Goal: Task Accomplishment & Management: Use online tool/utility

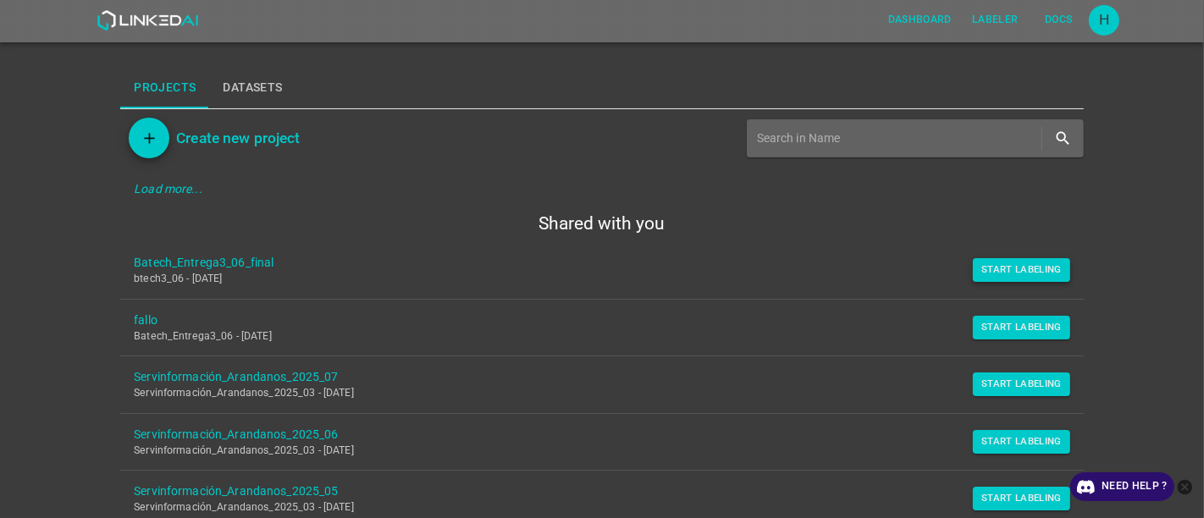
click at [1021, 272] on button "Start Labeling" at bounding box center [1021, 270] width 97 height 24
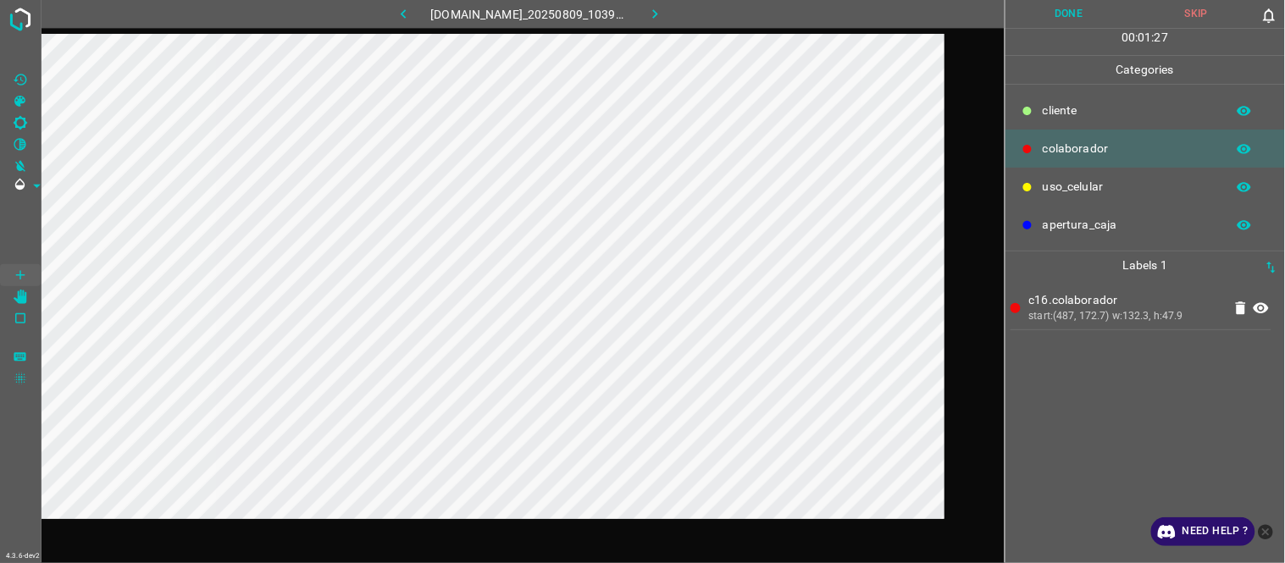
click at [1077, 15] on button "Done" at bounding box center [1069, 14] width 128 height 28
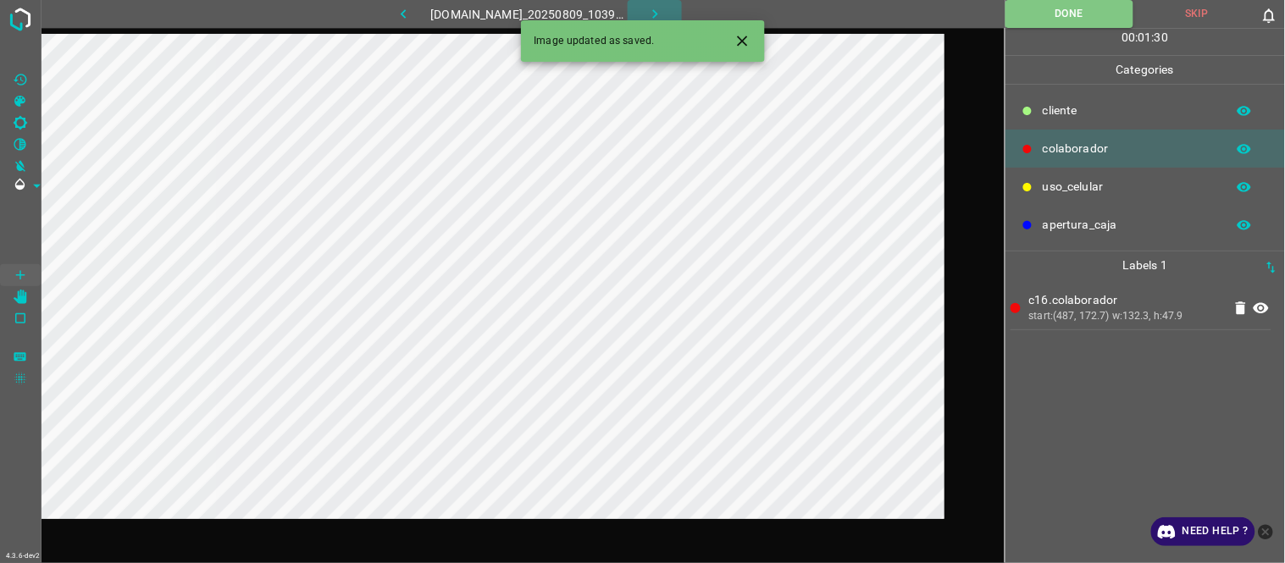
click at [661, 15] on icon "button" at bounding box center [655, 14] width 18 height 18
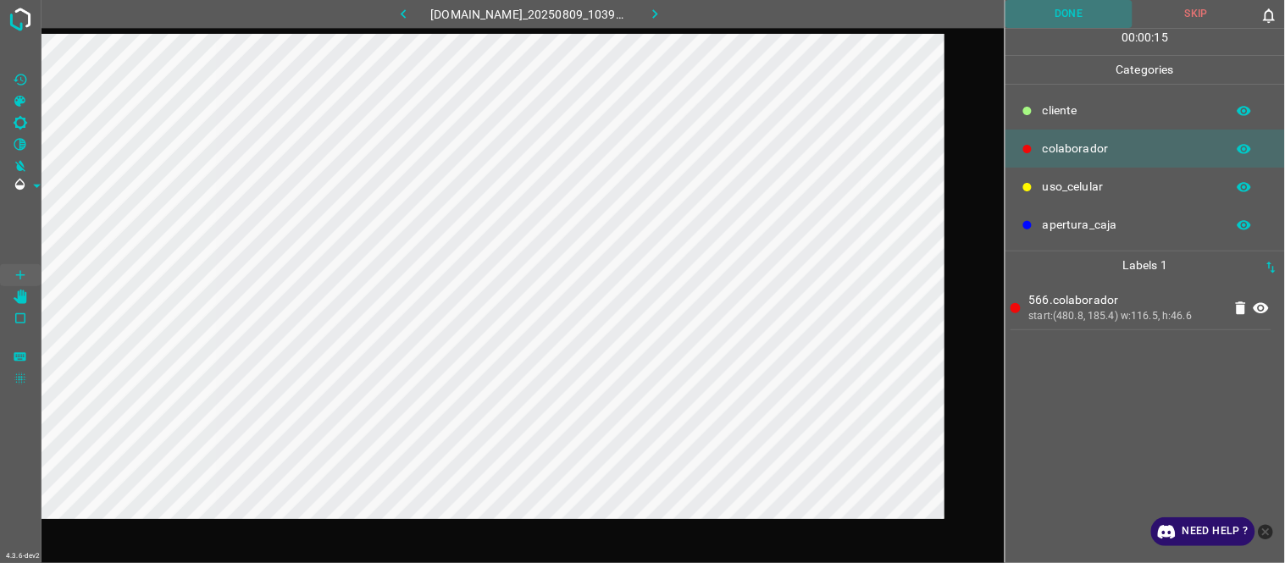
click at [1054, 6] on button "Done" at bounding box center [1069, 14] width 128 height 28
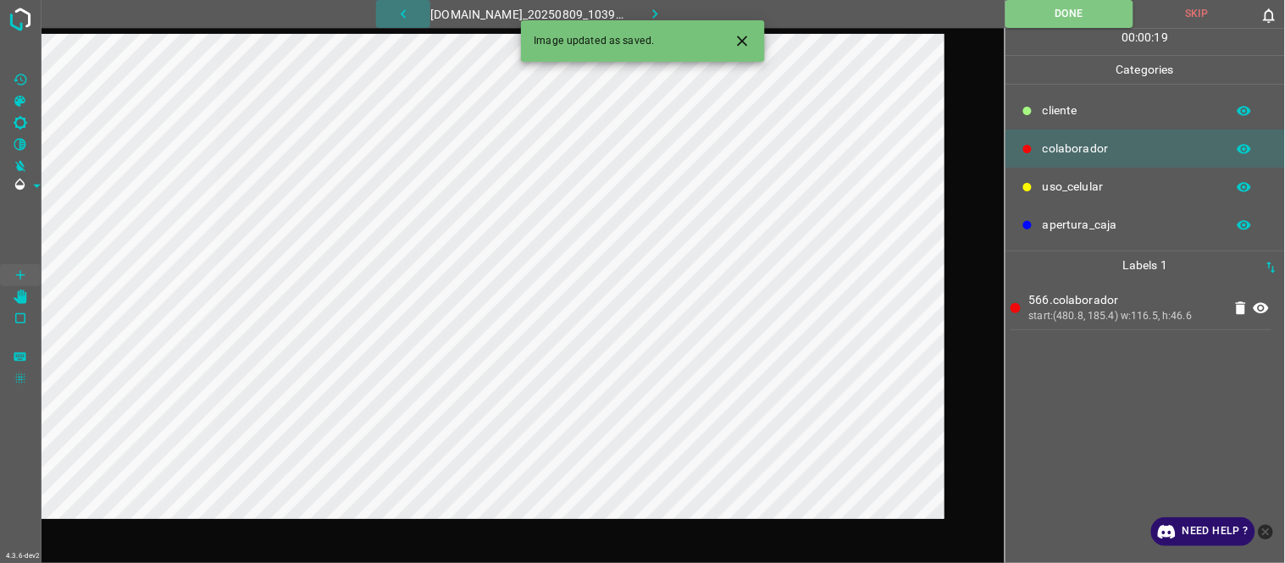
click at [395, 18] on icon "button" at bounding box center [404, 14] width 18 height 18
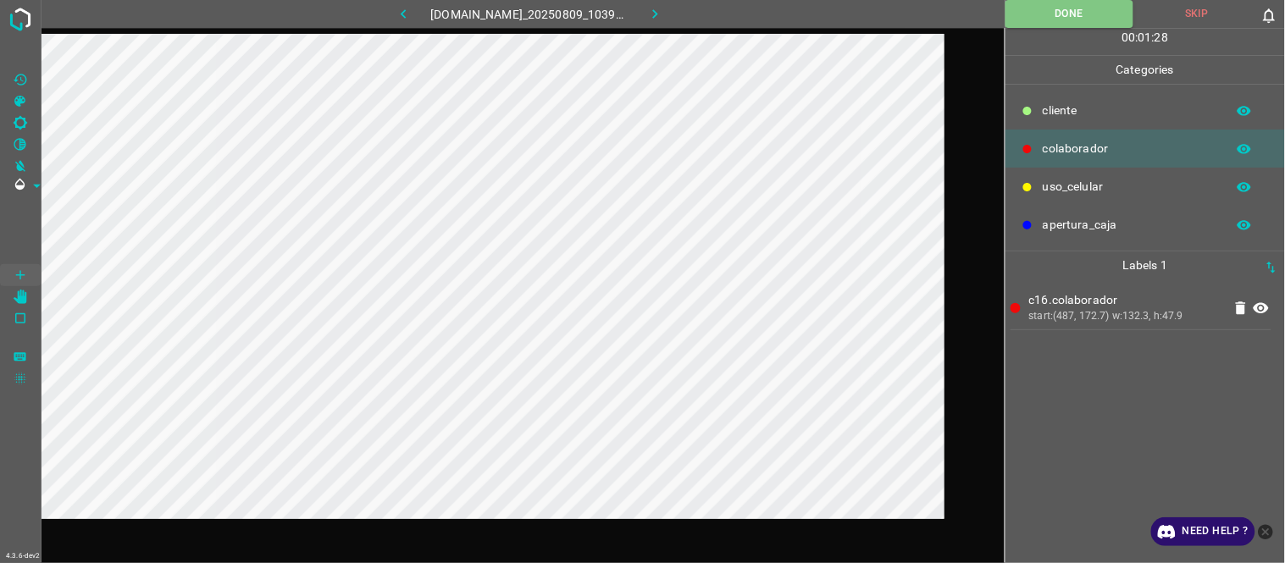
click at [657, 14] on icon "button" at bounding box center [654, 13] width 5 height 9
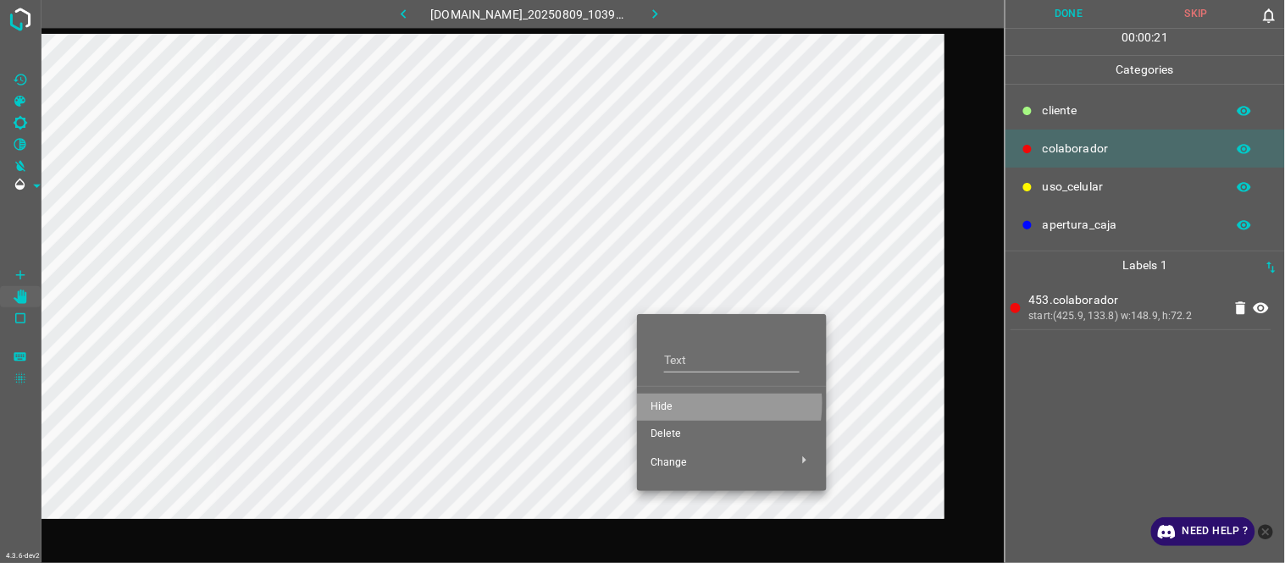
click at [693, 403] on span "Hide" at bounding box center [731, 407] width 163 height 15
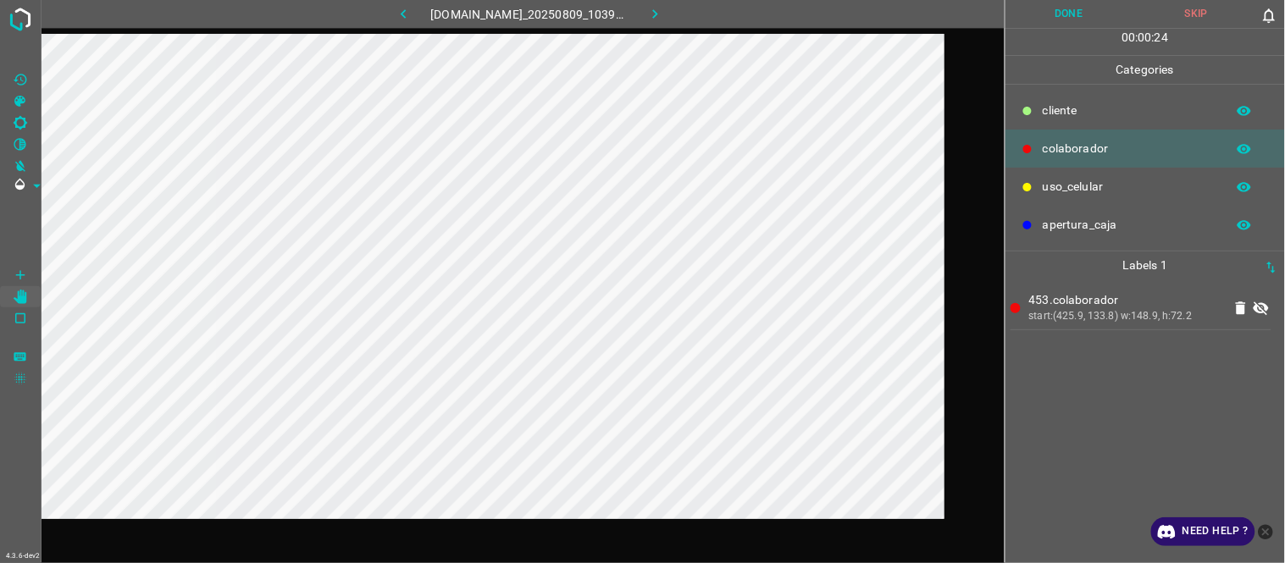
click at [1265, 313] on icon at bounding box center [1260, 308] width 15 height 14
click at [1081, 18] on button "Done" at bounding box center [1069, 14] width 128 height 28
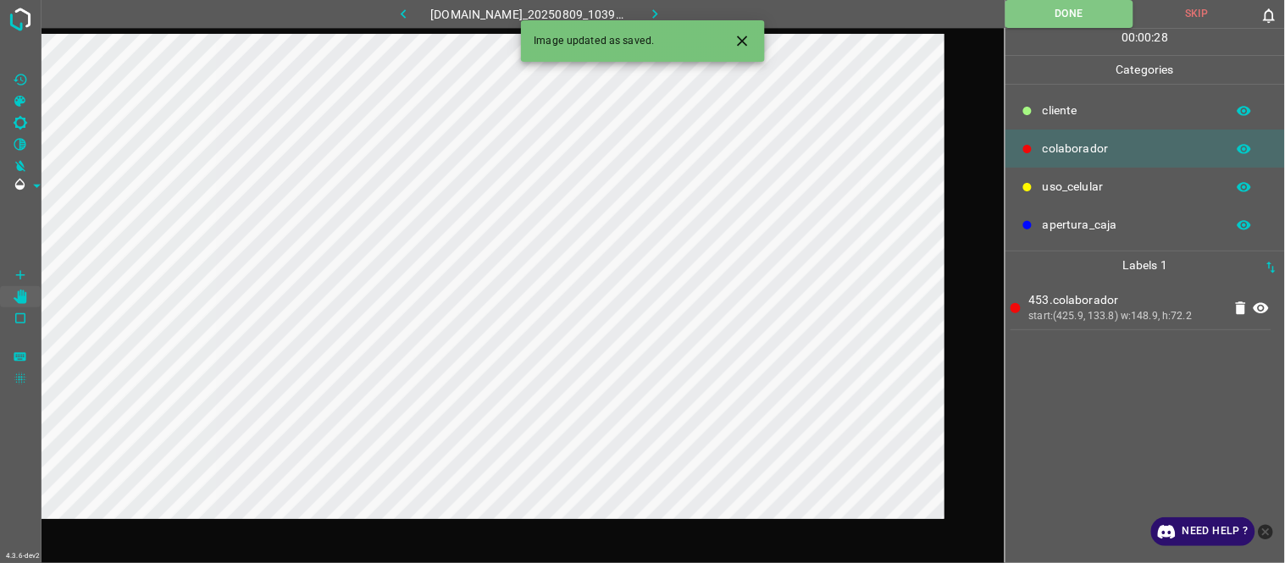
click at [661, 14] on icon "button" at bounding box center [655, 14] width 18 height 18
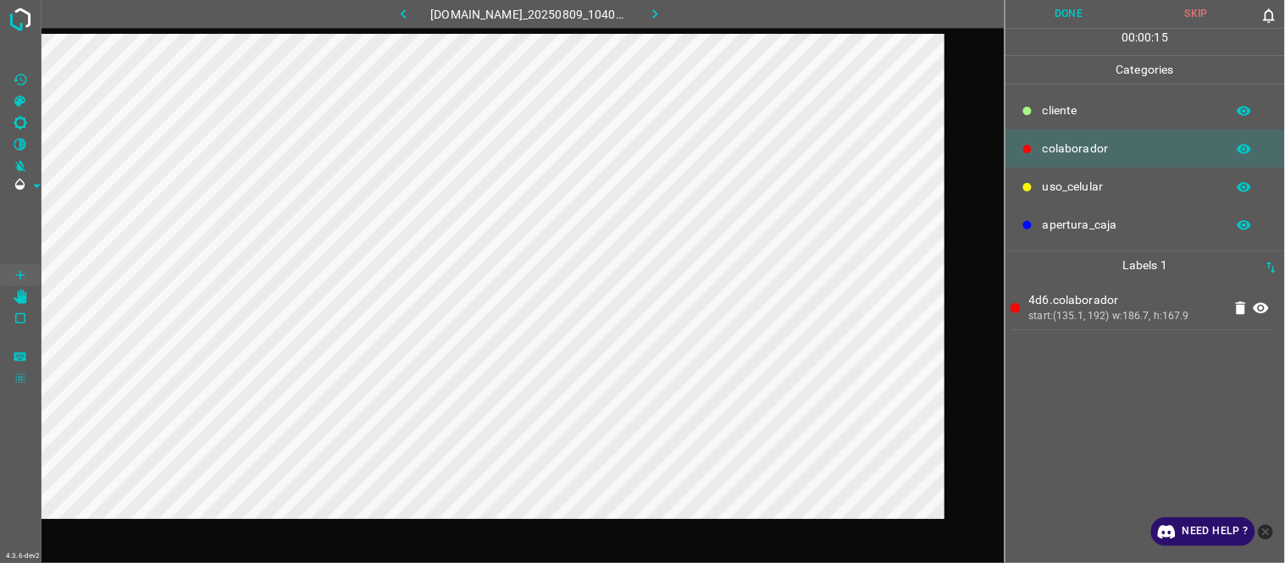
click at [1082, 25] on button "Done" at bounding box center [1069, 14] width 128 height 28
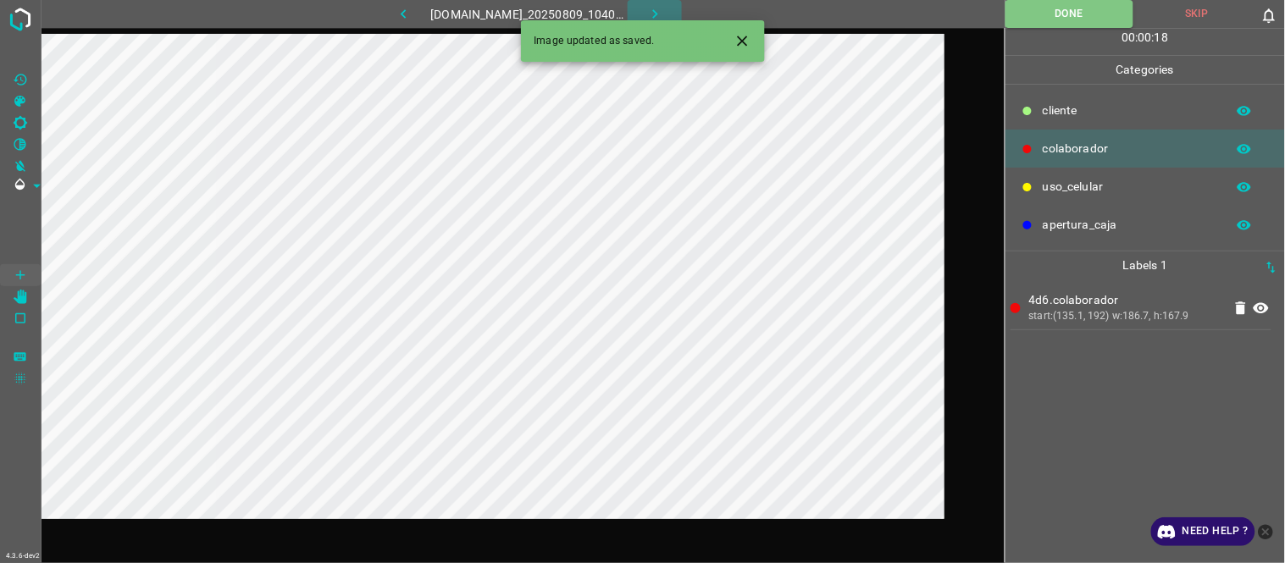
click at [659, 12] on icon "button" at bounding box center [655, 14] width 18 height 18
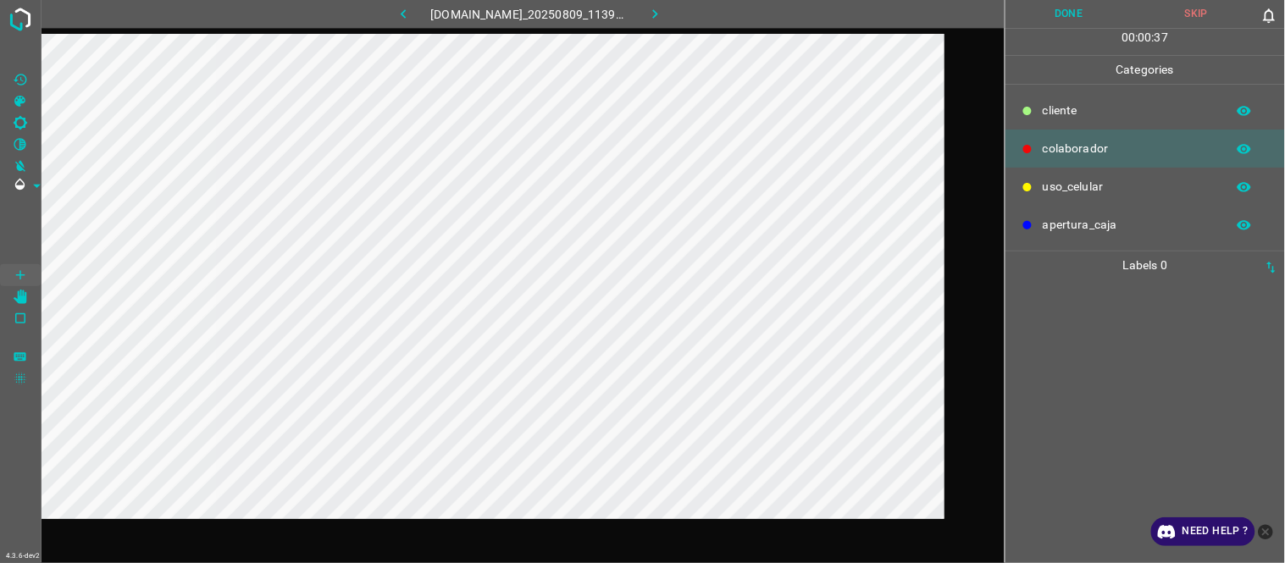
click at [1028, 360] on div at bounding box center [1144, 421] width 269 height 284
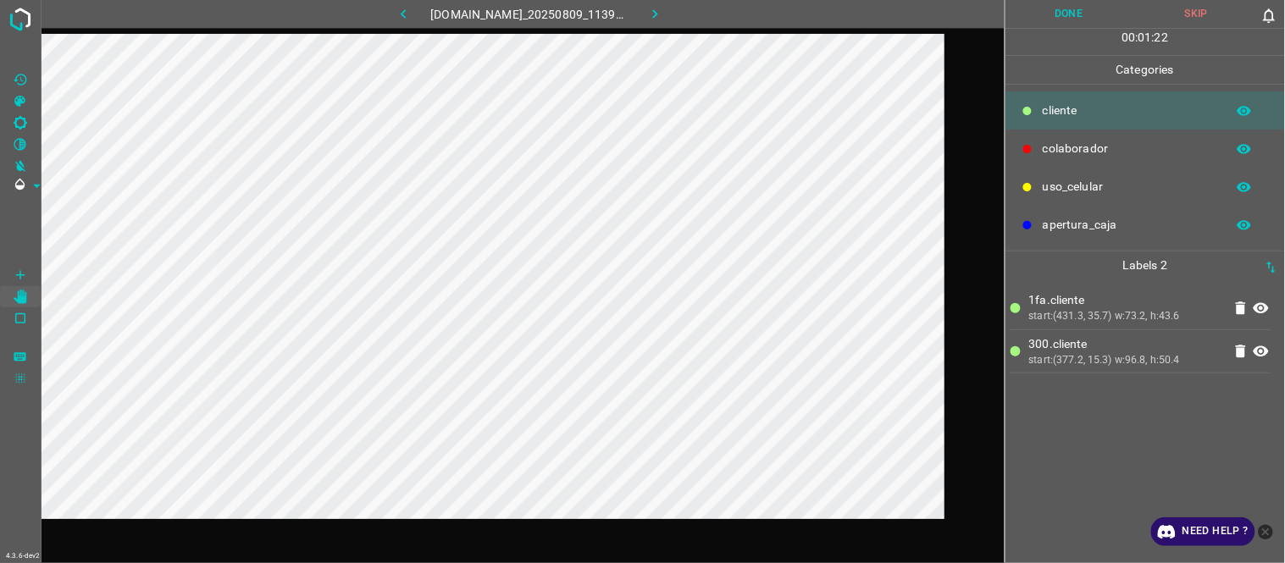
click at [1073, 27] on button "Done" at bounding box center [1069, 14] width 128 height 28
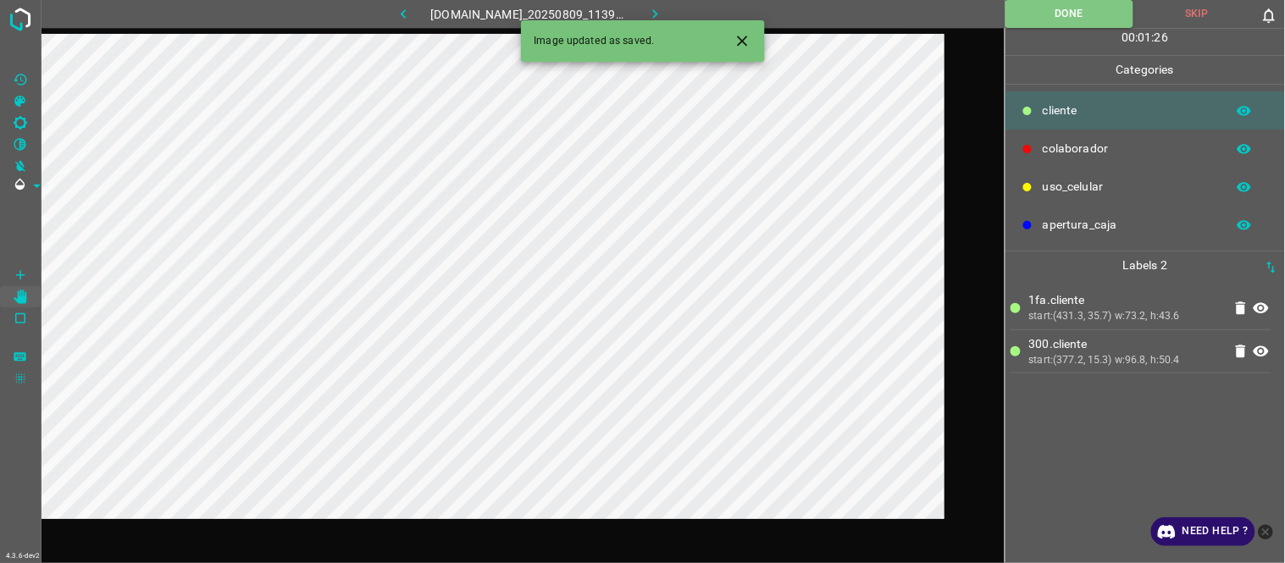
click at [652, 4] on button "button" at bounding box center [655, 14] width 54 height 28
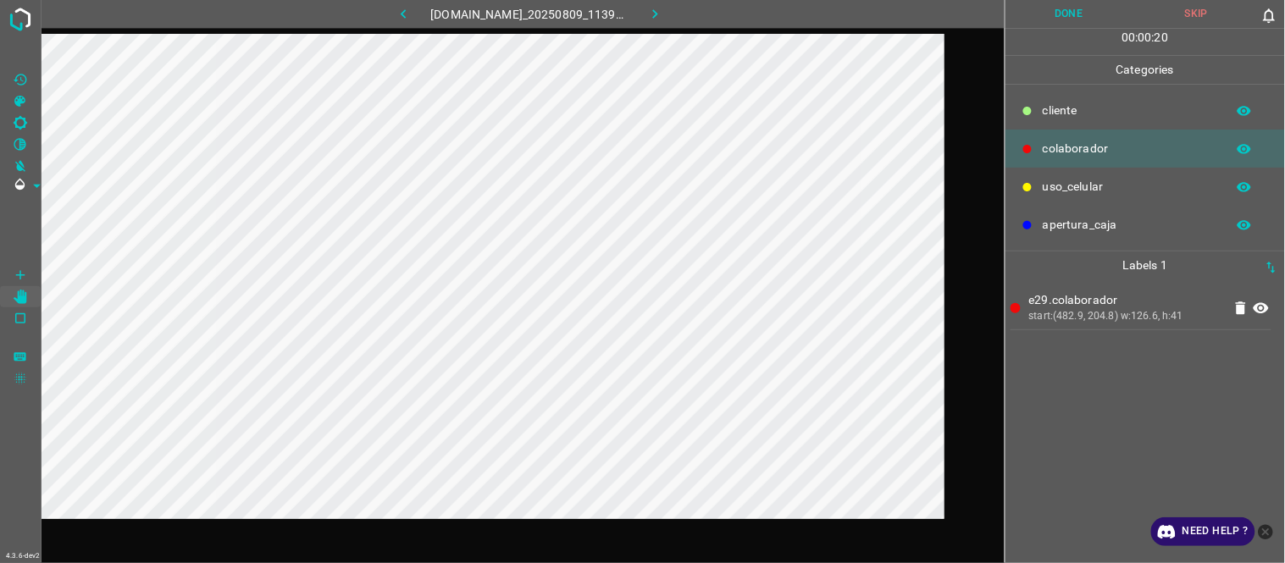
click at [1071, 18] on button "Done" at bounding box center [1069, 14] width 128 height 28
click at [664, 14] on icon "button" at bounding box center [655, 14] width 18 height 18
click at [1060, 23] on button "Done" at bounding box center [1069, 14] width 128 height 28
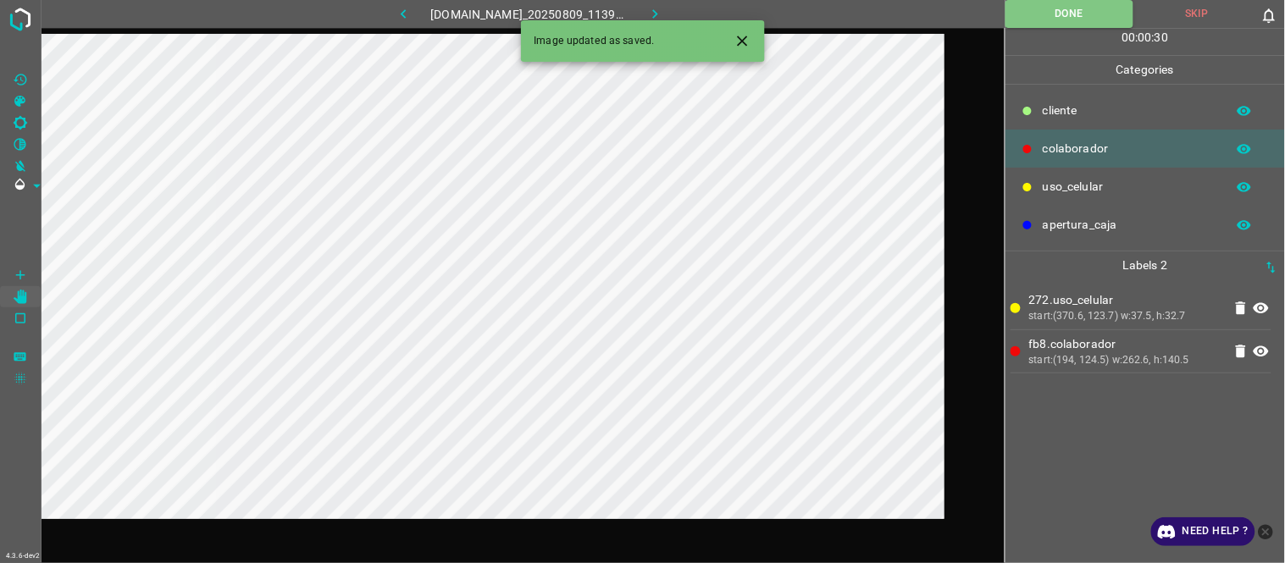
click at [657, 14] on icon "button" at bounding box center [654, 13] width 5 height 9
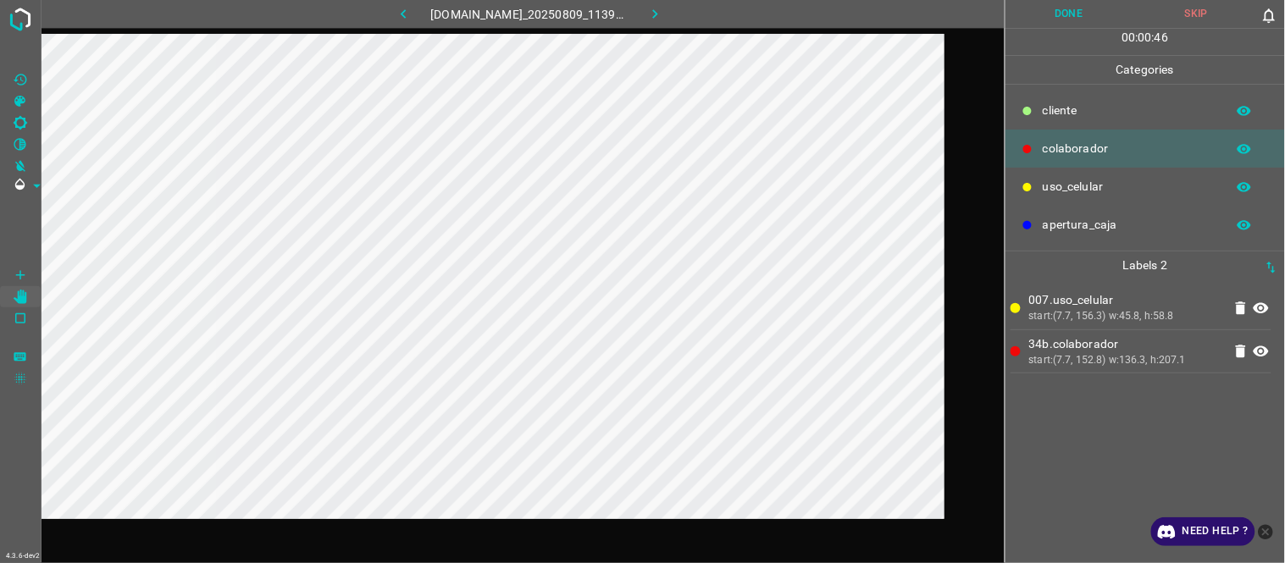
click at [1051, 4] on button "Done" at bounding box center [1069, 14] width 128 height 28
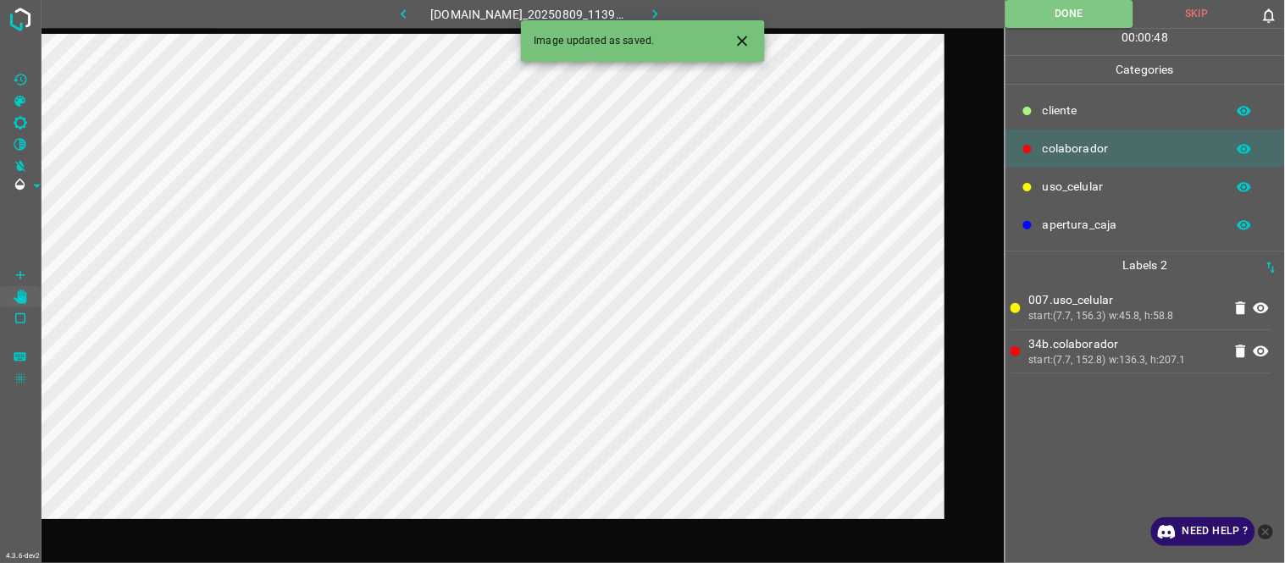
click at [664, 12] on icon "button" at bounding box center [655, 14] width 18 height 18
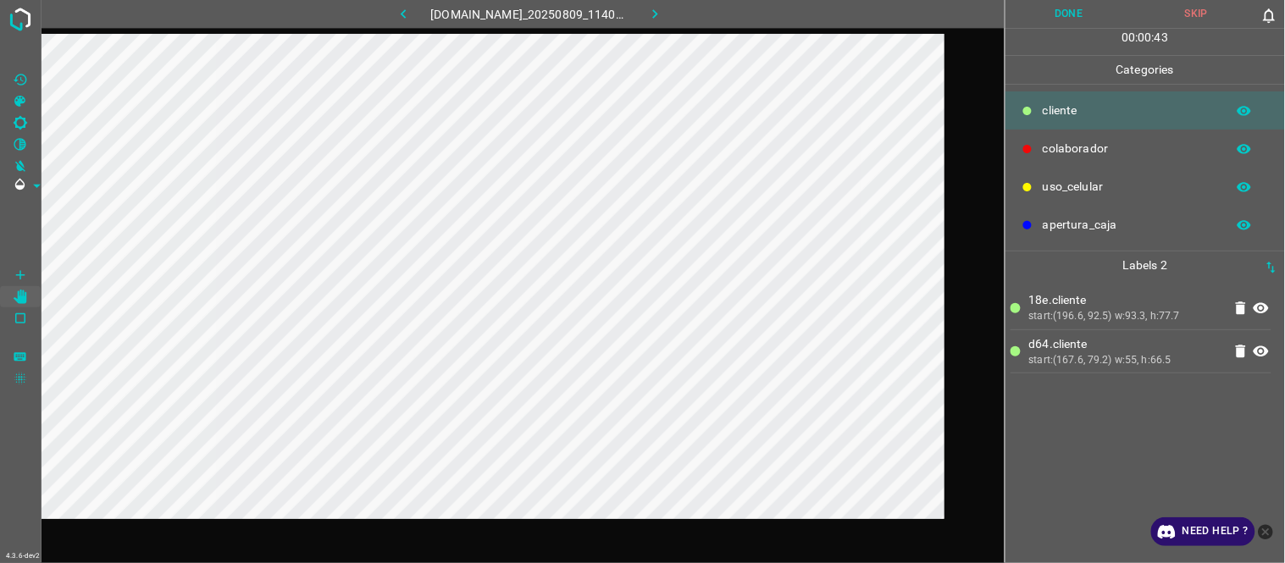
click at [1071, 19] on button "Done" at bounding box center [1069, 14] width 128 height 28
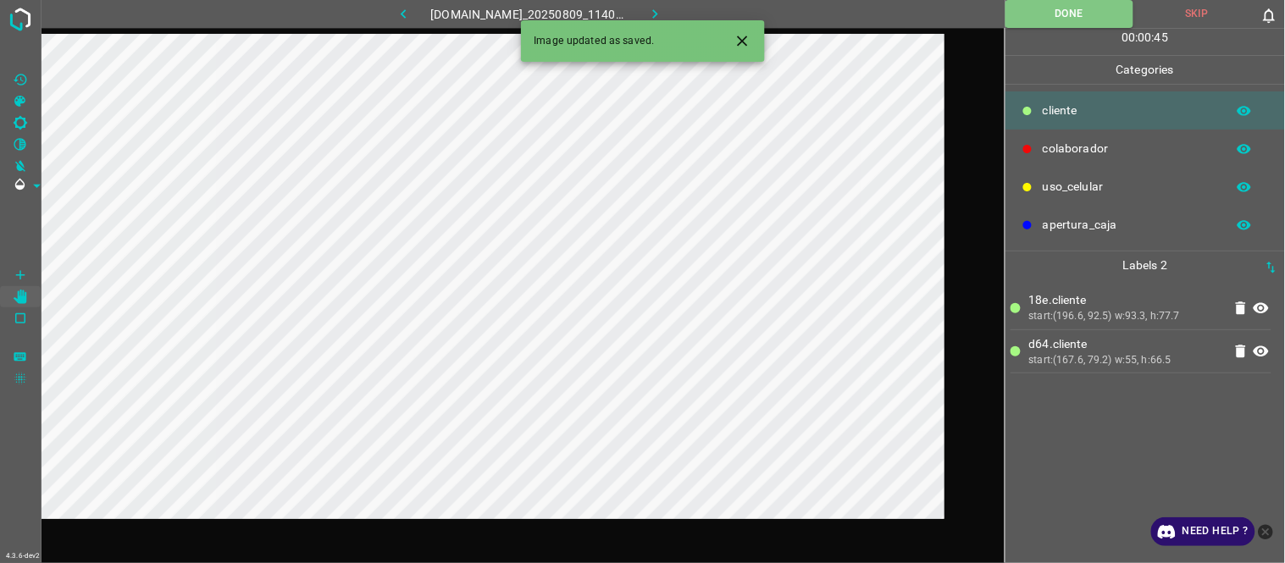
click at [674, 8] on button "button" at bounding box center [655, 14] width 54 height 28
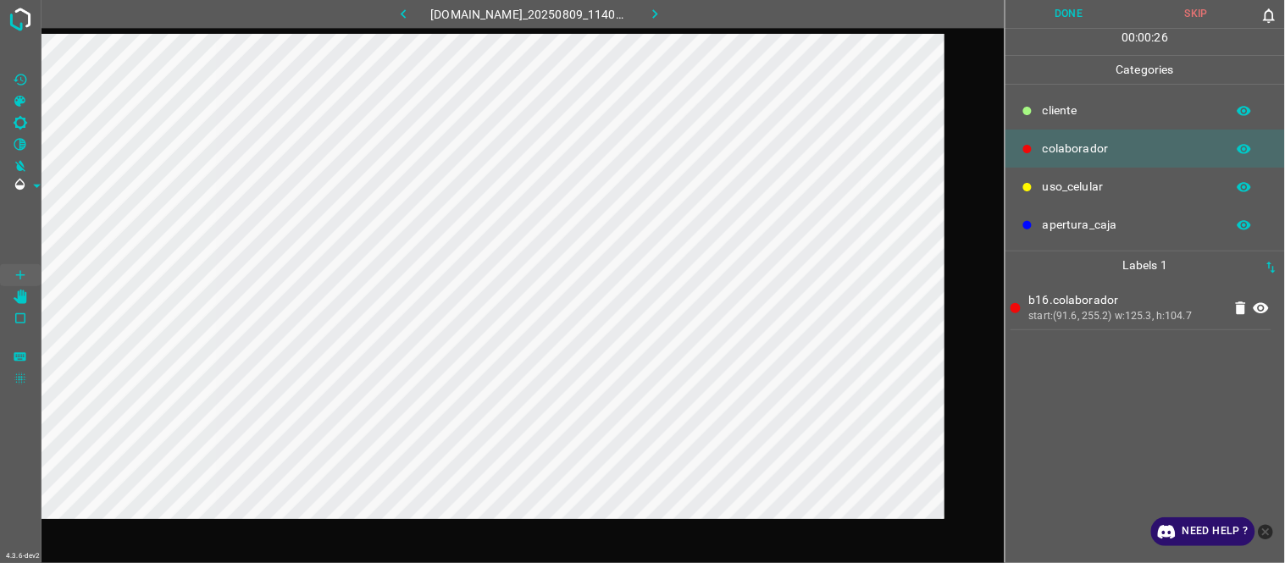
drag, startPoint x: 1048, startPoint y: 11, endPoint x: 977, endPoint y: 41, distance: 77.1
click at [1045, 13] on button "Done" at bounding box center [1069, 14] width 128 height 28
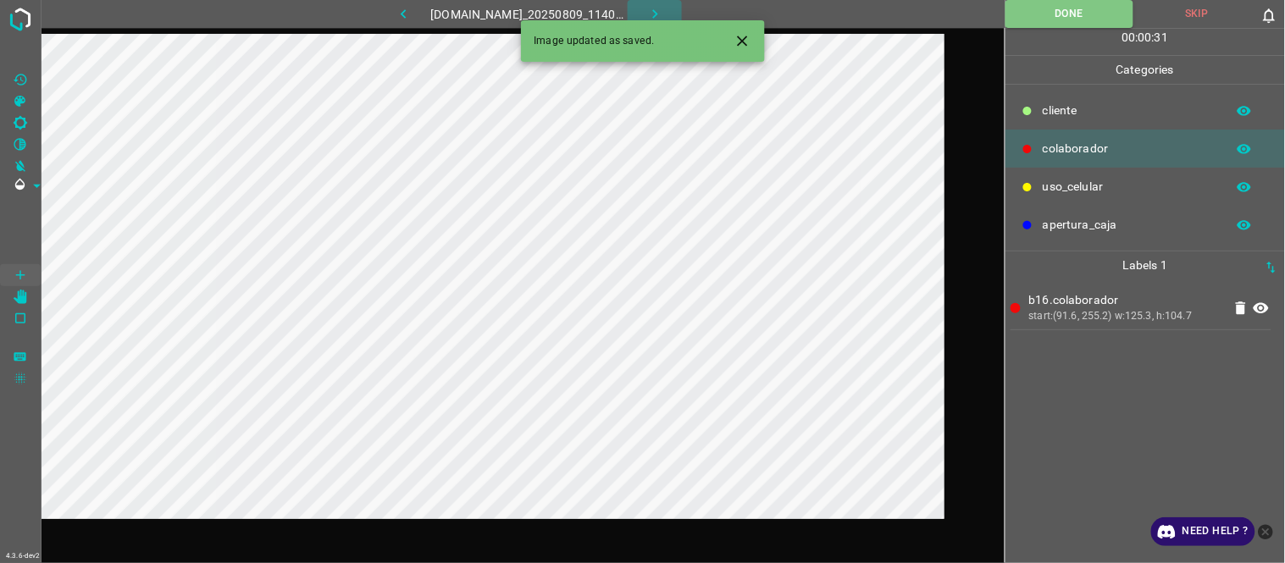
click at [661, 13] on icon "button" at bounding box center [655, 14] width 18 height 18
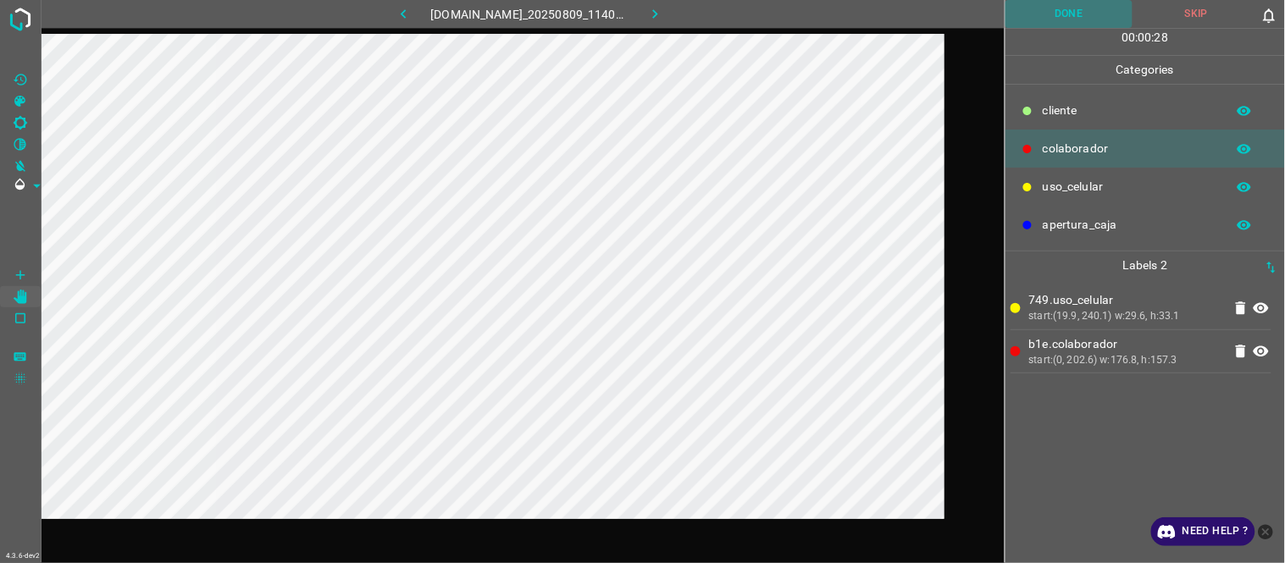
click at [1065, 9] on button "Done" at bounding box center [1069, 14] width 128 height 28
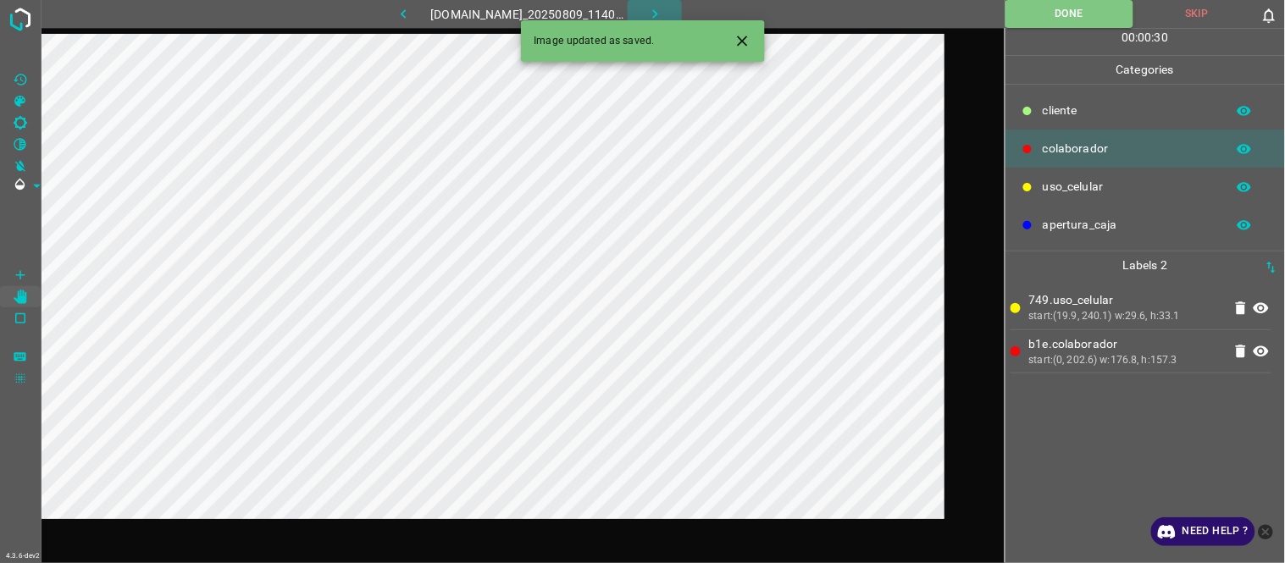
click at [657, 19] on icon "button" at bounding box center [655, 14] width 18 height 18
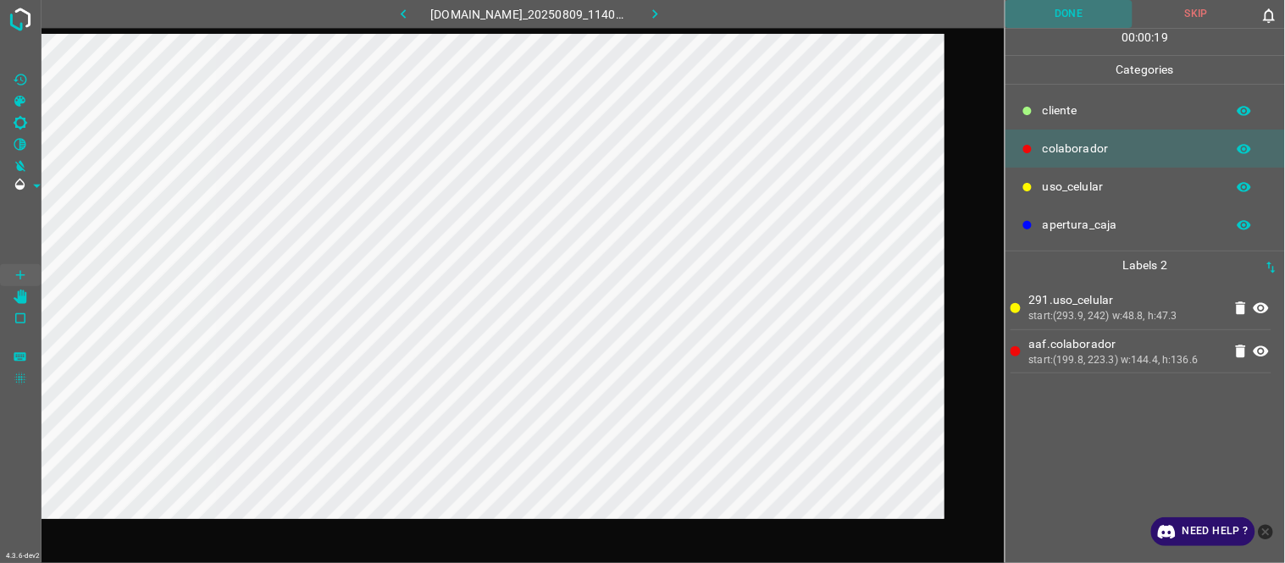
click at [1076, 8] on button "Done" at bounding box center [1069, 14] width 128 height 28
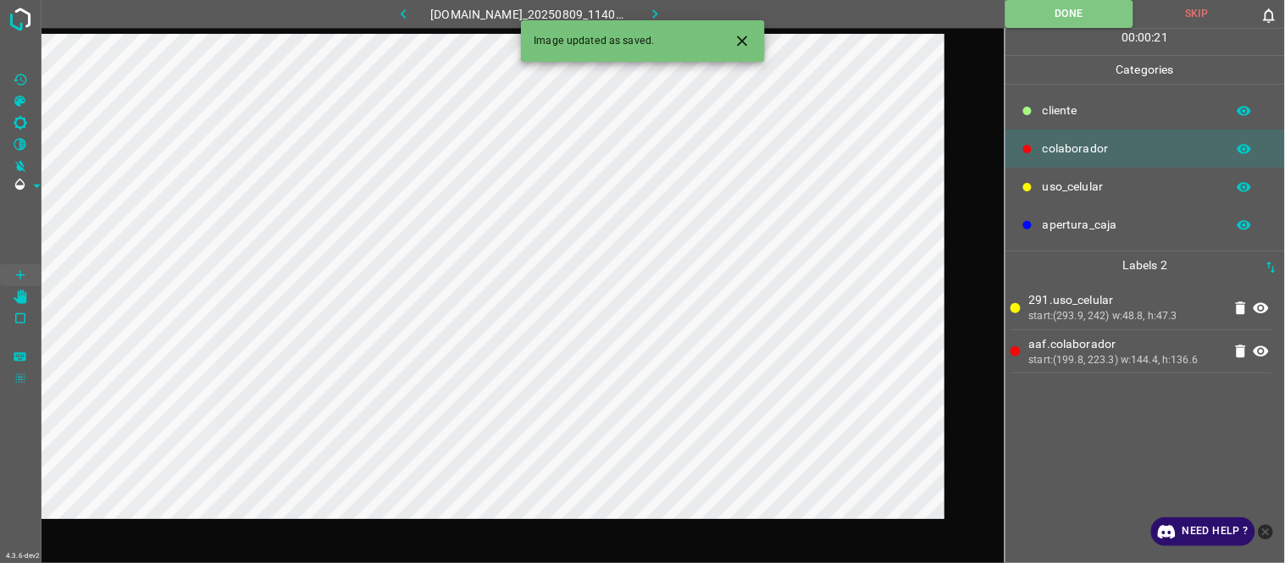
click at [739, 36] on icon "Close" at bounding box center [742, 41] width 10 height 10
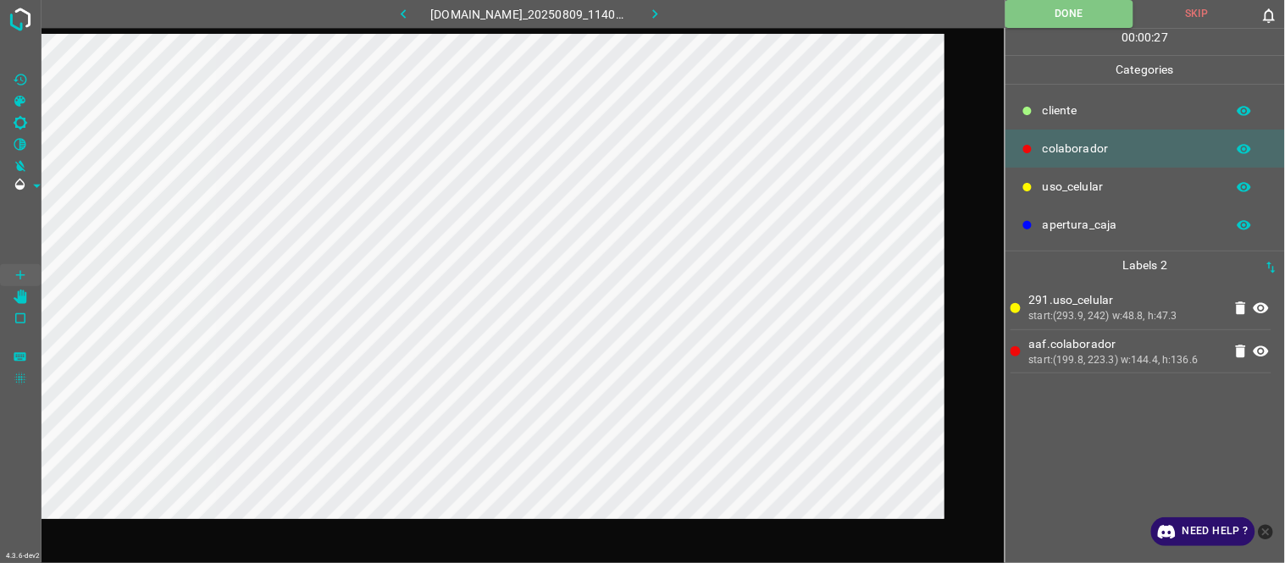
click at [664, 15] on icon "button" at bounding box center [655, 14] width 18 height 18
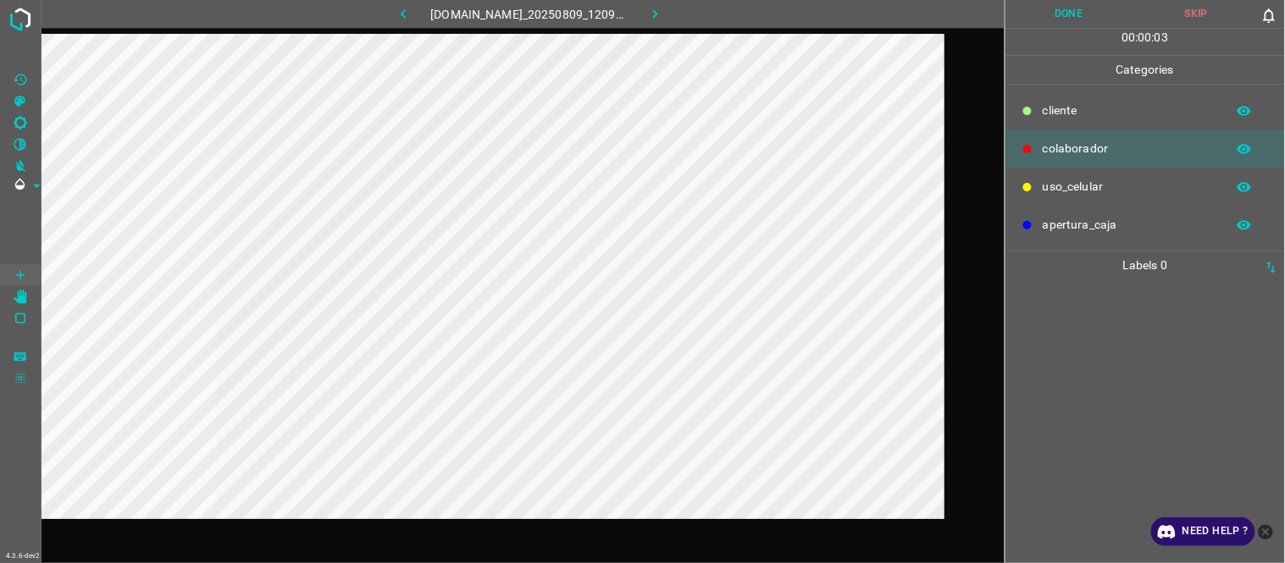
click at [398, 14] on icon "button" at bounding box center [404, 14] width 18 height 18
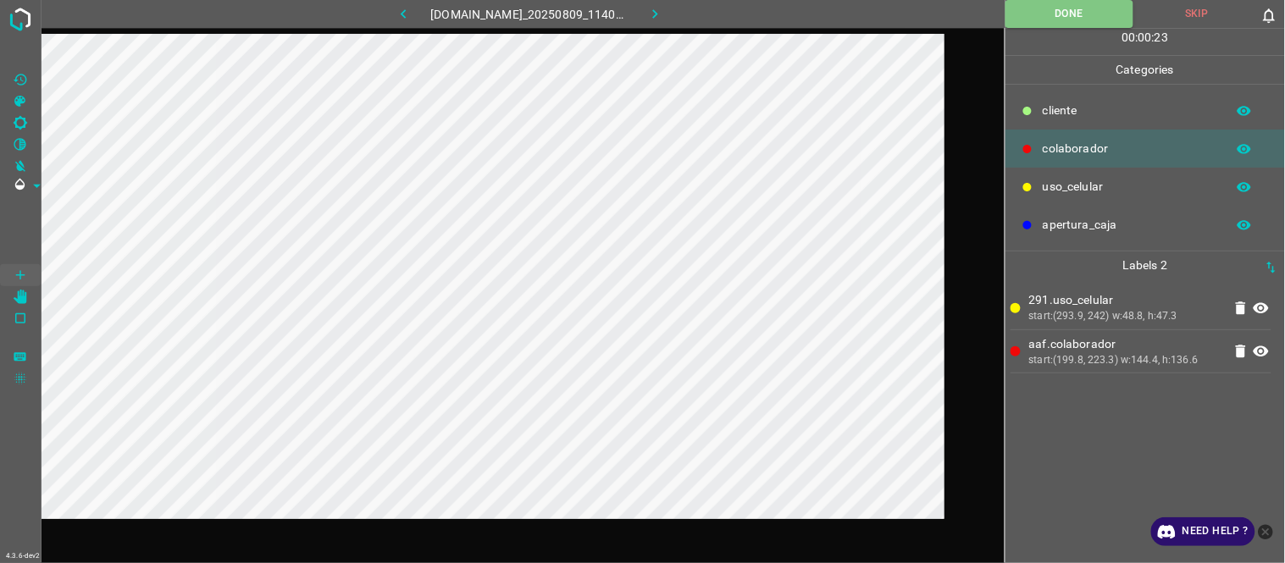
click at [664, 14] on icon "button" at bounding box center [655, 14] width 18 height 18
click at [1059, 12] on button "Done" at bounding box center [1069, 14] width 128 height 28
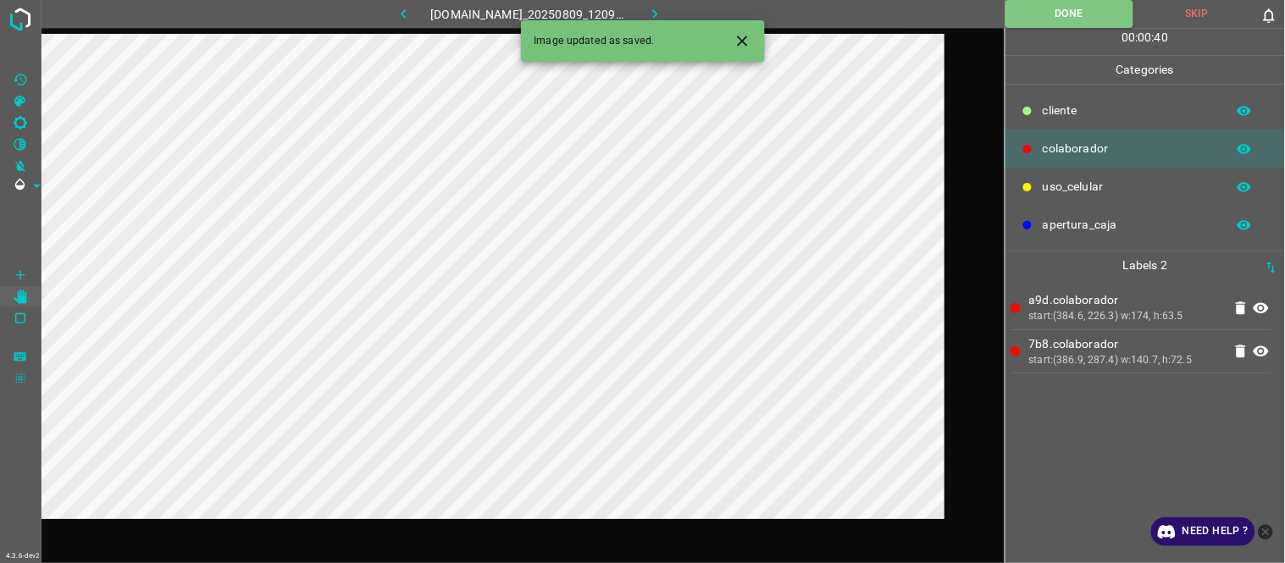
click at [664, 12] on icon "button" at bounding box center [655, 14] width 18 height 18
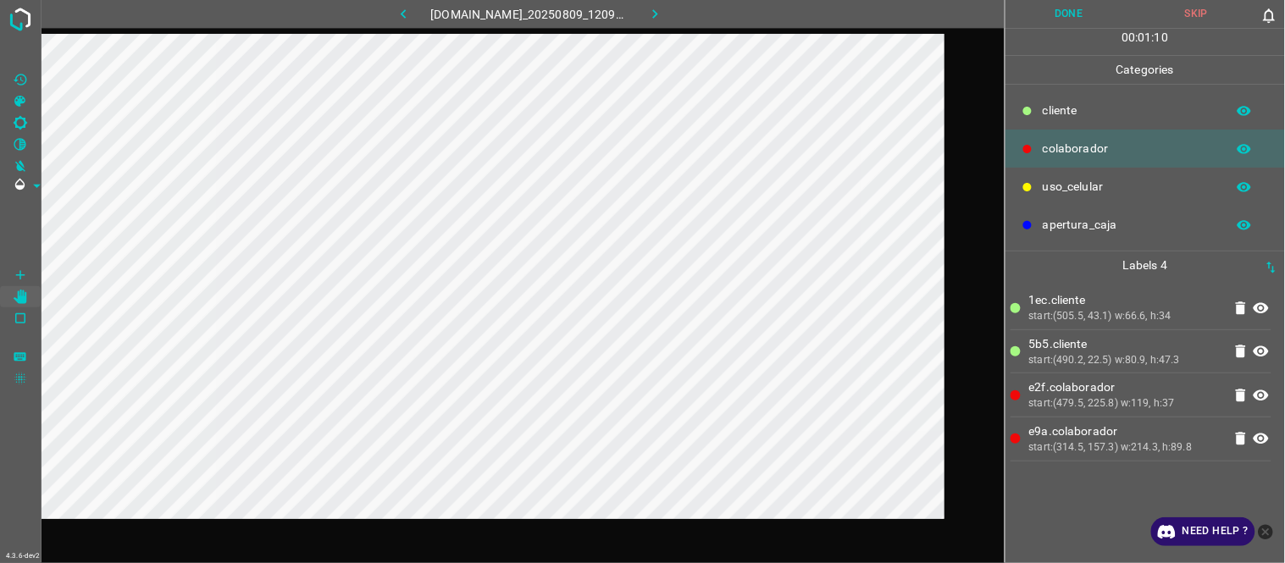
drag, startPoint x: 1068, startPoint y: 12, endPoint x: 1042, endPoint y: 23, distance: 28.5
click at [1065, 12] on button "Done" at bounding box center [1069, 14] width 128 height 28
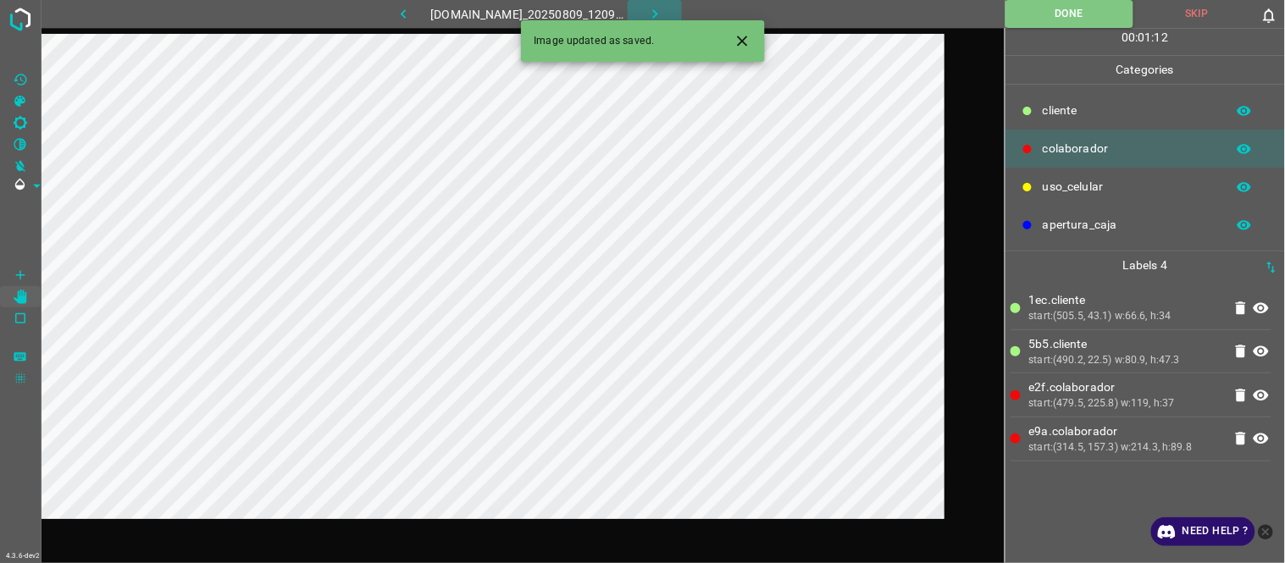
click at [664, 6] on icon "button" at bounding box center [655, 14] width 18 height 18
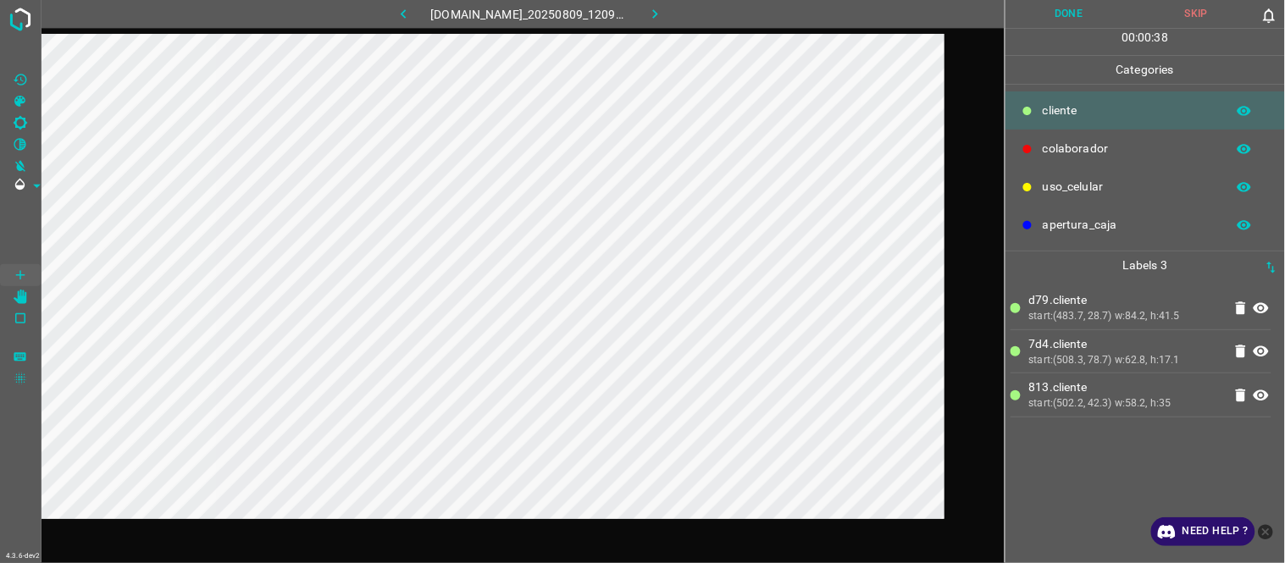
click at [1105, 471] on div "d79.​​cliente start:(483.7, 28.7) w:84.2, h:41.5 7d4.​​cliente start:(508.3, 78…" at bounding box center [1144, 421] width 269 height 284
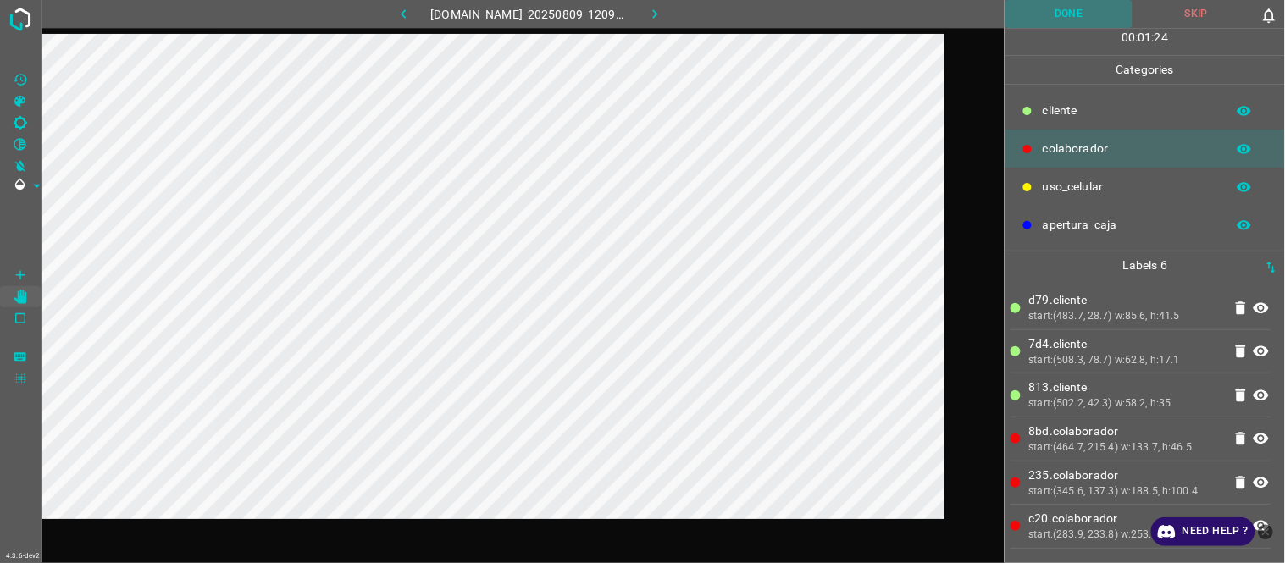
click at [1065, 15] on button "Done" at bounding box center [1069, 14] width 128 height 28
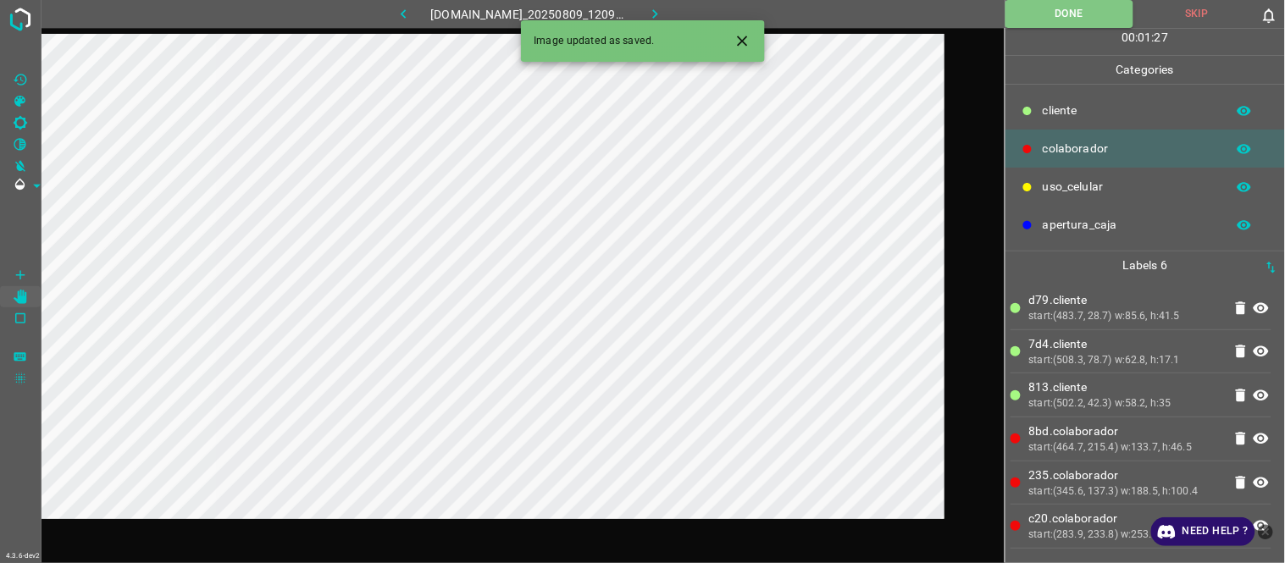
click at [757, 42] on button "Close" at bounding box center [742, 40] width 31 height 31
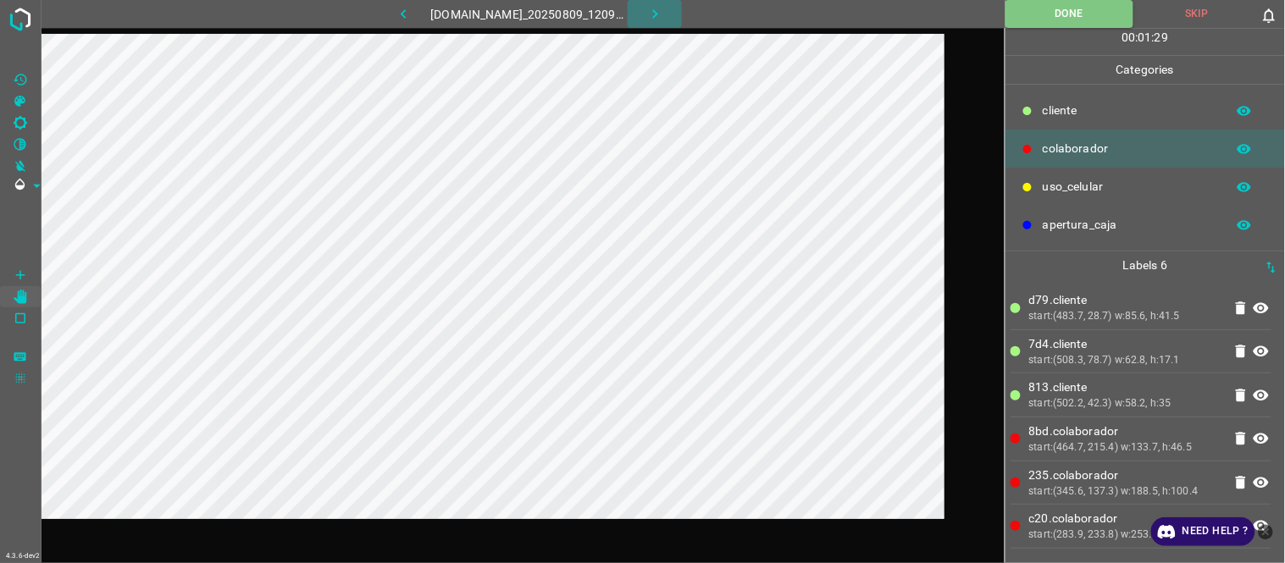
click at [664, 15] on icon "button" at bounding box center [655, 14] width 18 height 18
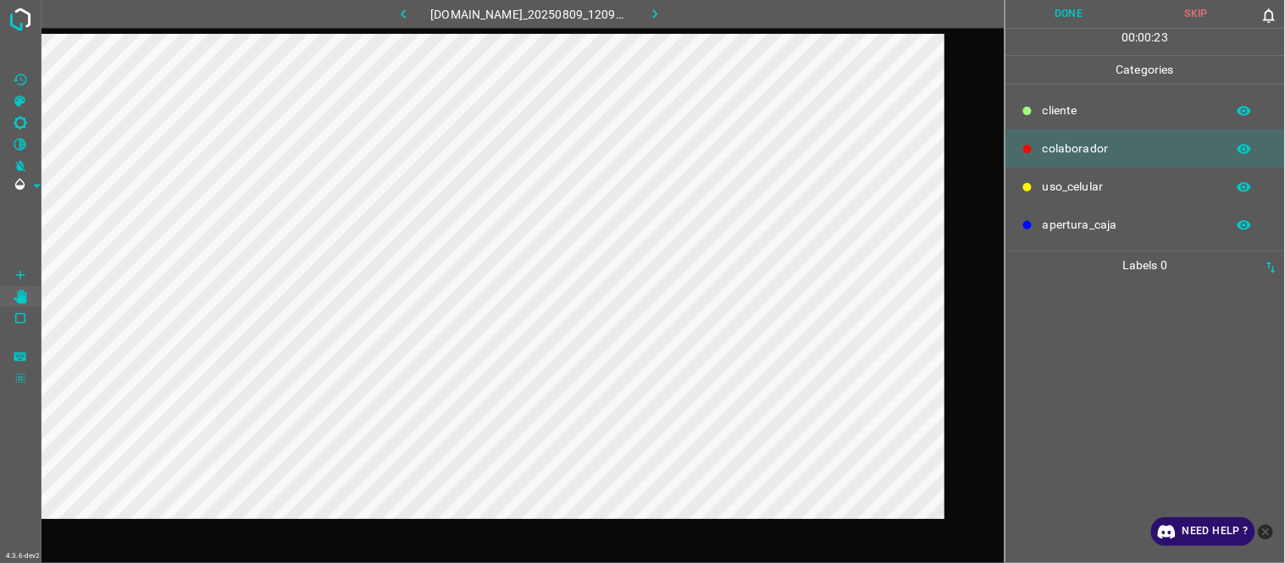
drag, startPoint x: 1056, startPoint y: 340, endPoint x: 981, endPoint y: 318, distance: 78.3
click at [1060, 337] on div at bounding box center [1144, 421] width 269 height 284
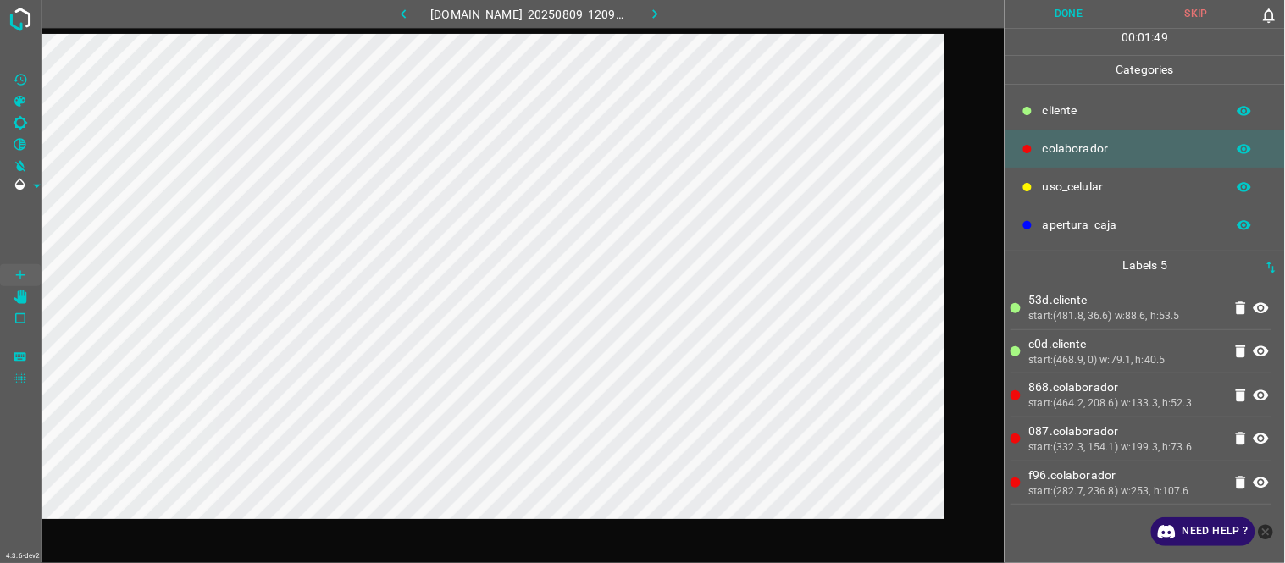
click at [1062, 29] on div "00 : 01 : 49" at bounding box center [1144, 42] width 279 height 26
click at [1068, 23] on button "Done" at bounding box center [1069, 14] width 128 height 28
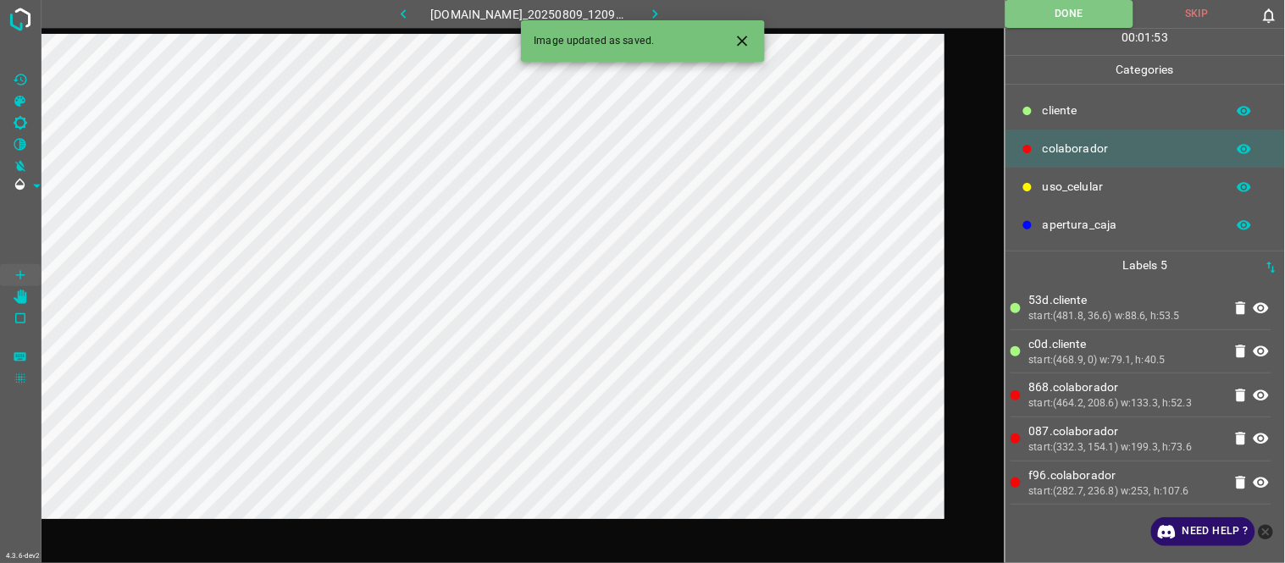
click at [664, 15] on icon "button" at bounding box center [655, 14] width 18 height 18
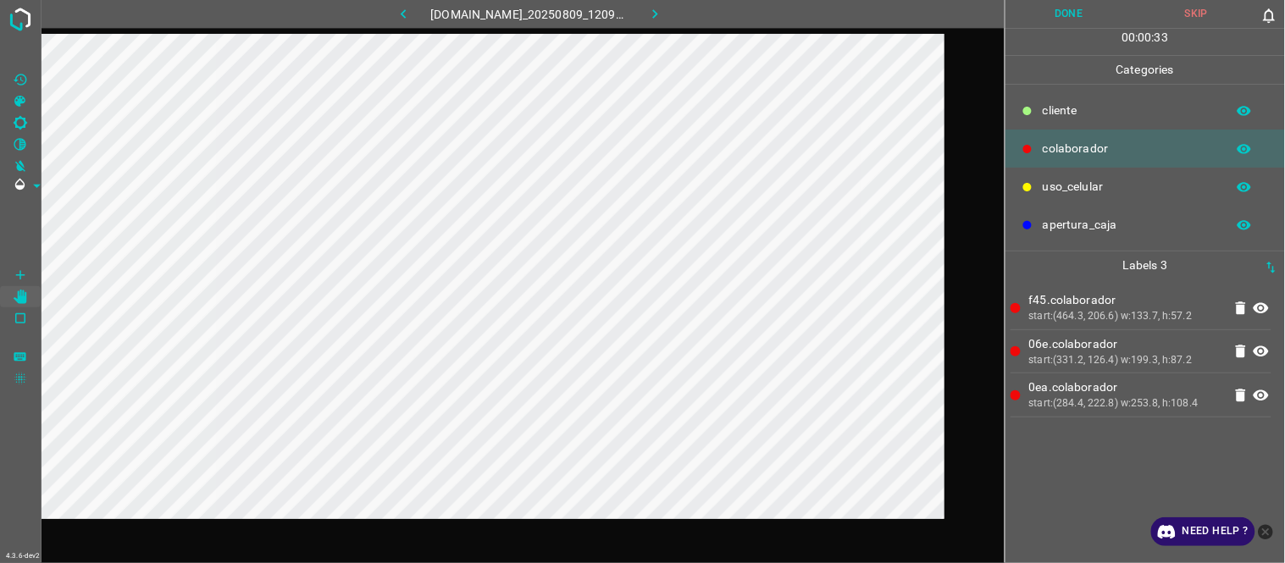
click at [1081, 13] on button "Done" at bounding box center [1069, 14] width 128 height 28
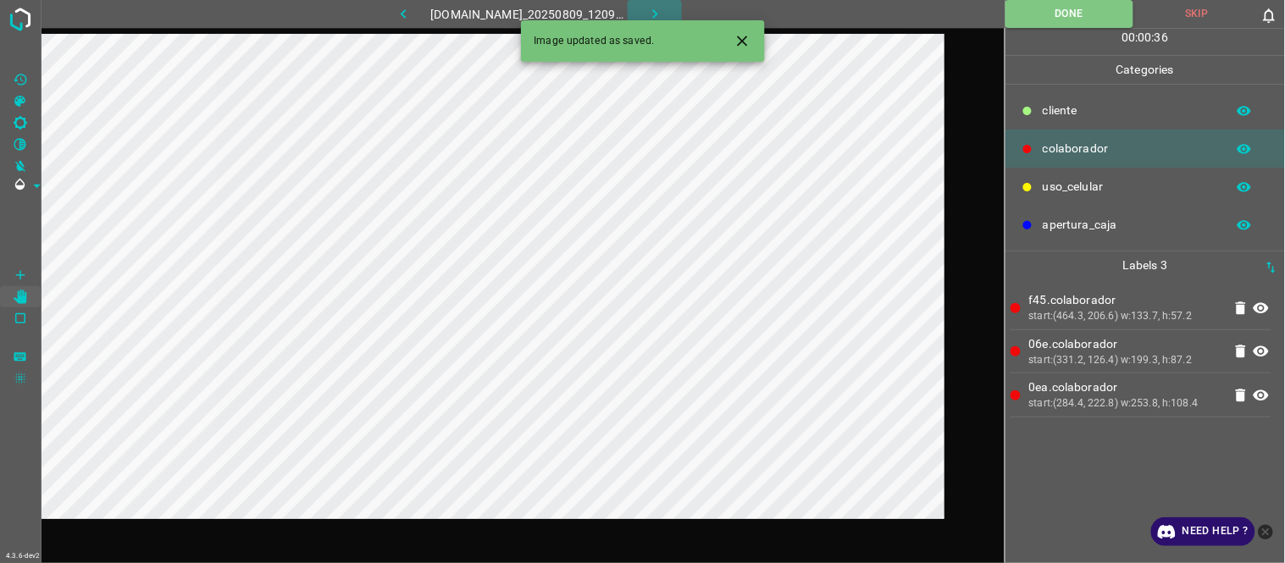
click at [678, 14] on button "button" at bounding box center [655, 14] width 54 height 28
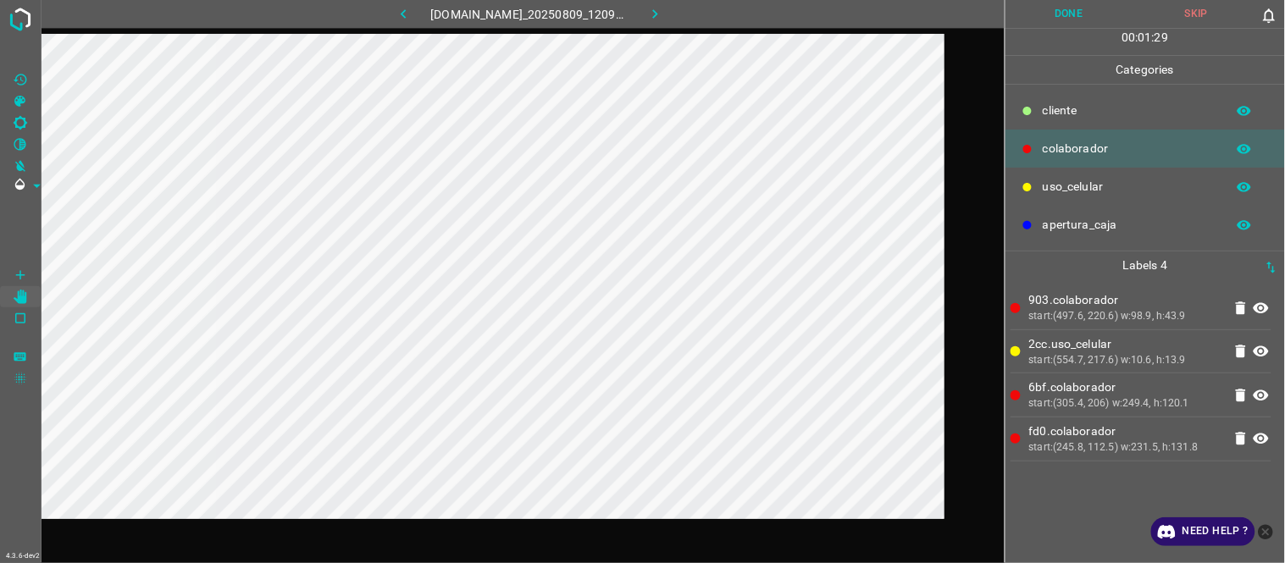
click at [1051, 13] on button "Done" at bounding box center [1069, 14] width 128 height 28
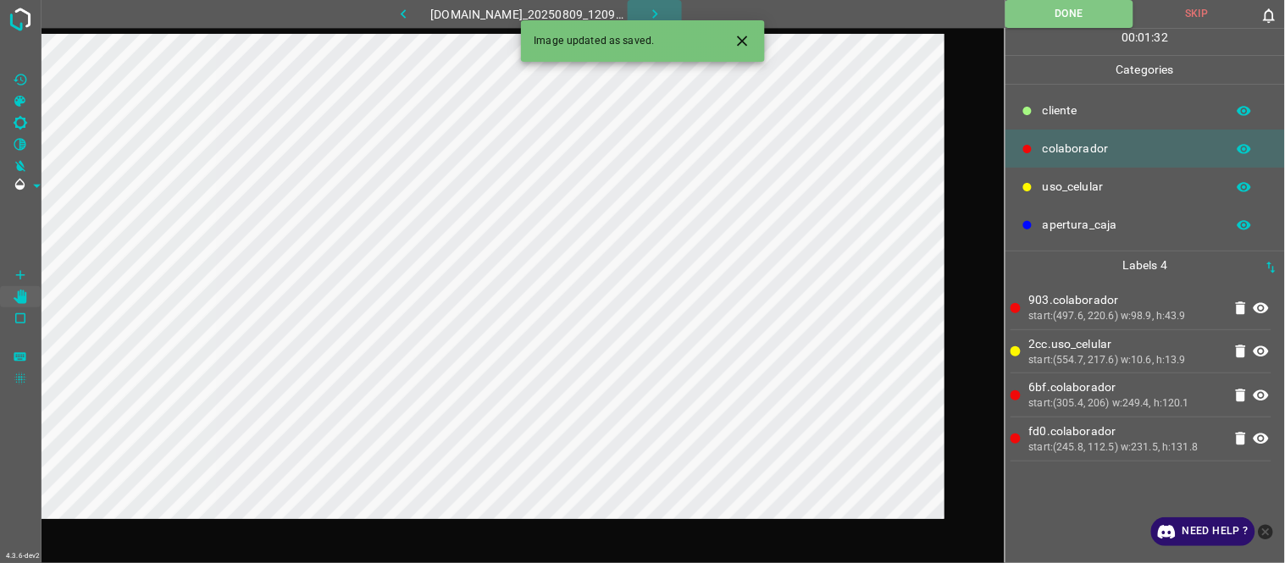
click at [664, 14] on icon "button" at bounding box center [655, 14] width 18 height 18
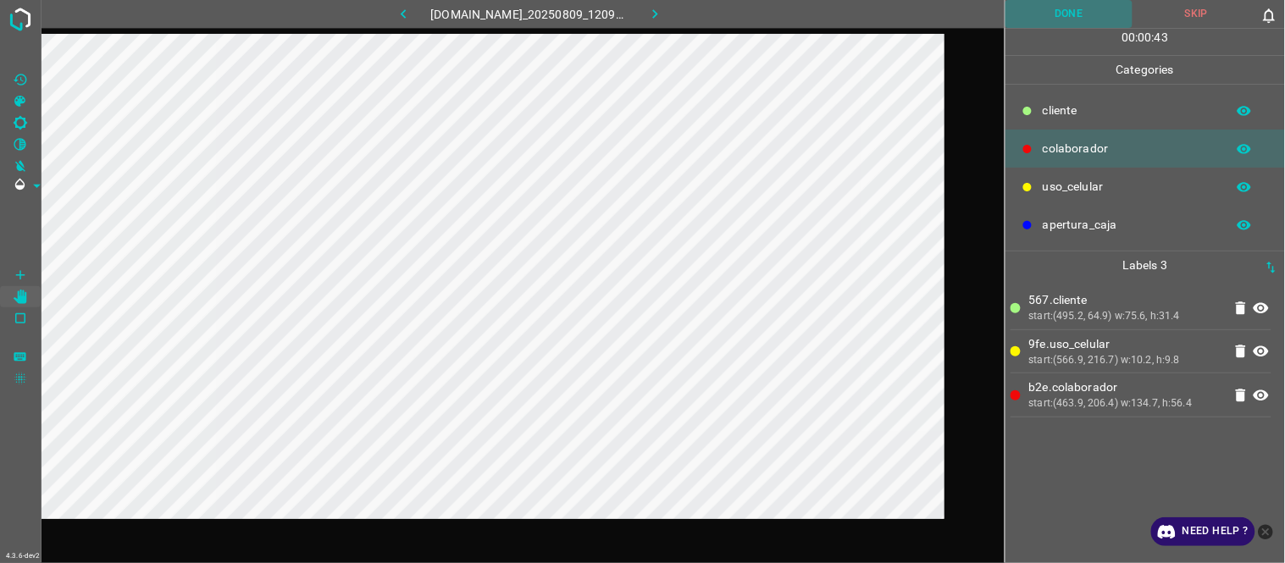
click at [1096, 9] on button "Done" at bounding box center [1069, 14] width 128 height 28
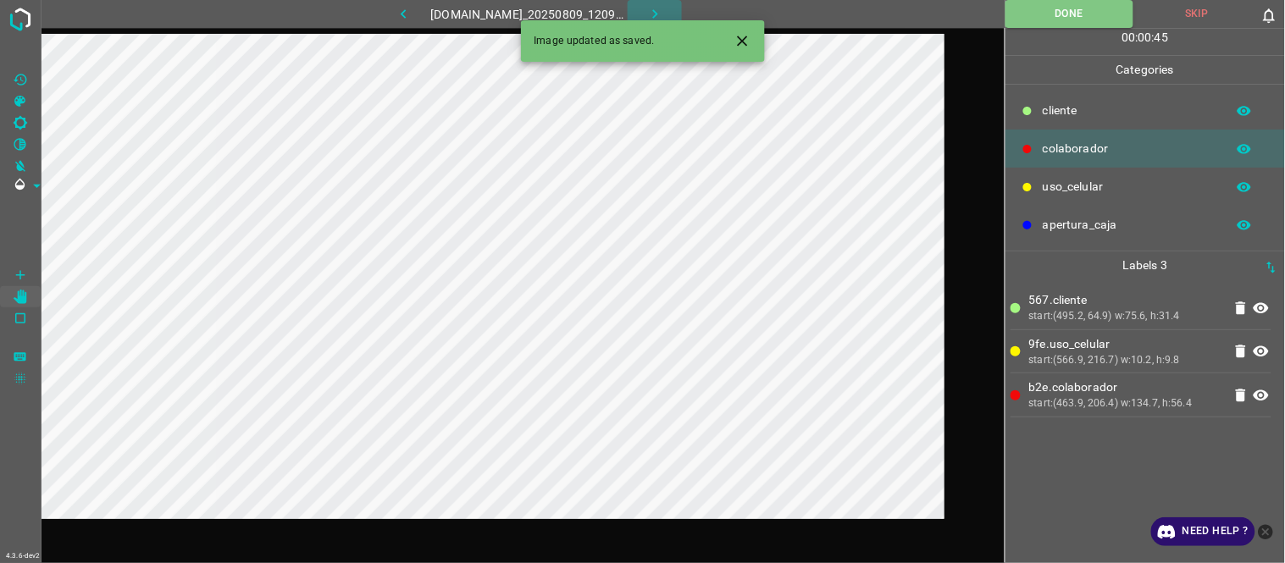
click at [672, 11] on button "button" at bounding box center [655, 14] width 54 height 28
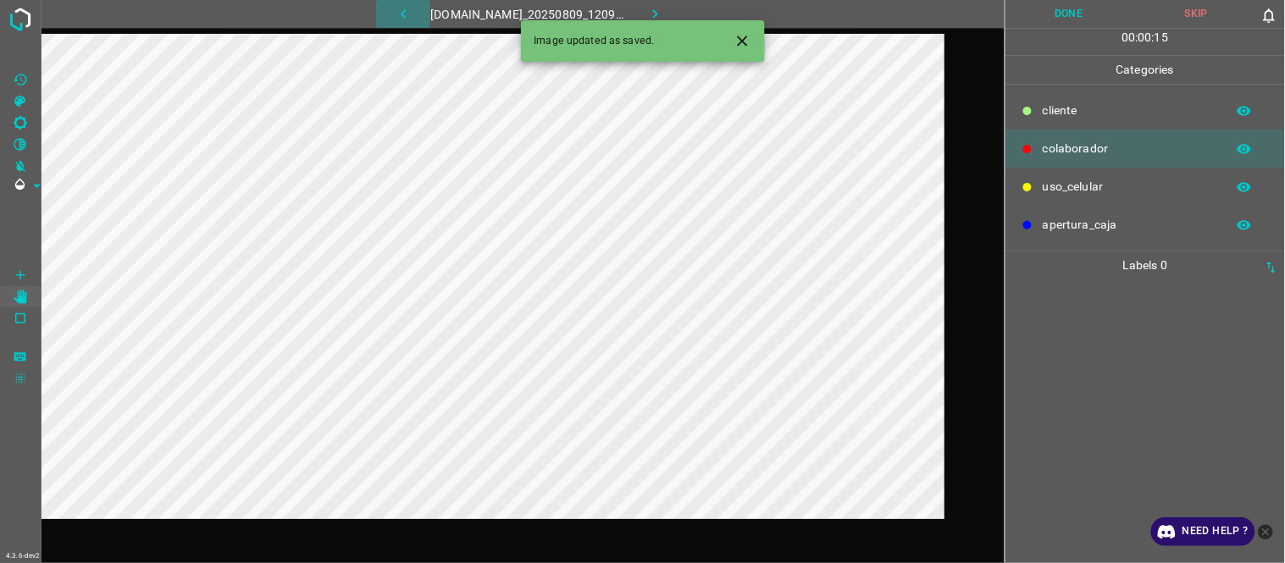
click at [400, 11] on icon "button" at bounding box center [404, 14] width 18 height 18
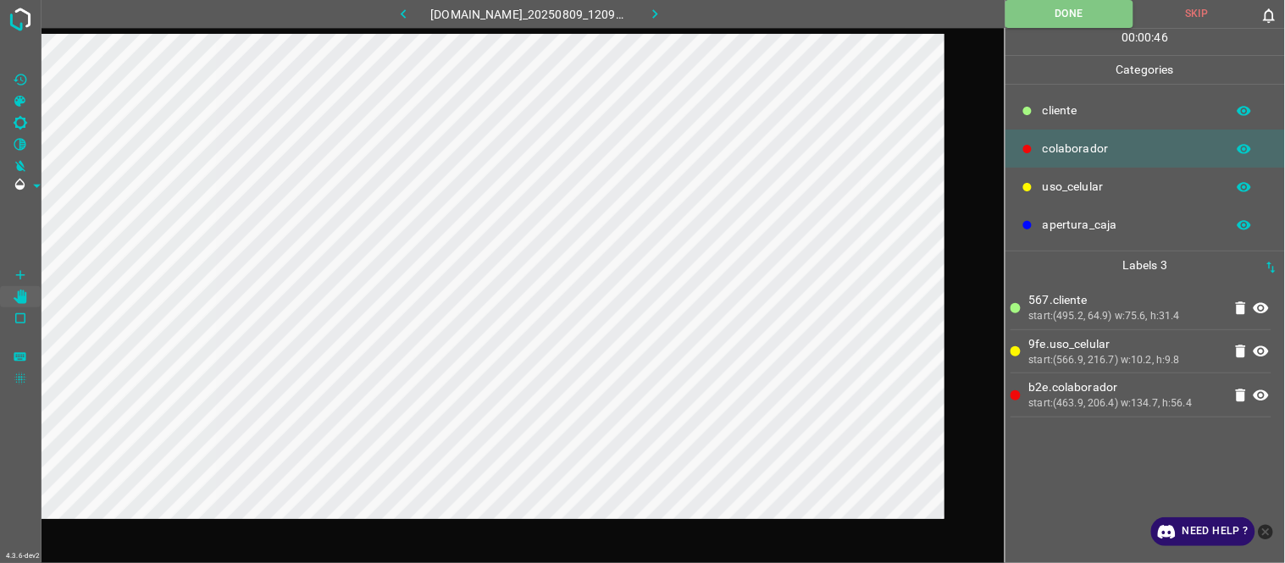
click at [659, 17] on icon "button" at bounding box center [655, 14] width 18 height 18
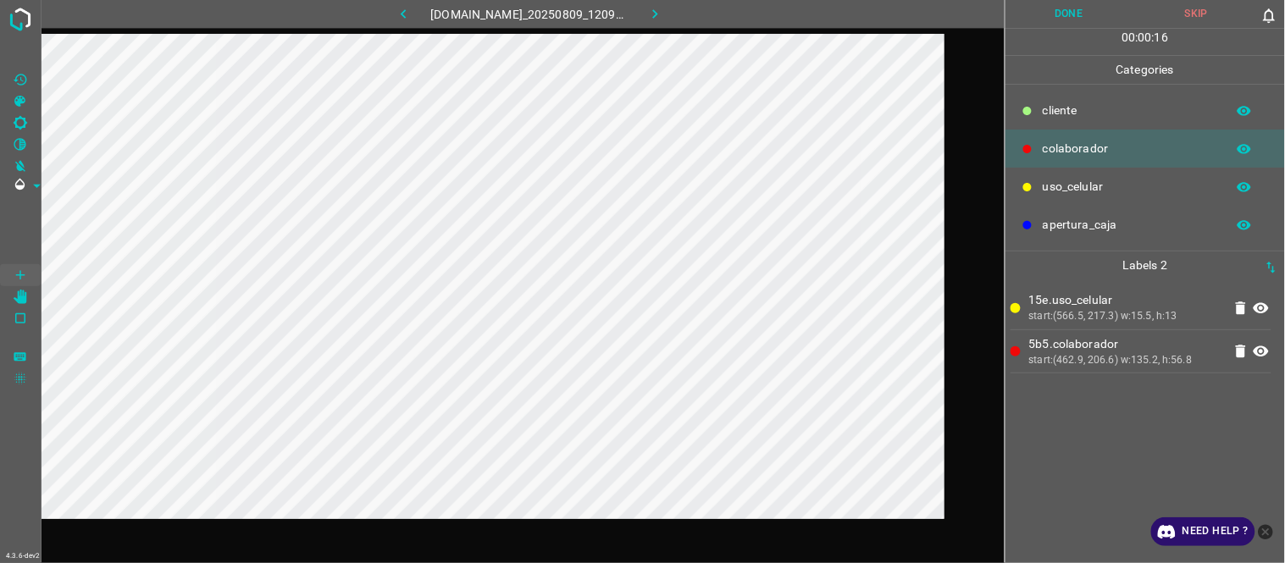
click at [1071, 13] on button "Done" at bounding box center [1069, 14] width 128 height 28
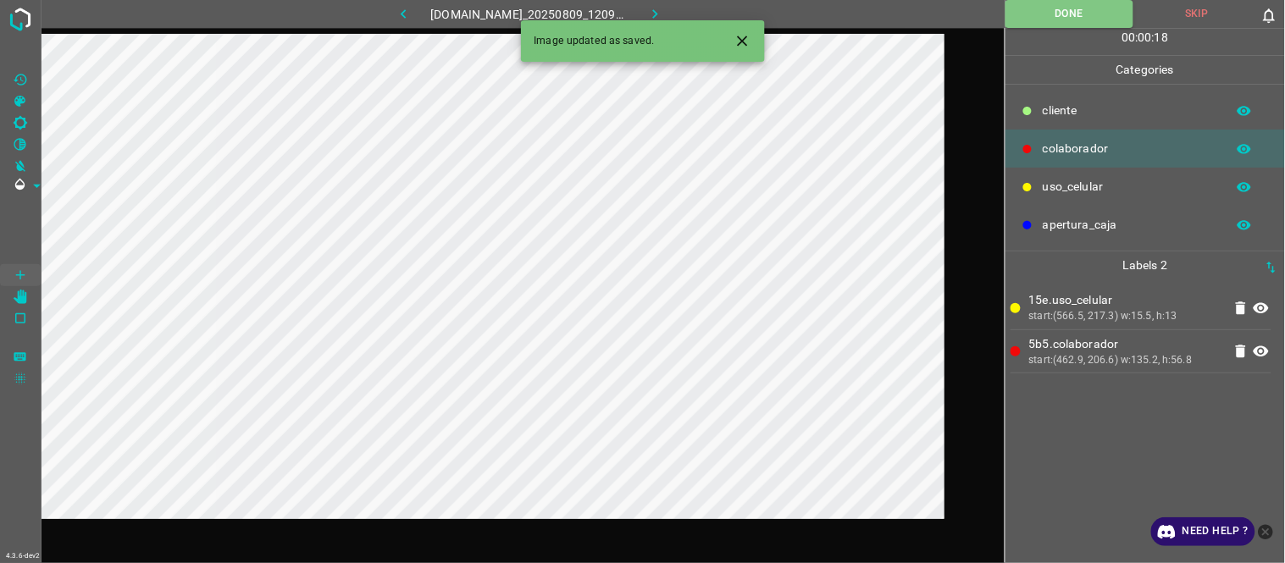
click at [657, 2] on button "button" at bounding box center [655, 14] width 54 height 28
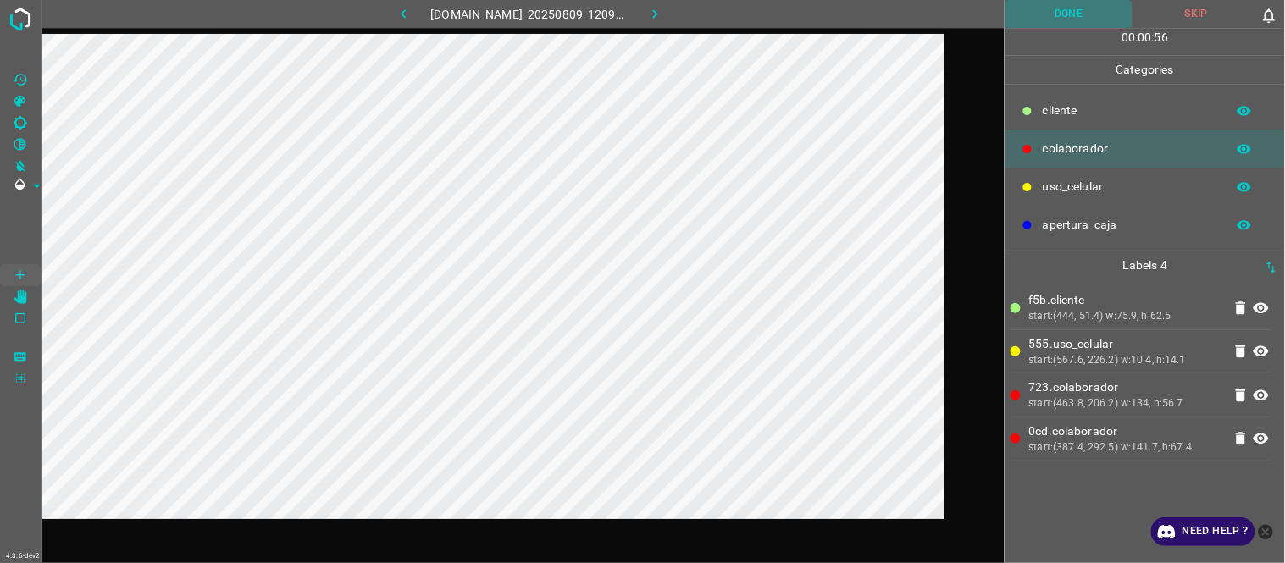
click at [1093, 11] on button "Done" at bounding box center [1069, 14] width 128 height 28
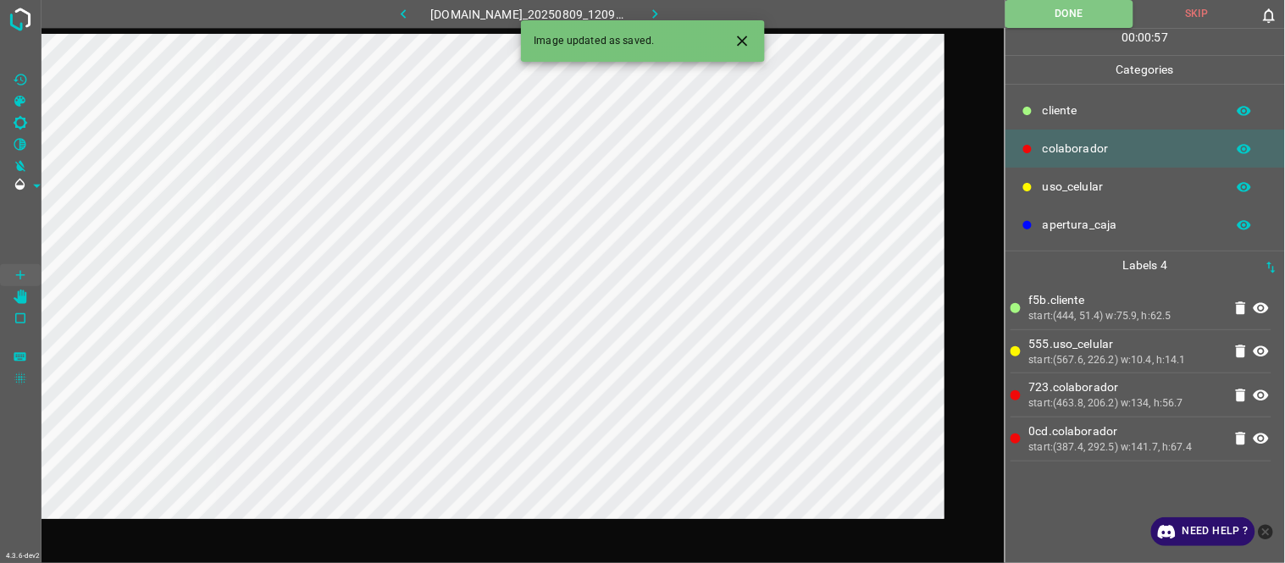
click at [657, 14] on icon "button" at bounding box center [654, 13] width 5 height 9
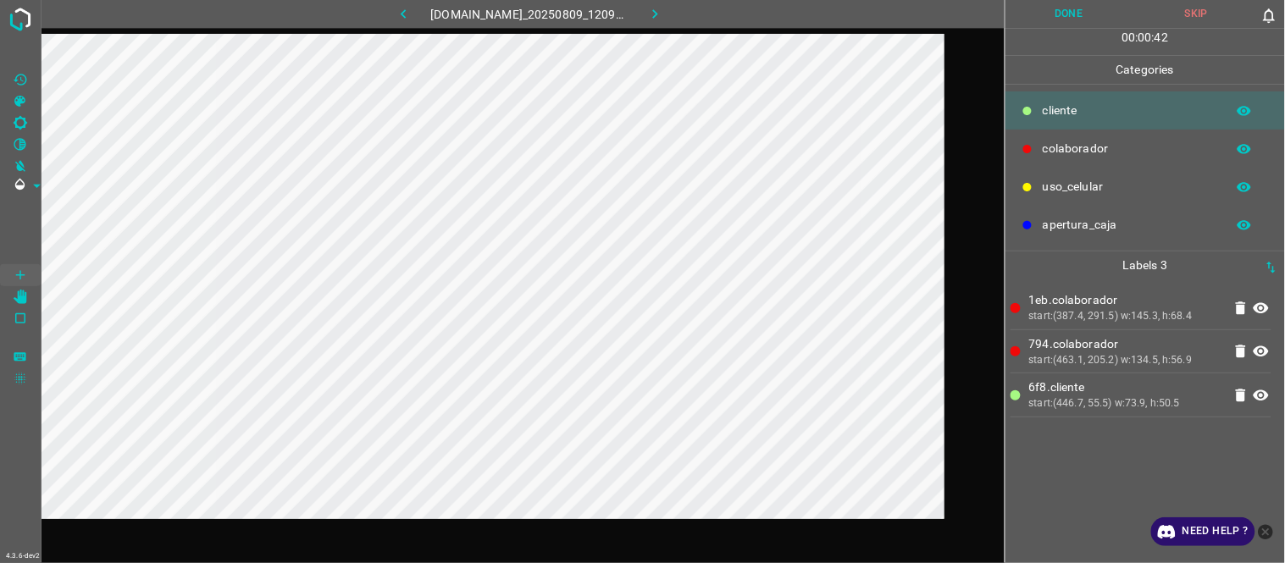
click at [1088, 7] on button "Done" at bounding box center [1069, 14] width 128 height 28
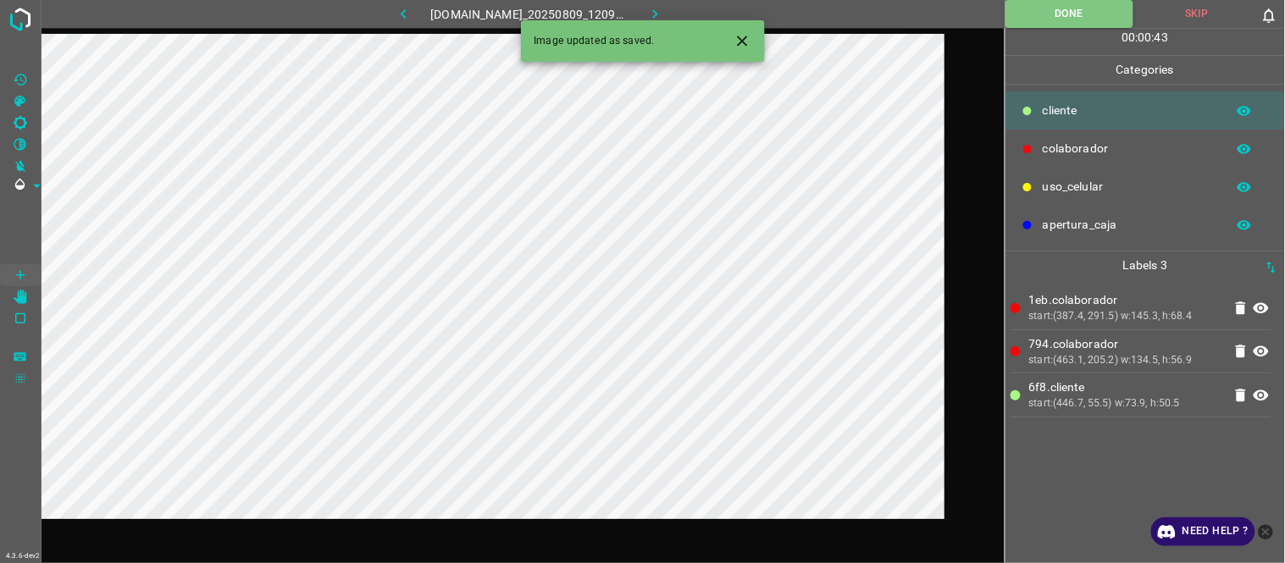
click at [664, 11] on icon "button" at bounding box center [655, 14] width 18 height 18
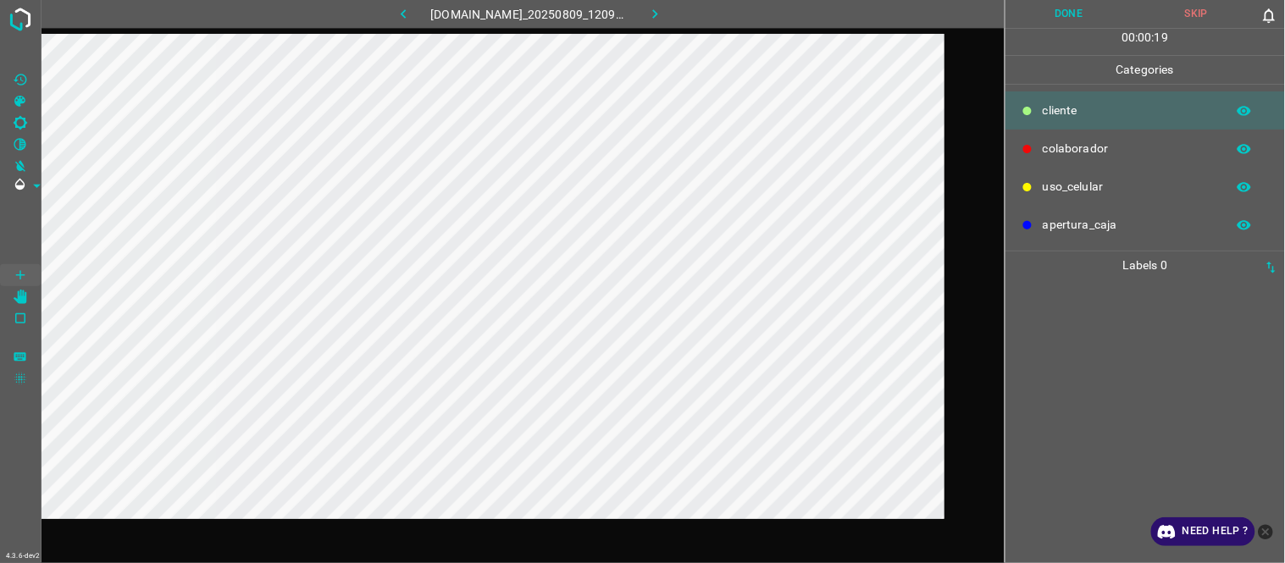
click at [1123, 155] on p "colaborador" at bounding box center [1130, 149] width 174 height 18
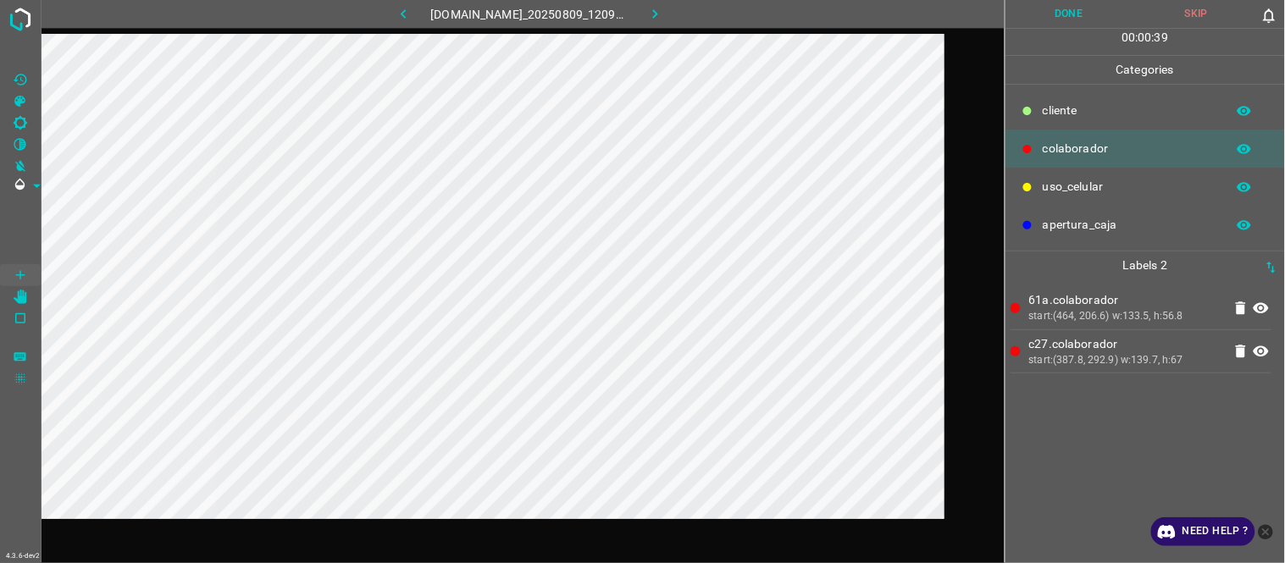
click at [1087, 398] on div "61a.colaborador start:(464, 206.6) w:133.5, h:56.8 c27.colaborador start:(387.8…" at bounding box center [1144, 421] width 269 height 284
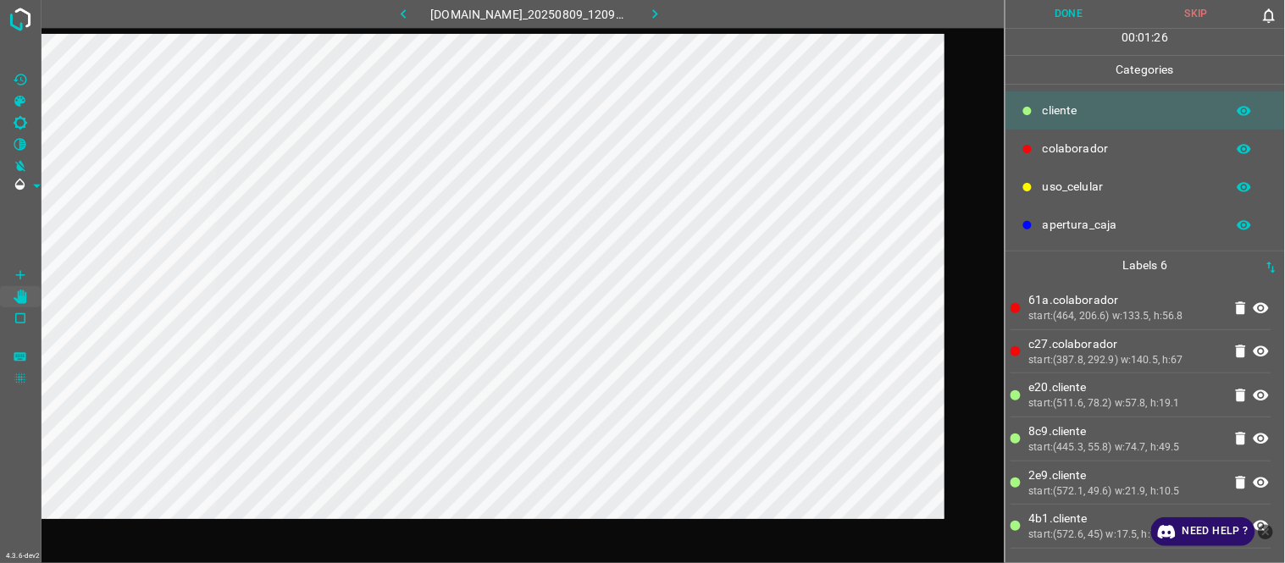
click at [1070, 15] on button "Done" at bounding box center [1069, 14] width 128 height 28
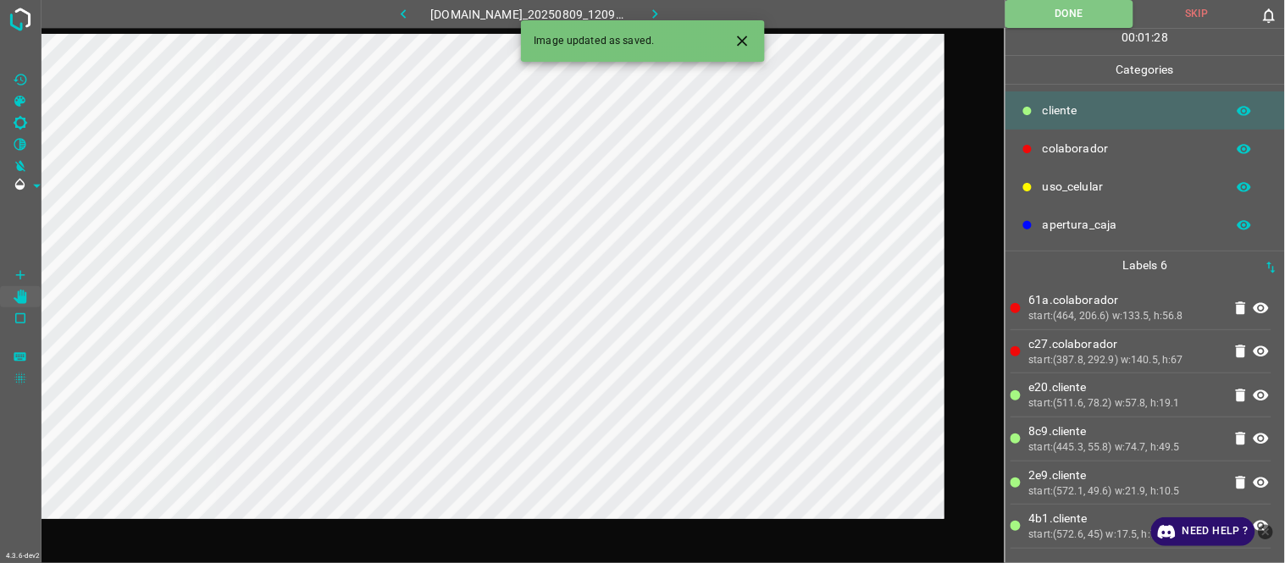
click at [658, 10] on icon "button" at bounding box center [655, 14] width 18 height 18
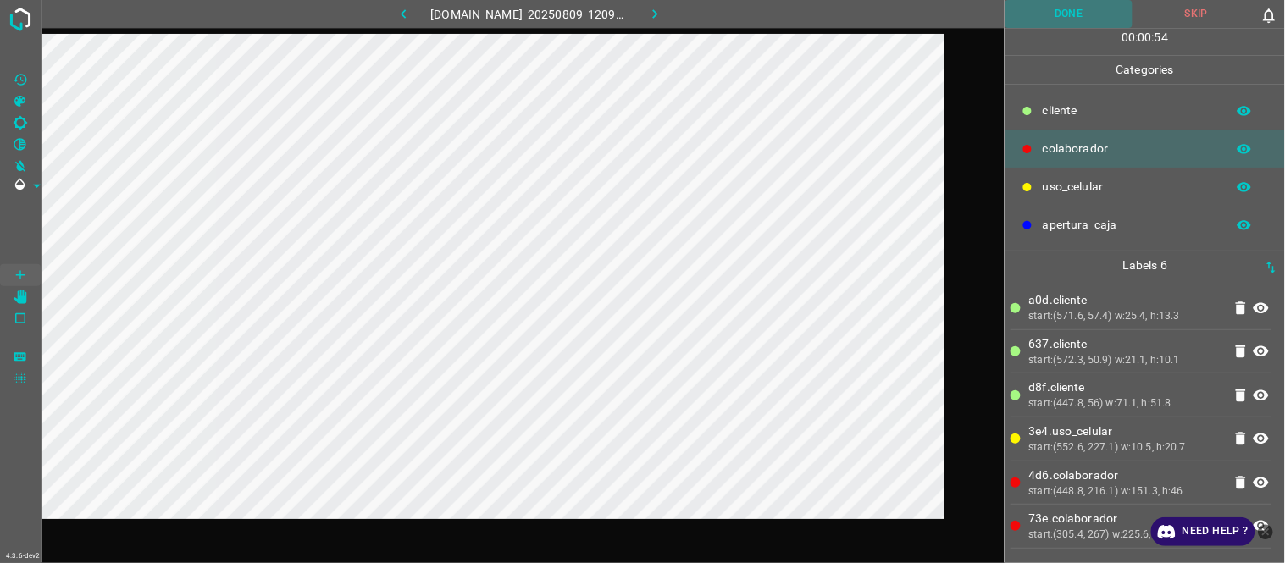
click at [1081, 19] on button "Done" at bounding box center [1069, 14] width 128 height 28
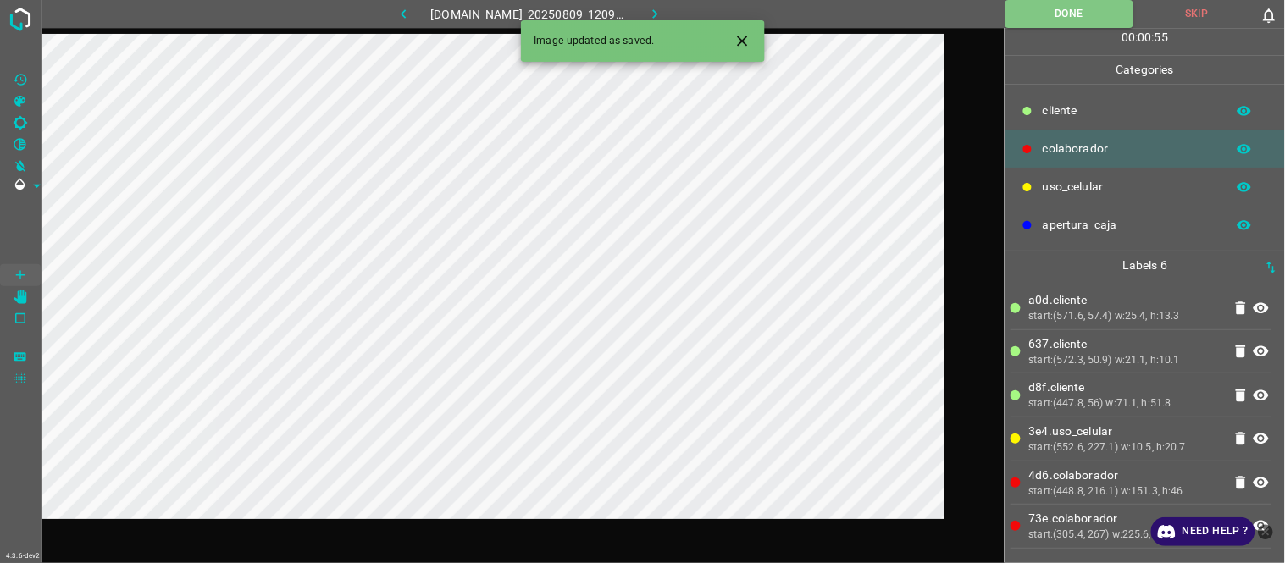
click at [664, 10] on icon "button" at bounding box center [655, 14] width 18 height 18
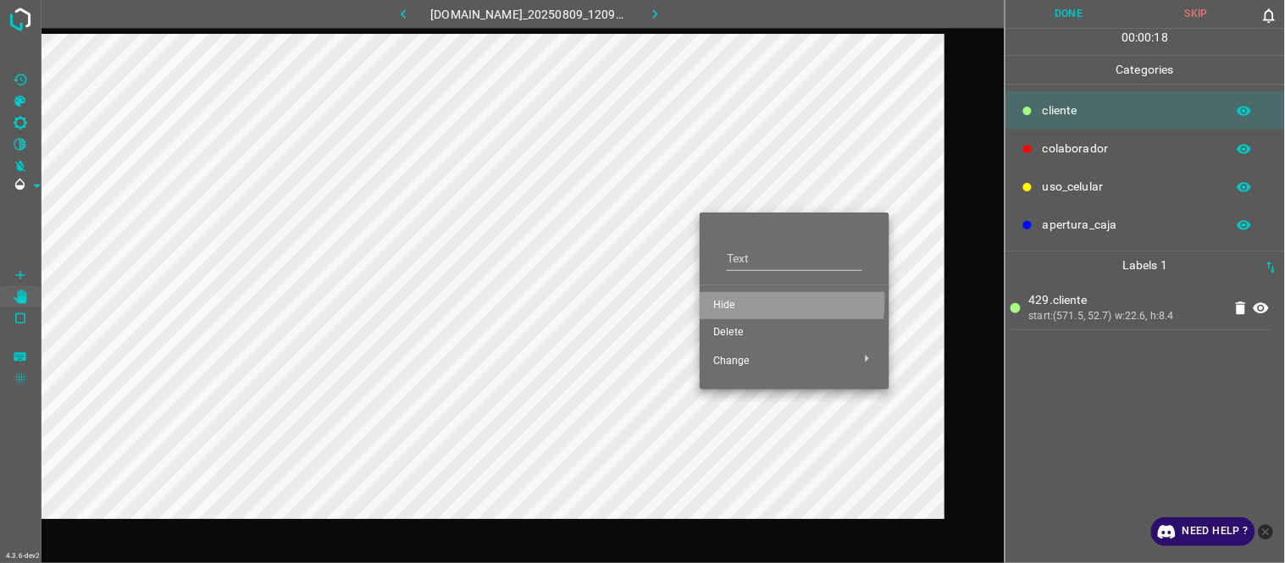
click at [730, 300] on span "Hide" at bounding box center [794, 305] width 163 height 15
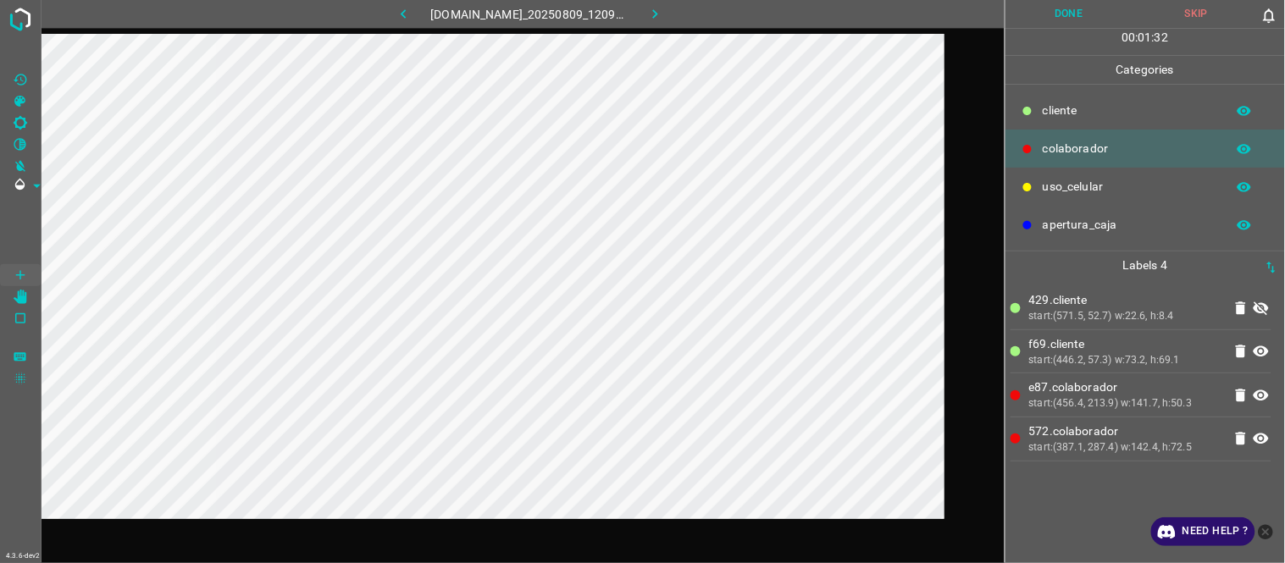
click at [1076, 466] on ul "429.​​cliente start:(571.5, 52.7) w:22.6, h:8.4 f69.​​cliente start:(446.2, 57.…" at bounding box center [1140, 373] width 261 height 188
click at [1054, 18] on button "Done" at bounding box center [1069, 14] width 128 height 28
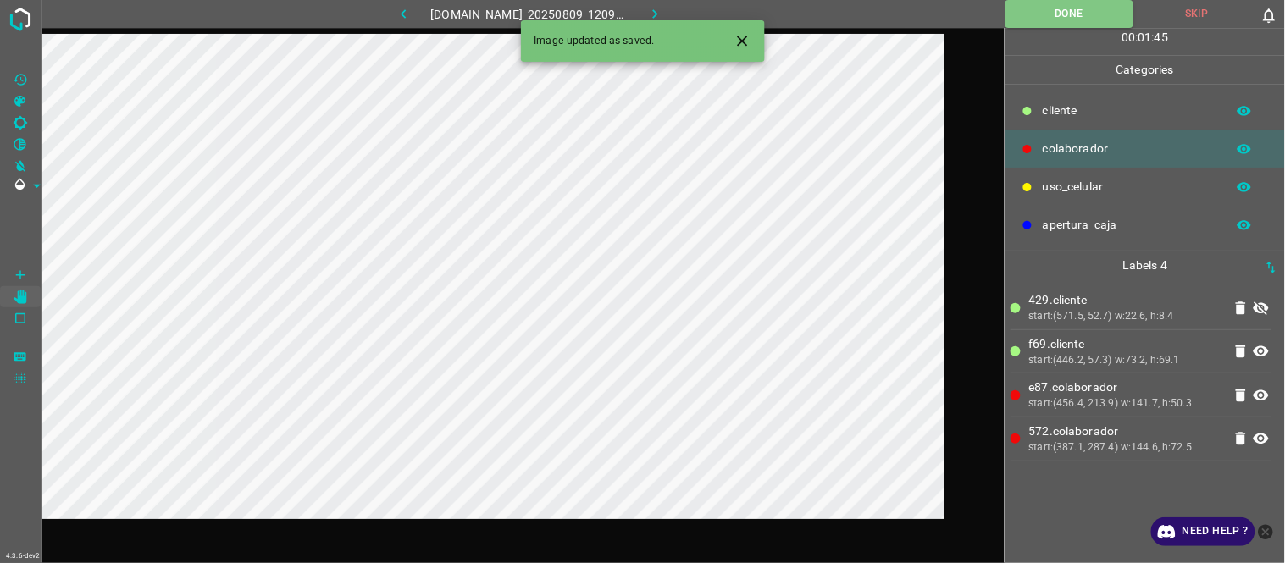
click at [661, 10] on icon "button" at bounding box center [655, 14] width 18 height 18
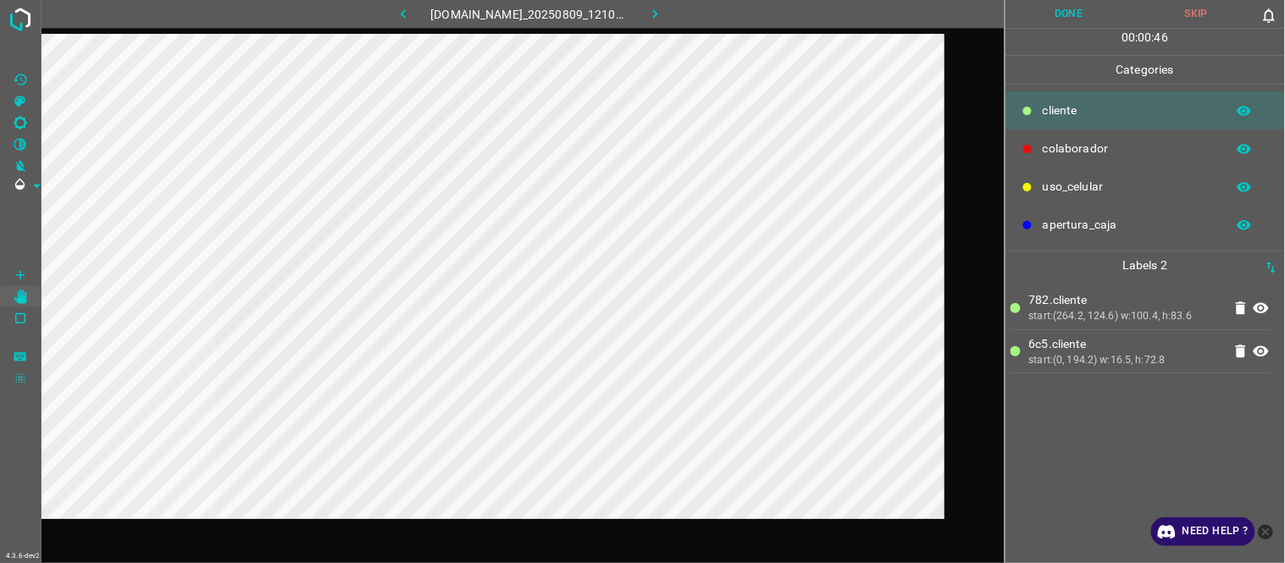
click at [1097, 14] on button "Done" at bounding box center [1069, 14] width 128 height 28
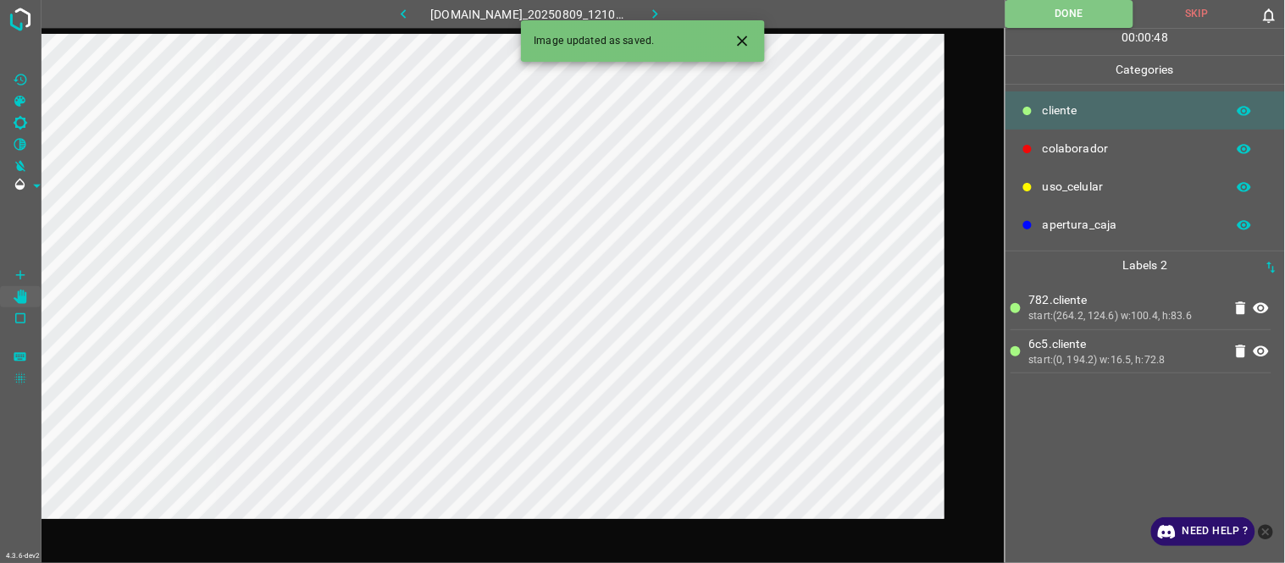
click at [664, 18] on icon "button" at bounding box center [655, 14] width 18 height 18
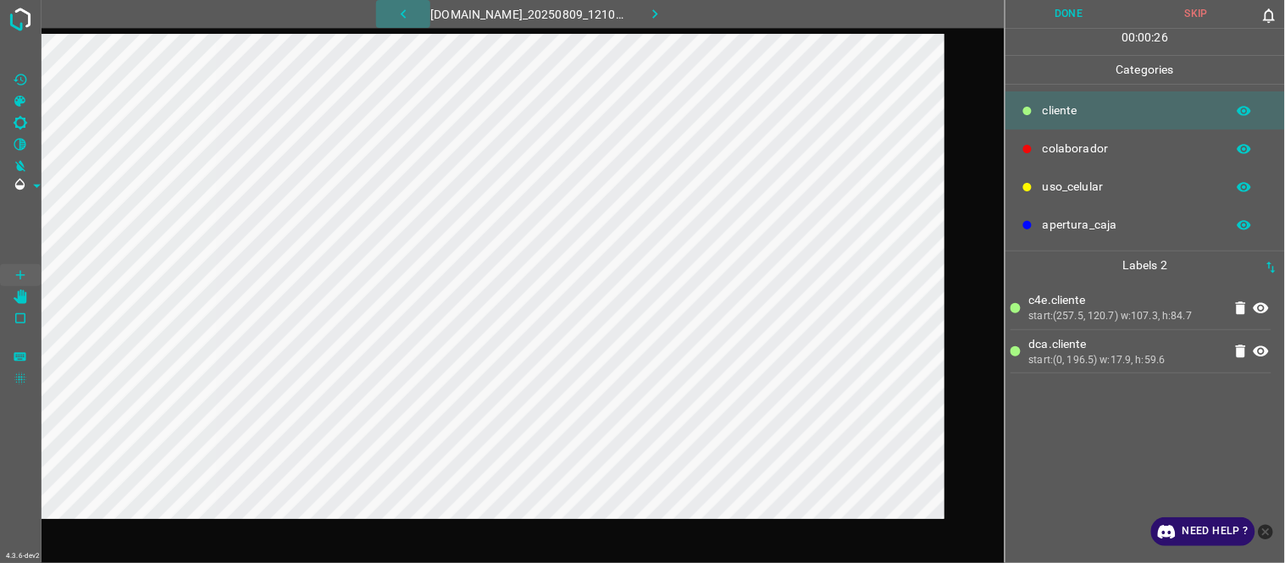
click at [410, 19] on button "button" at bounding box center [403, 14] width 54 height 28
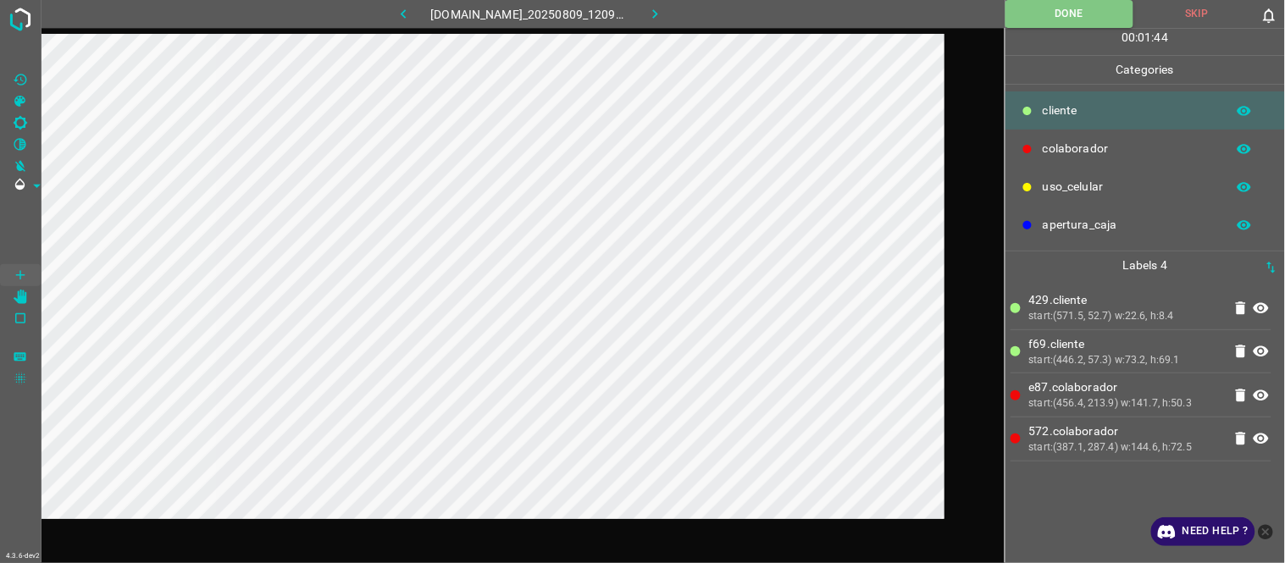
click at [653, 15] on button "button" at bounding box center [655, 14] width 54 height 28
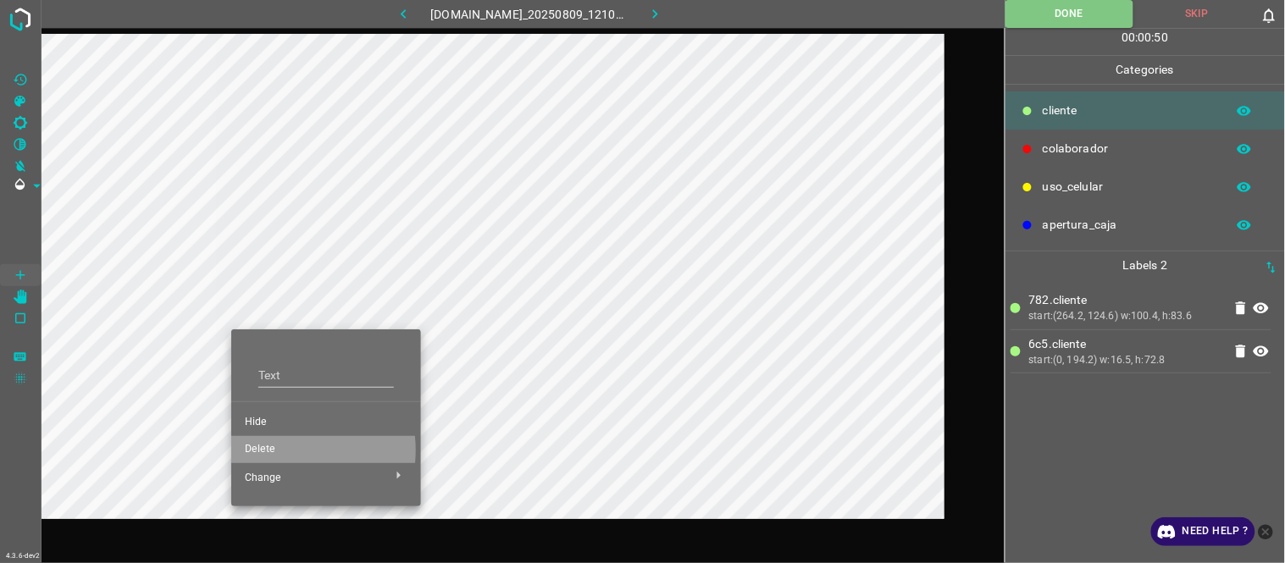
click at [276, 451] on span "Delete" at bounding box center [326, 449] width 163 height 15
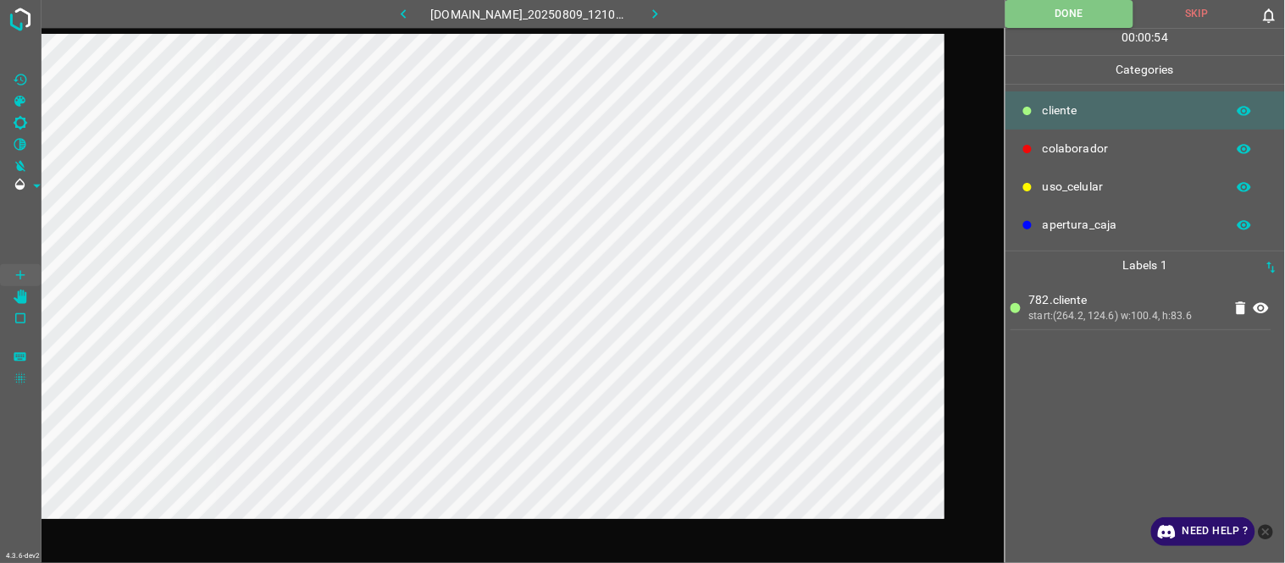
click at [679, 21] on button "button" at bounding box center [655, 14] width 54 height 28
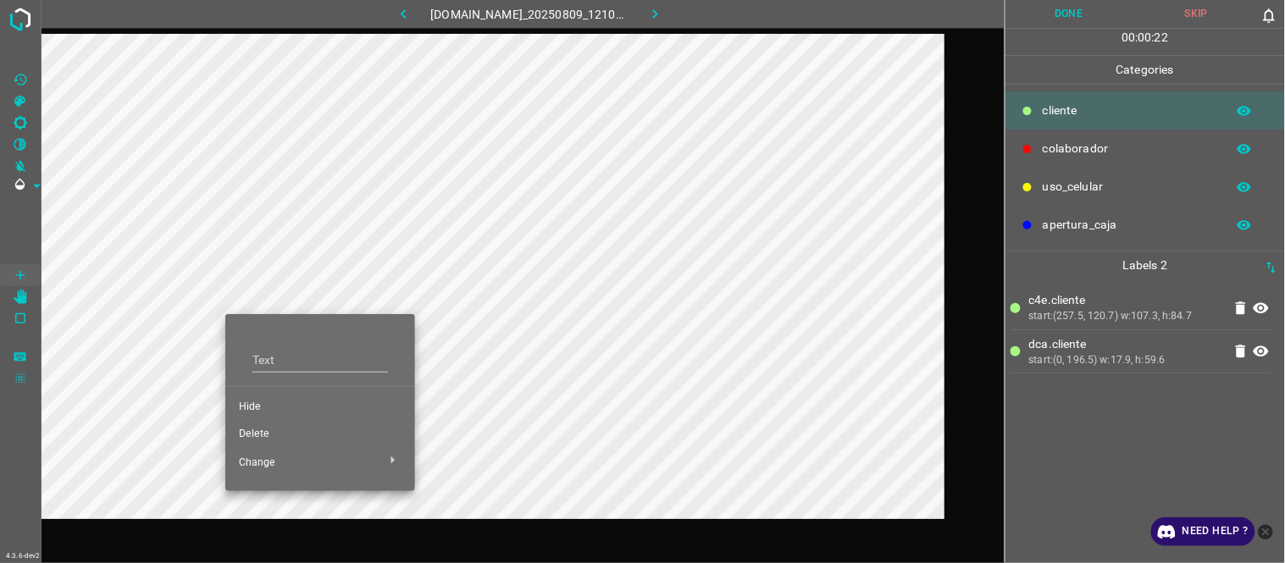
click at [271, 424] on li "Delete" at bounding box center [320, 434] width 190 height 27
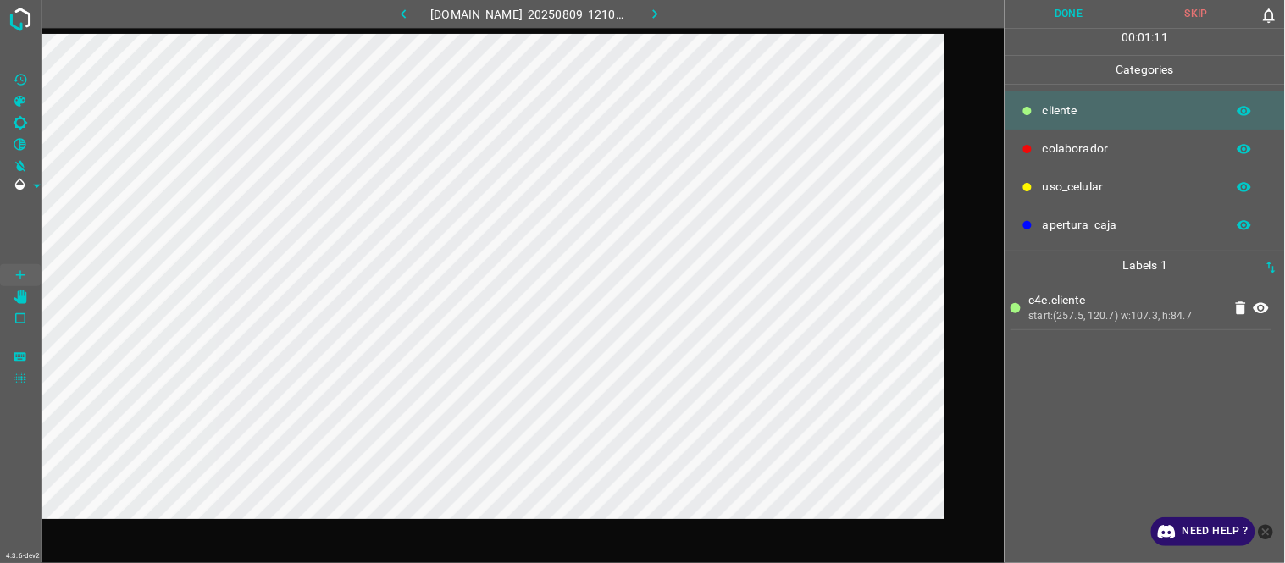
click at [1087, 11] on button "Done" at bounding box center [1069, 14] width 128 height 28
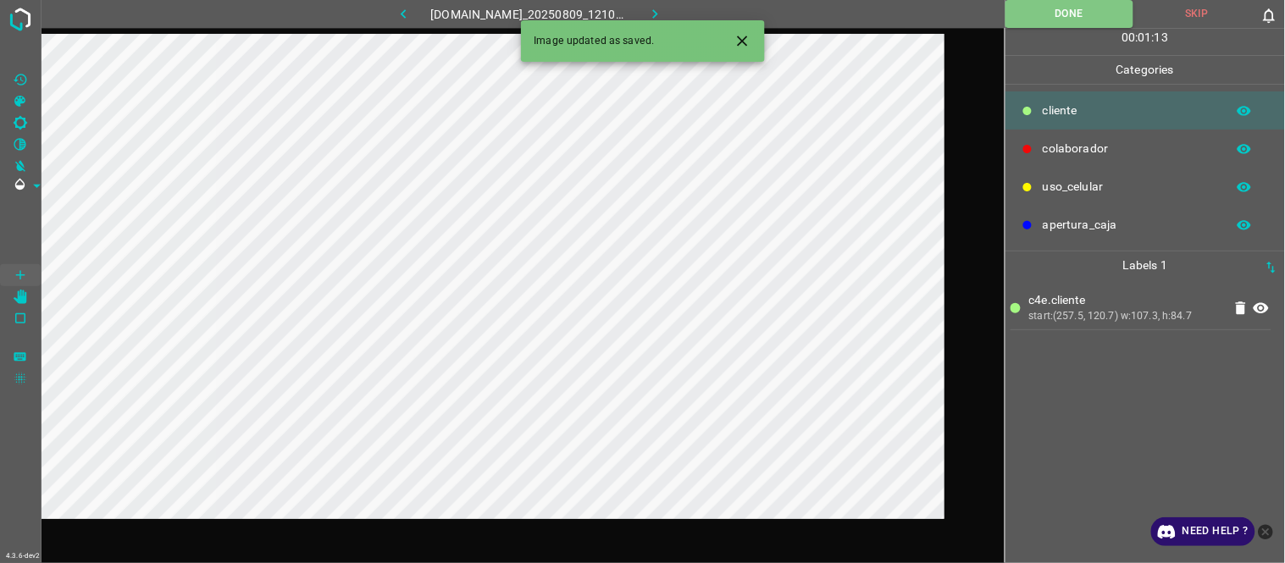
click at [401, 14] on icon "button" at bounding box center [403, 13] width 5 height 9
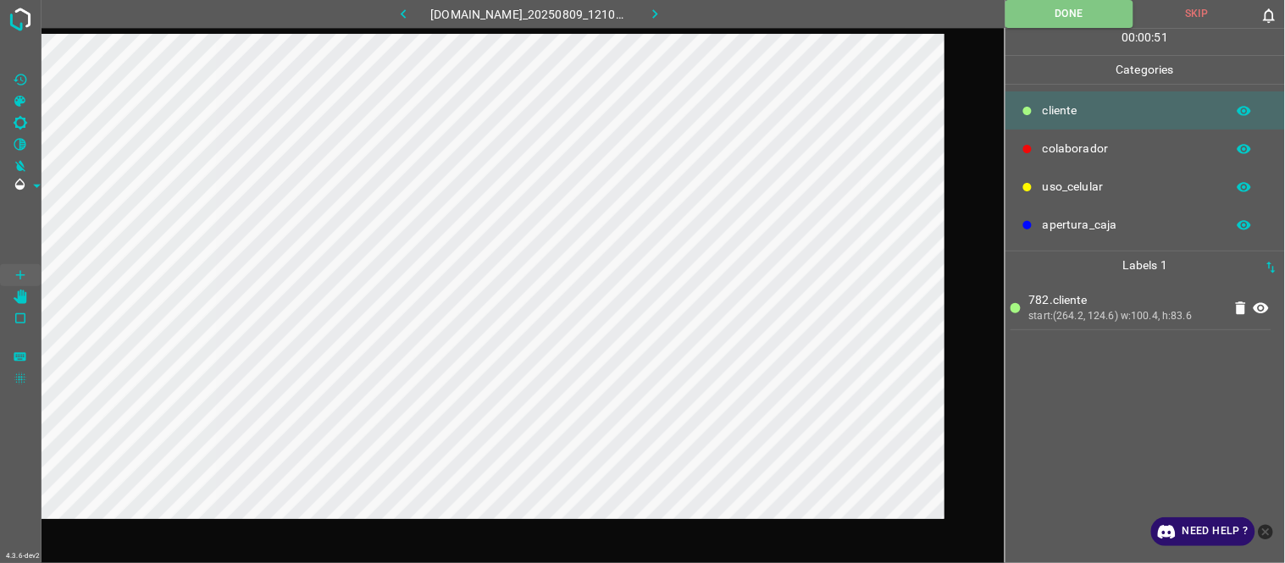
click at [664, 17] on icon "button" at bounding box center [655, 14] width 18 height 18
click at [664, 5] on icon "button" at bounding box center [655, 14] width 18 height 18
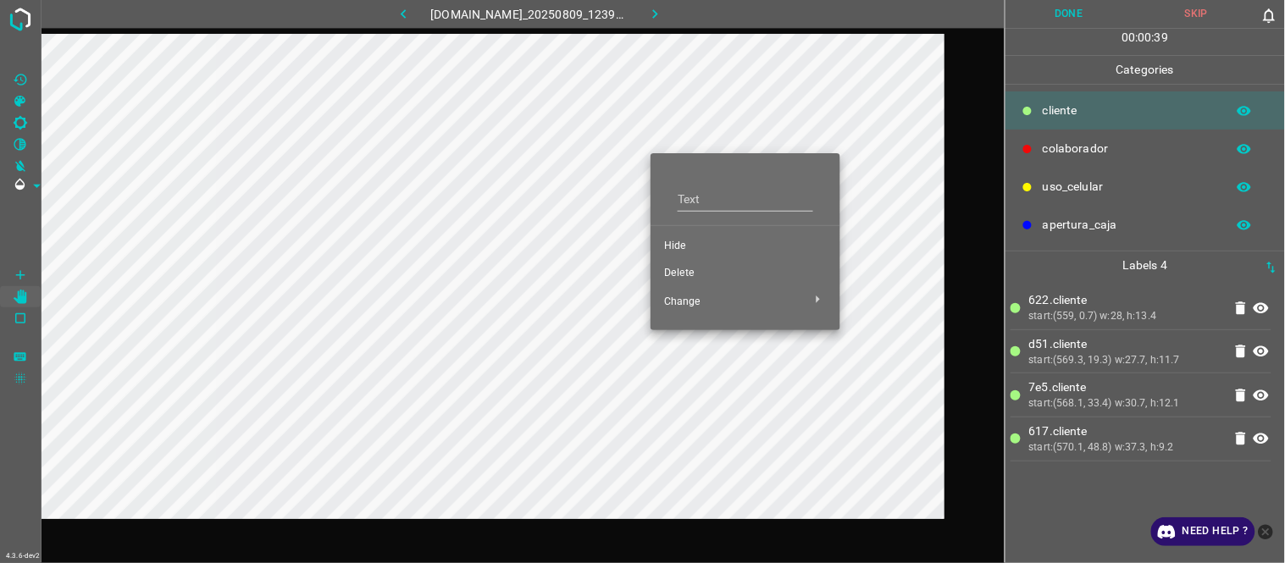
click at [701, 248] on span "Hide" at bounding box center [745, 246] width 163 height 15
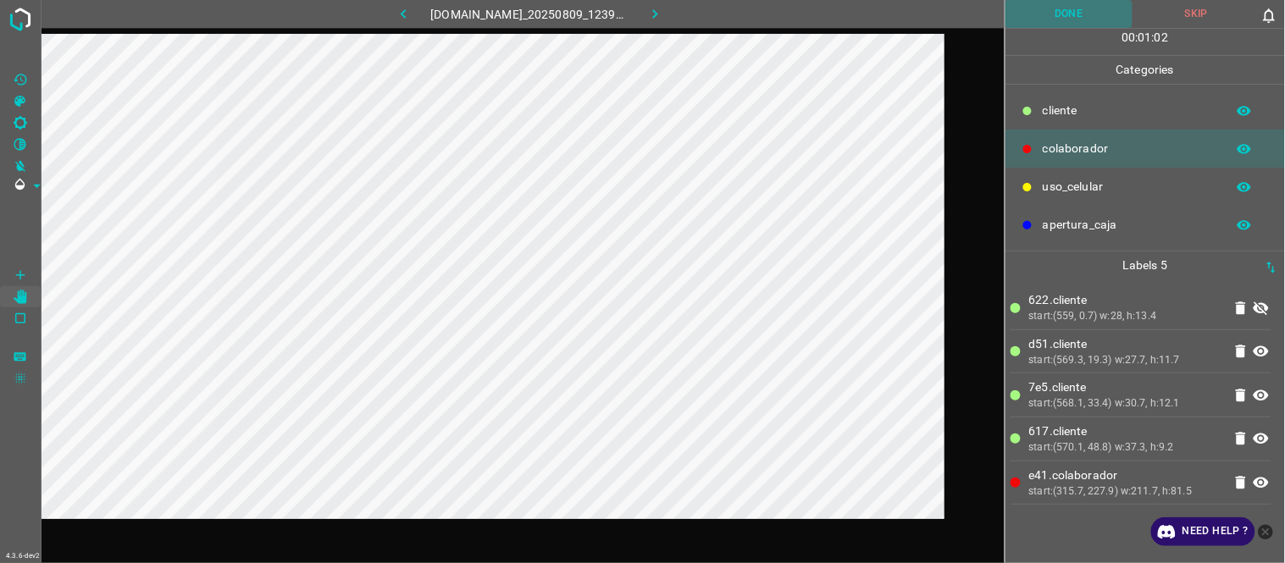
click at [1065, 20] on button "Done" at bounding box center [1069, 14] width 128 height 28
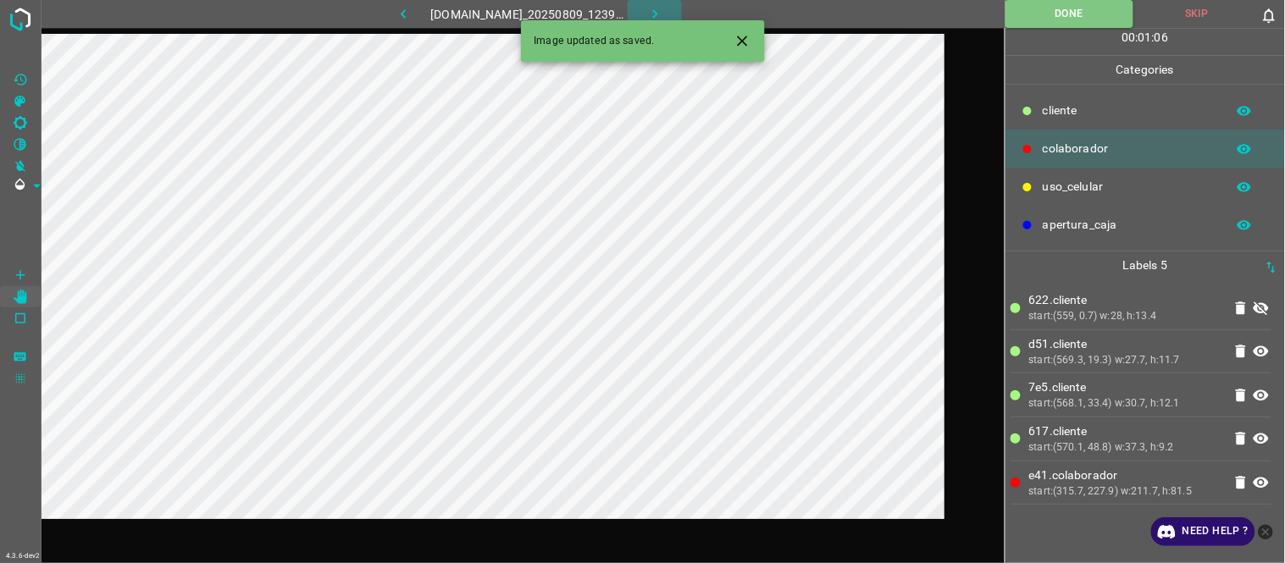
click at [657, 9] on icon "button" at bounding box center [655, 14] width 18 height 18
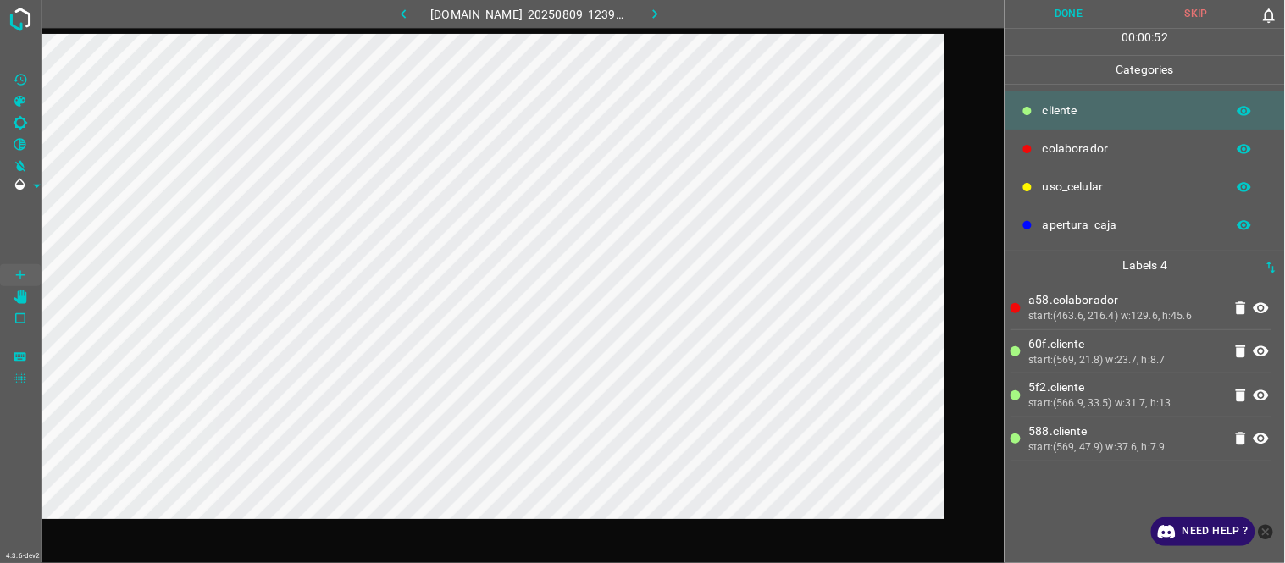
click at [1043, 9] on button "Done" at bounding box center [1069, 14] width 128 height 28
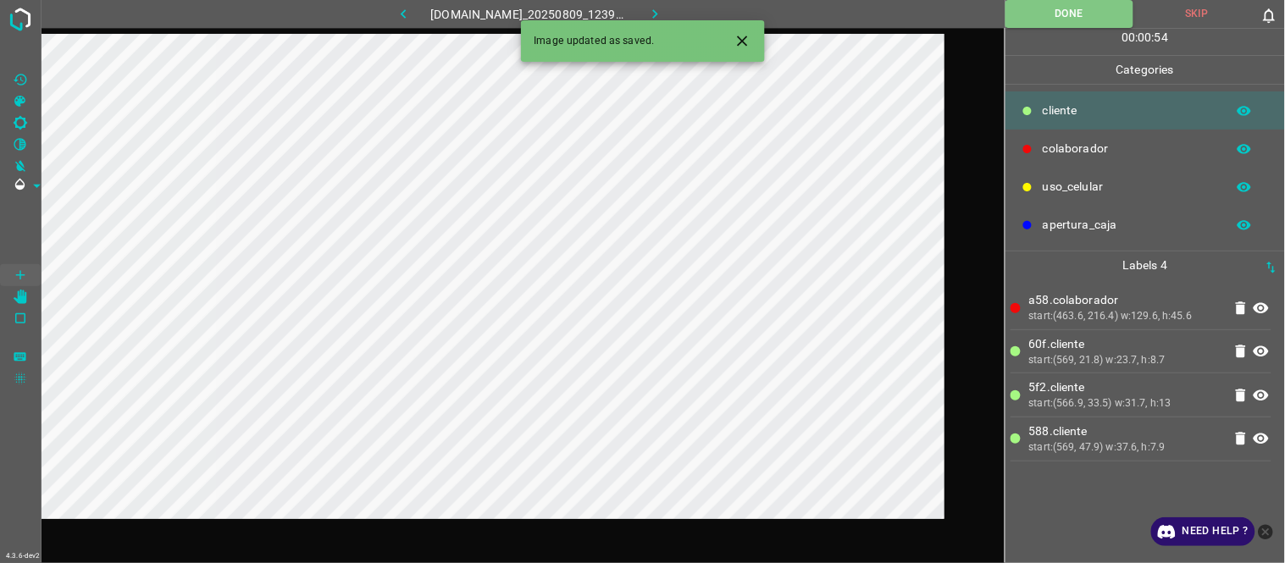
click at [659, 17] on icon "button" at bounding box center [655, 14] width 18 height 18
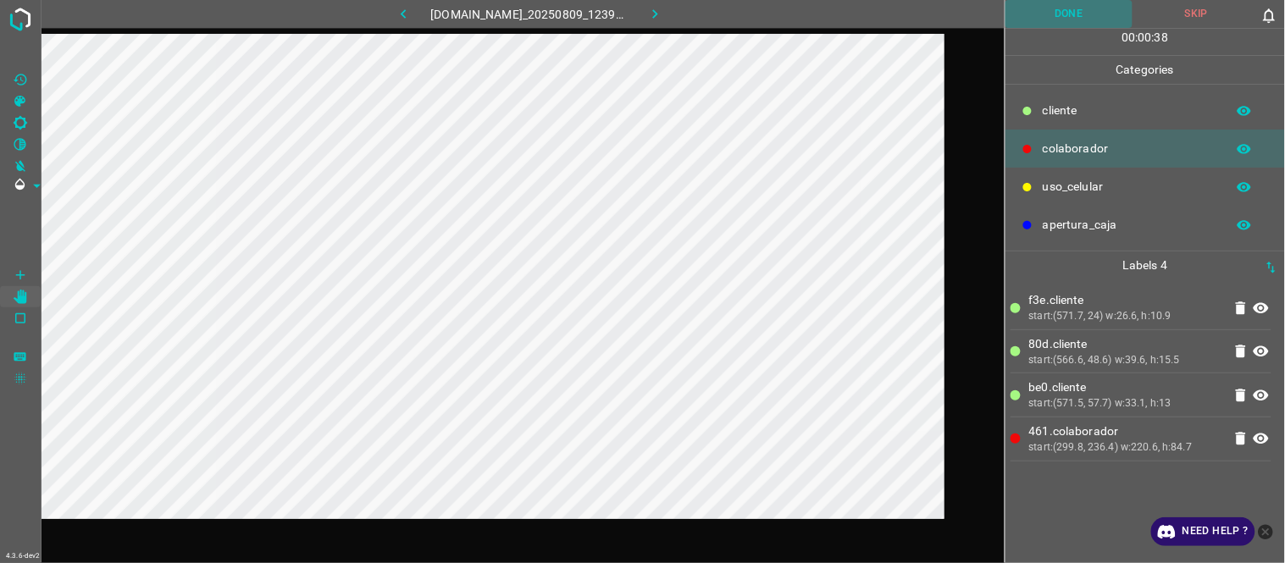
click at [1087, 17] on button "Done" at bounding box center [1069, 14] width 128 height 28
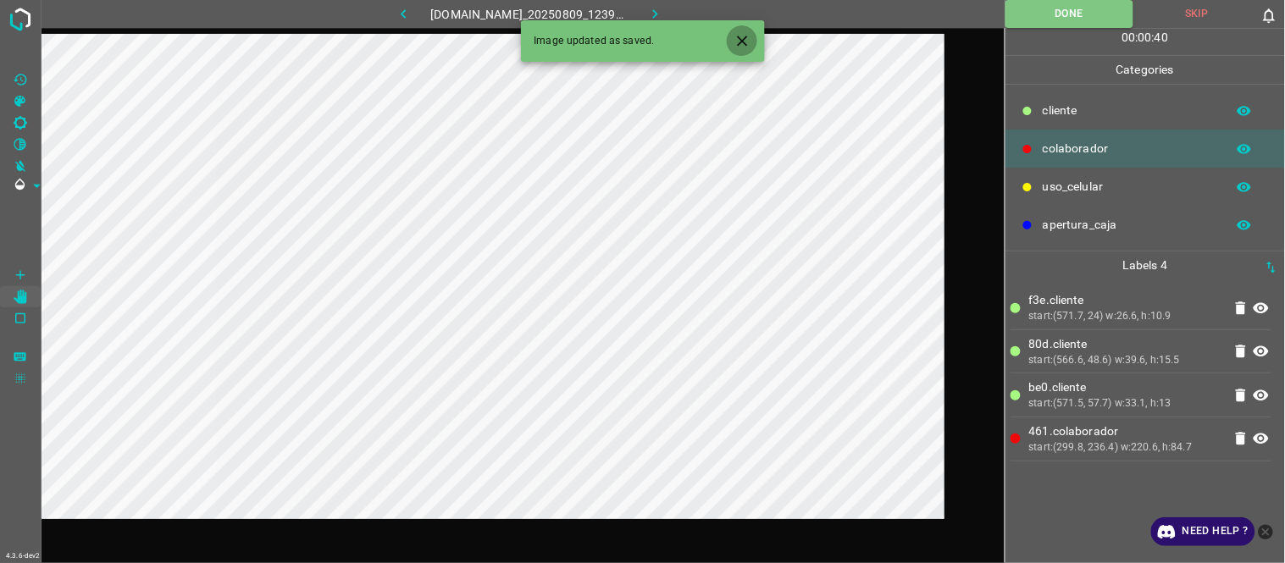
click at [751, 37] on button "Close" at bounding box center [742, 40] width 31 height 31
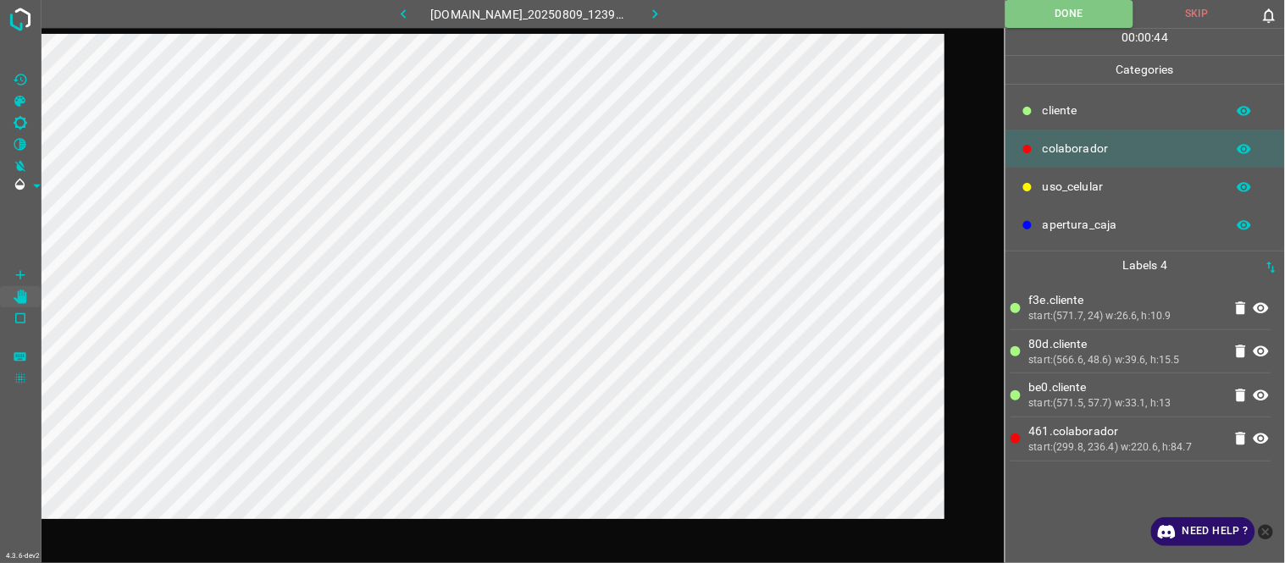
click at [659, 19] on icon "button" at bounding box center [655, 14] width 18 height 18
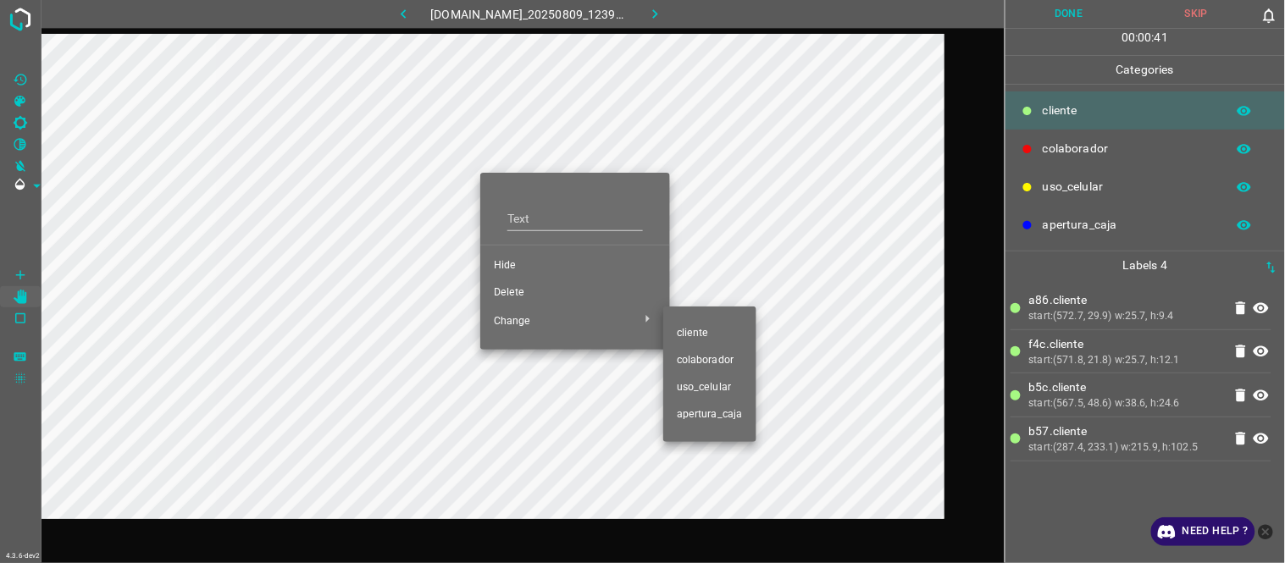
click at [706, 356] on span "colaborador" at bounding box center [710, 360] width 66 height 15
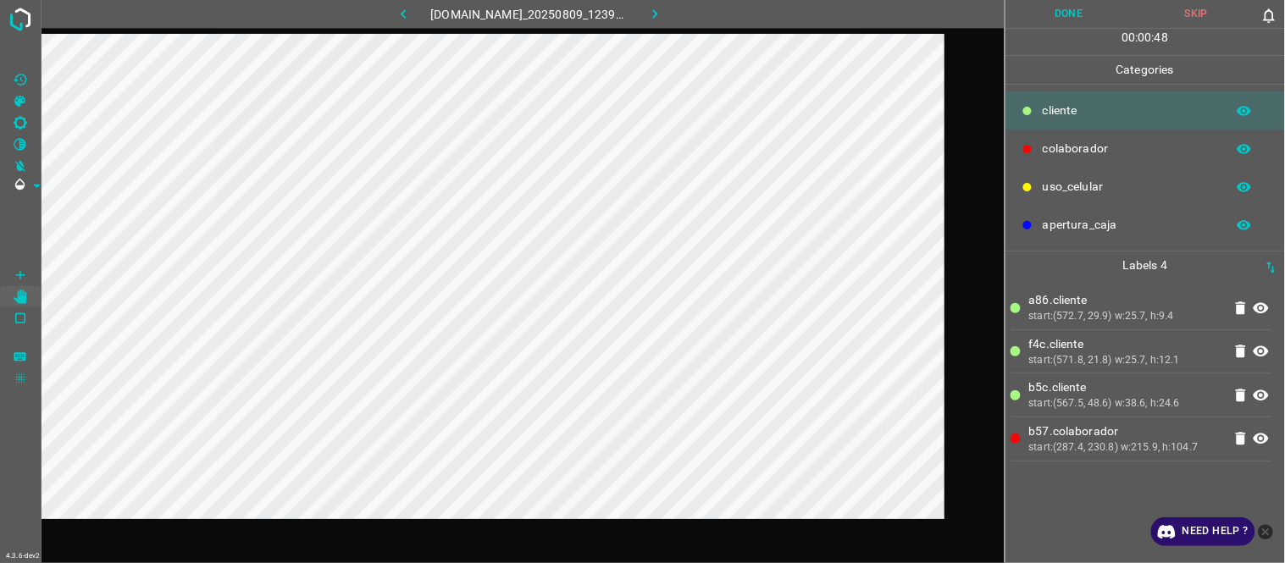
click at [1056, 7] on button "Done" at bounding box center [1069, 14] width 128 height 28
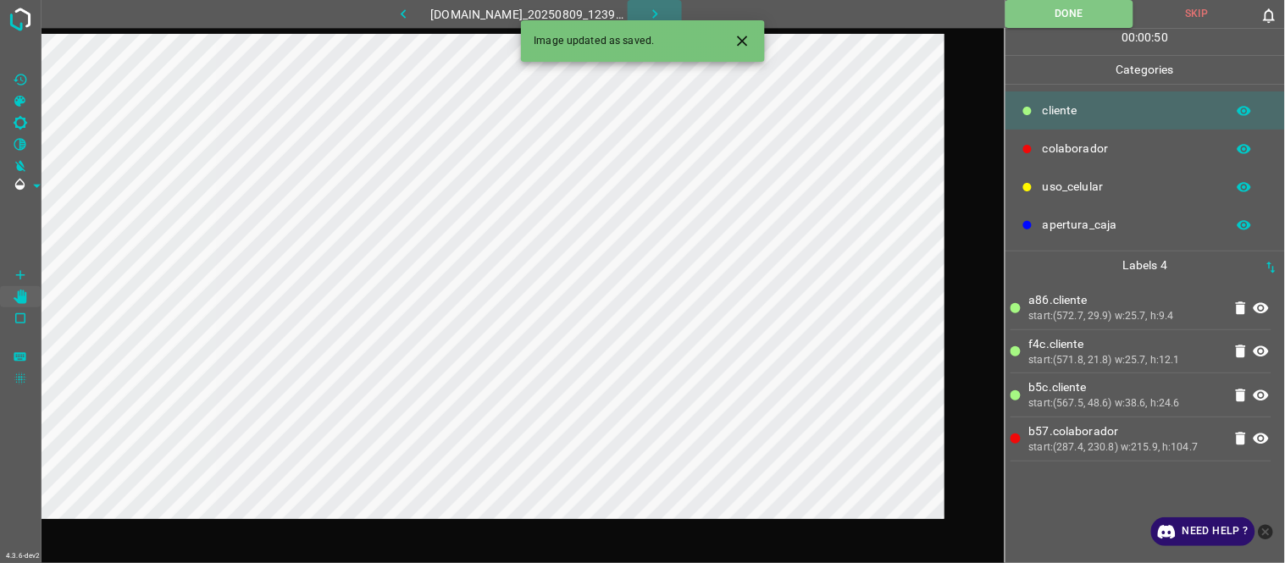
click at [661, 14] on icon "button" at bounding box center [655, 14] width 18 height 18
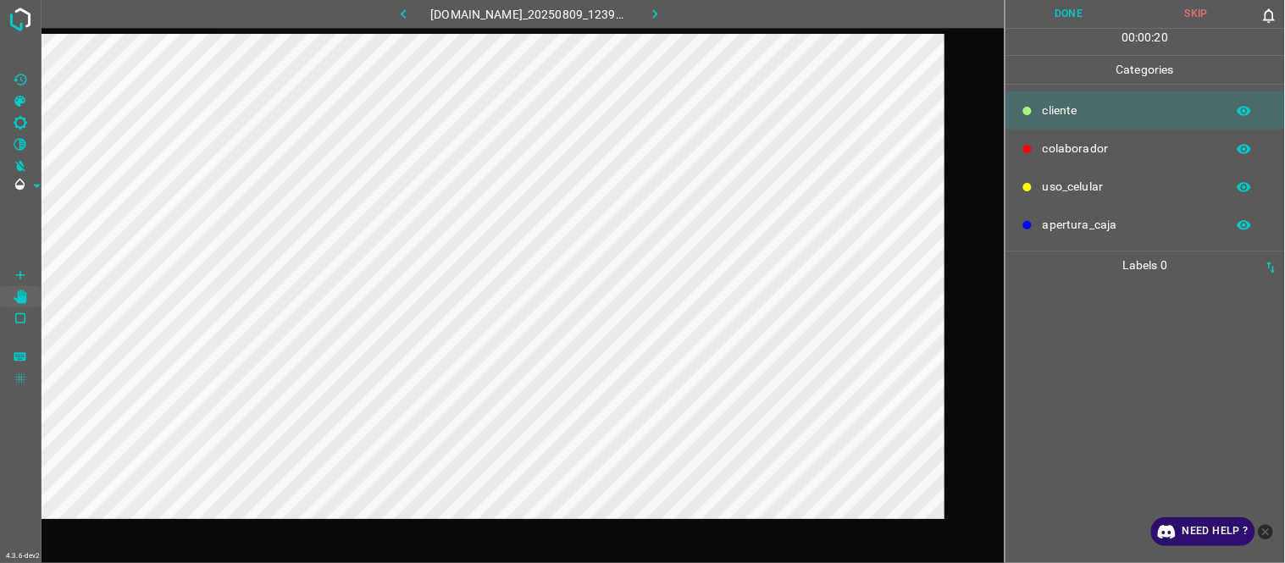
click at [1122, 302] on div at bounding box center [1144, 421] width 269 height 284
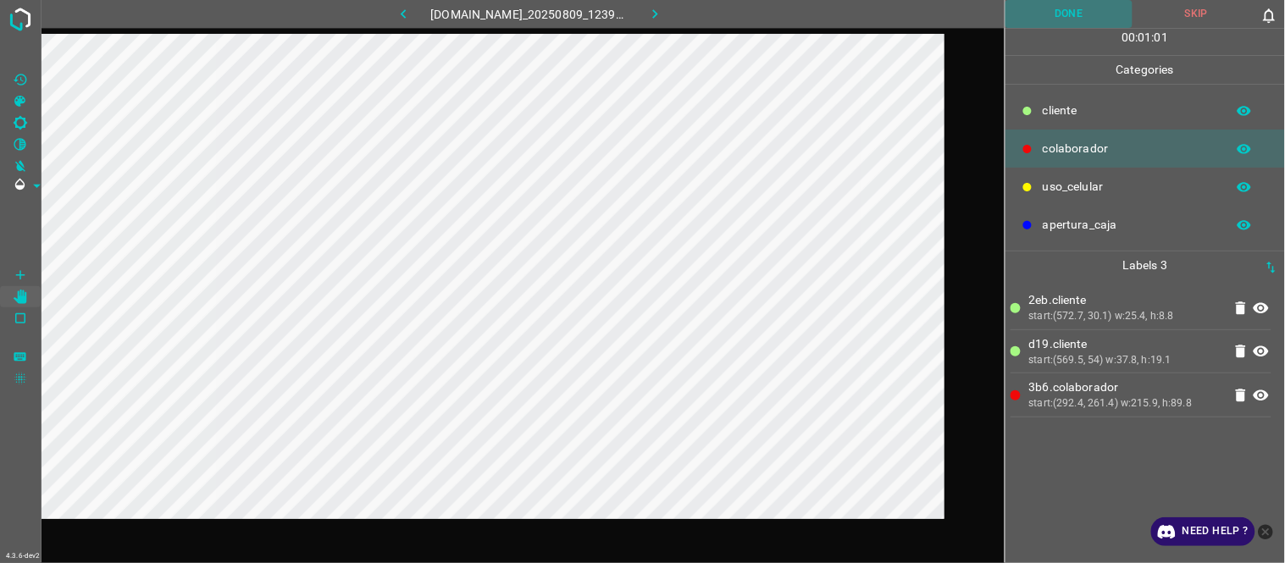
click at [1102, 20] on button "Done" at bounding box center [1069, 14] width 128 height 28
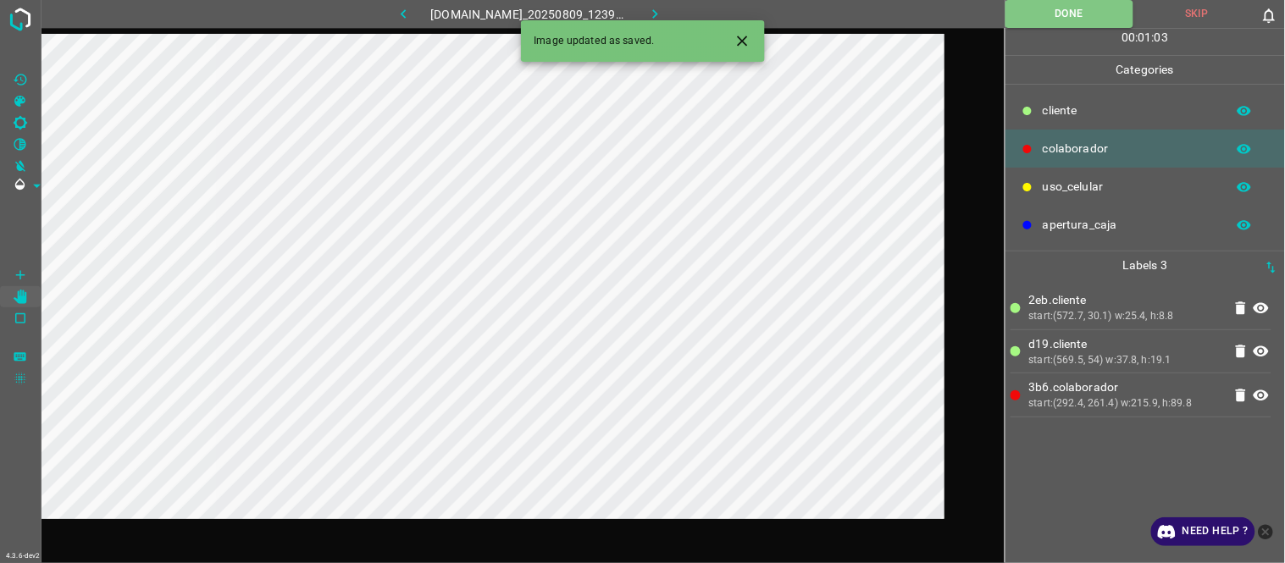
click at [742, 43] on icon "Close" at bounding box center [742, 41] width 18 height 18
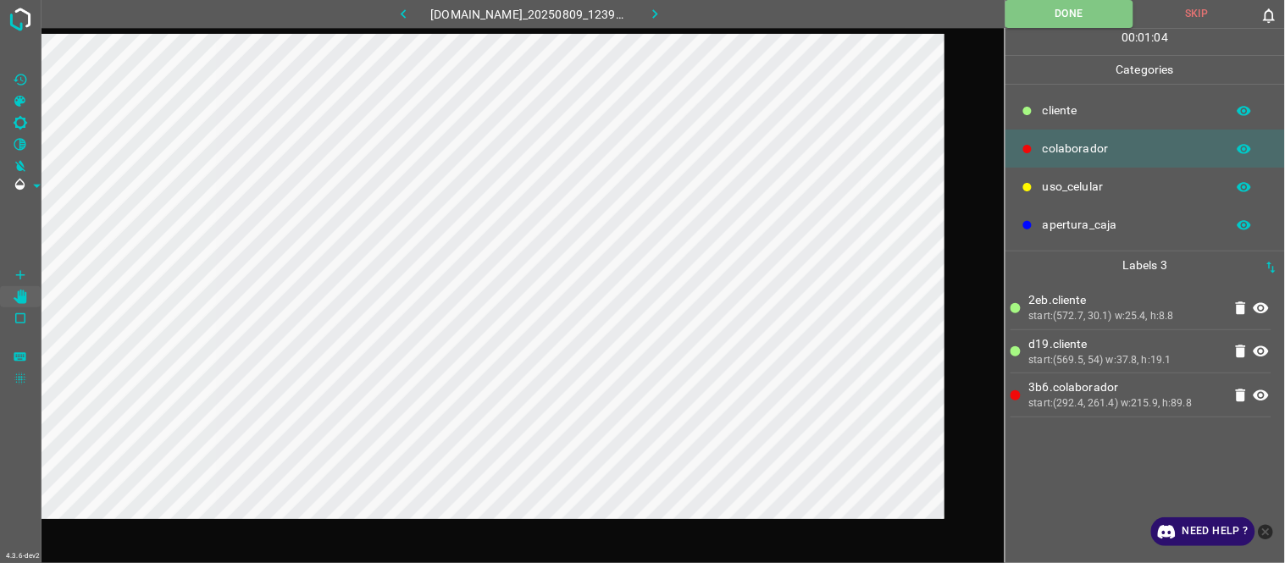
click at [664, 11] on icon "button" at bounding box center [655, 14] width 18 height 18
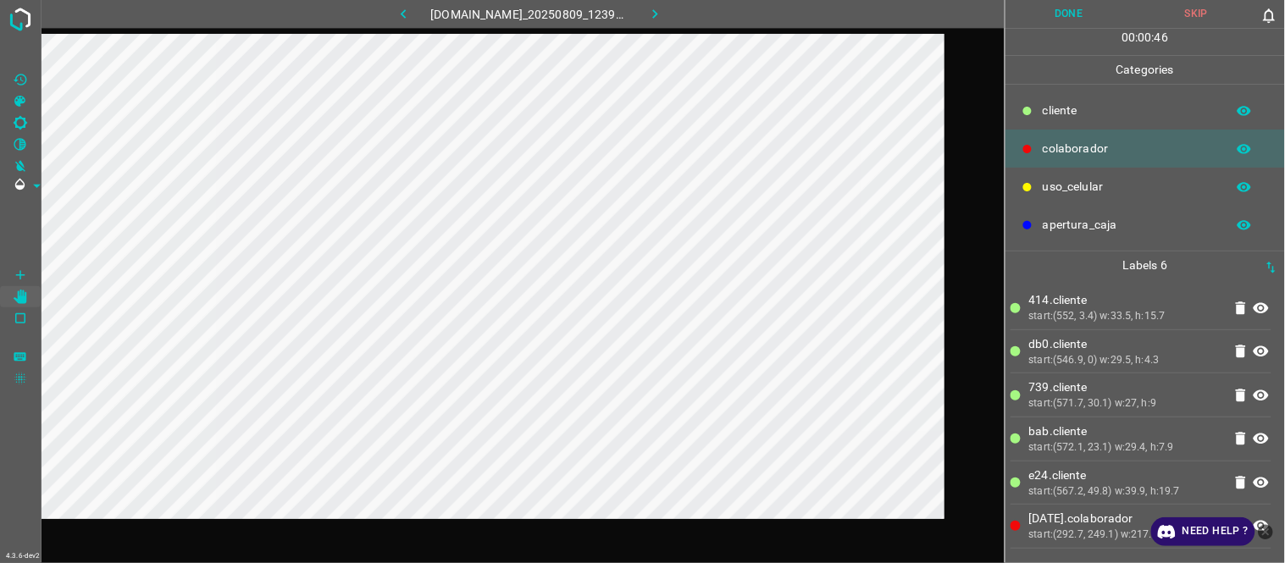
click at [1060, 7] on button "Done" at bounding box center [1069, 14] width 128 height 28
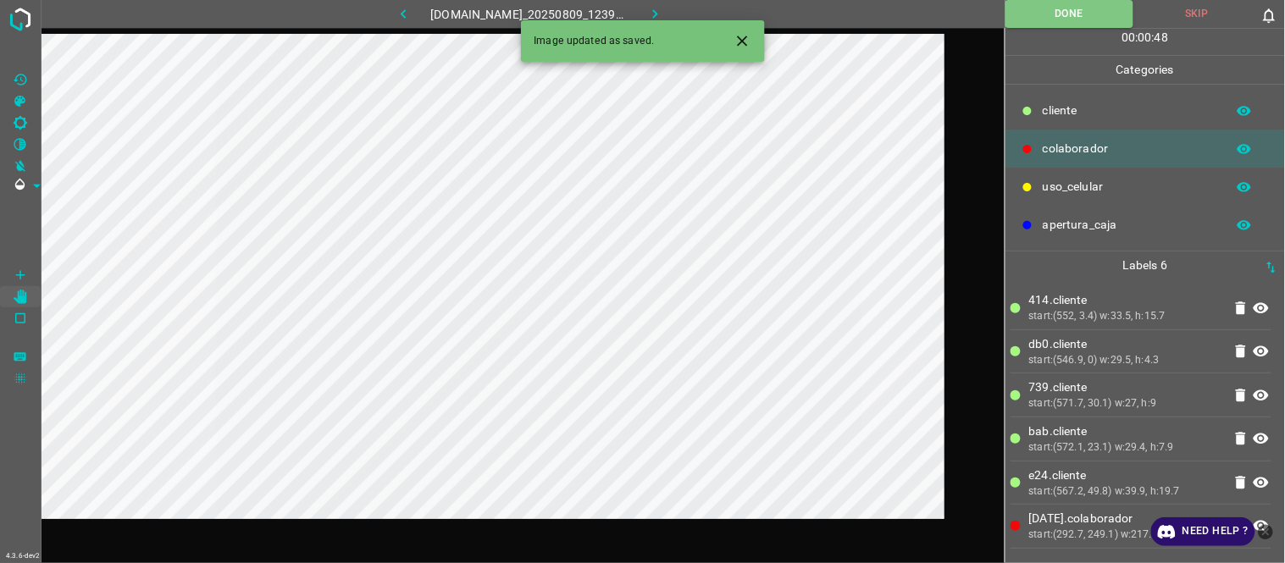
click at [742, 36] on icon "Close" at bounding box center [742, 41] width 18 height 18
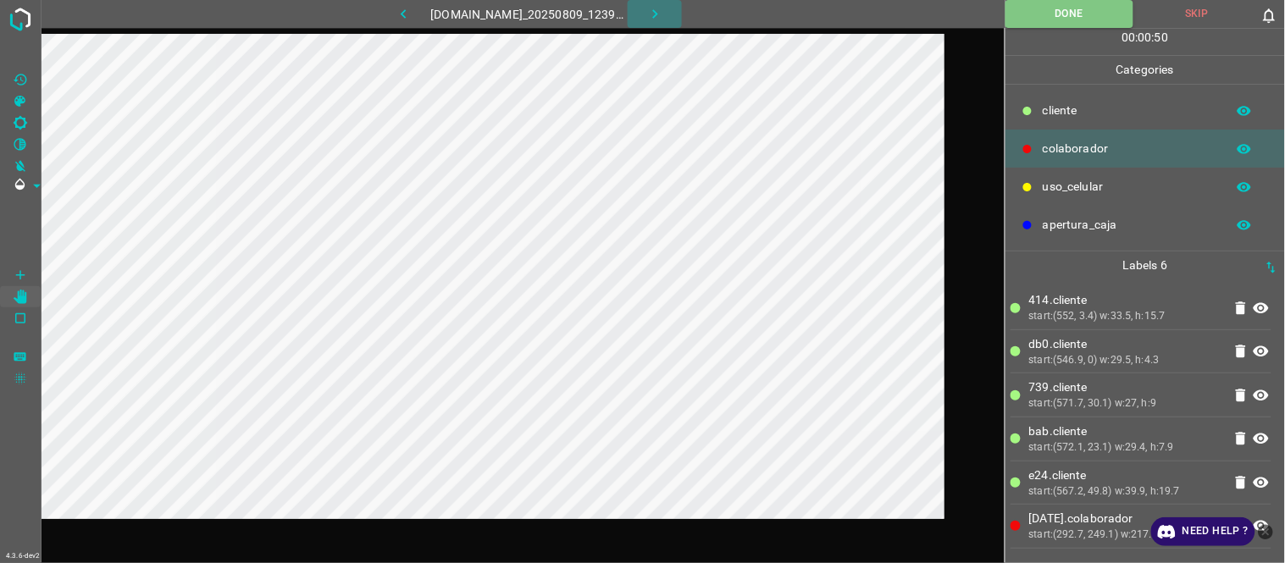
click at [663, 19] on icon "button" at bounding box center [655, 14] width 18 height 18
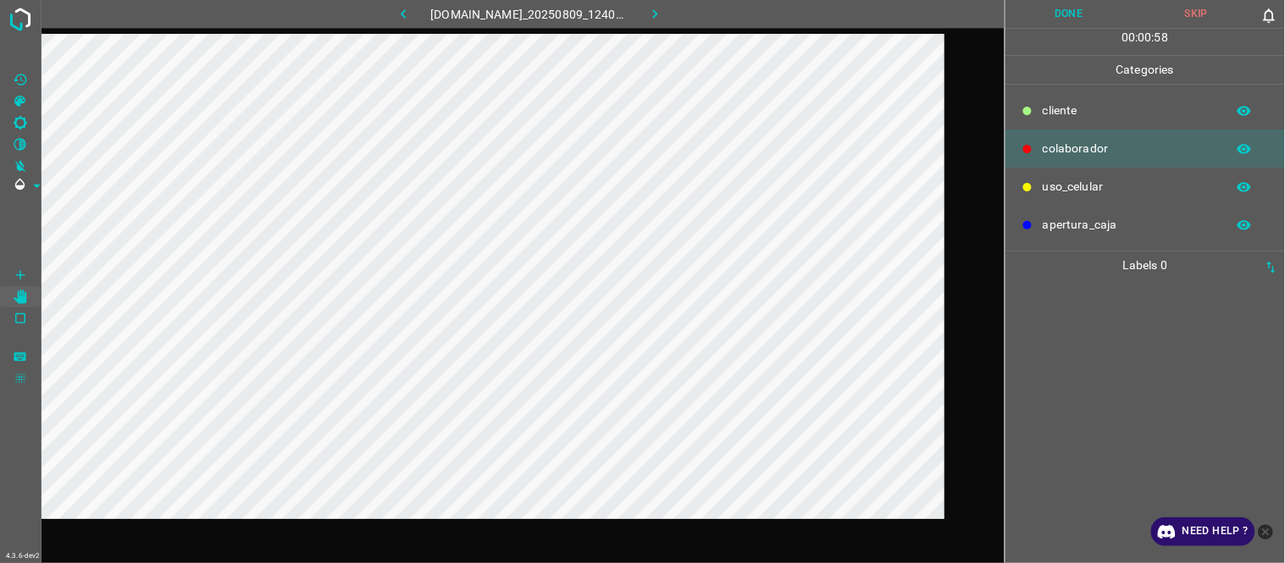
drag, startPoint x: 1098, startPoint y: 379, endPoint x: 1053, endPoint y: 377, distance: 44.9
click at [1098, 379] on div at bounding box center [1144, 421] width 269 height 284
click at [1099, 18] on button "Done" at bounding box center [1069, 14] width 128 height 28
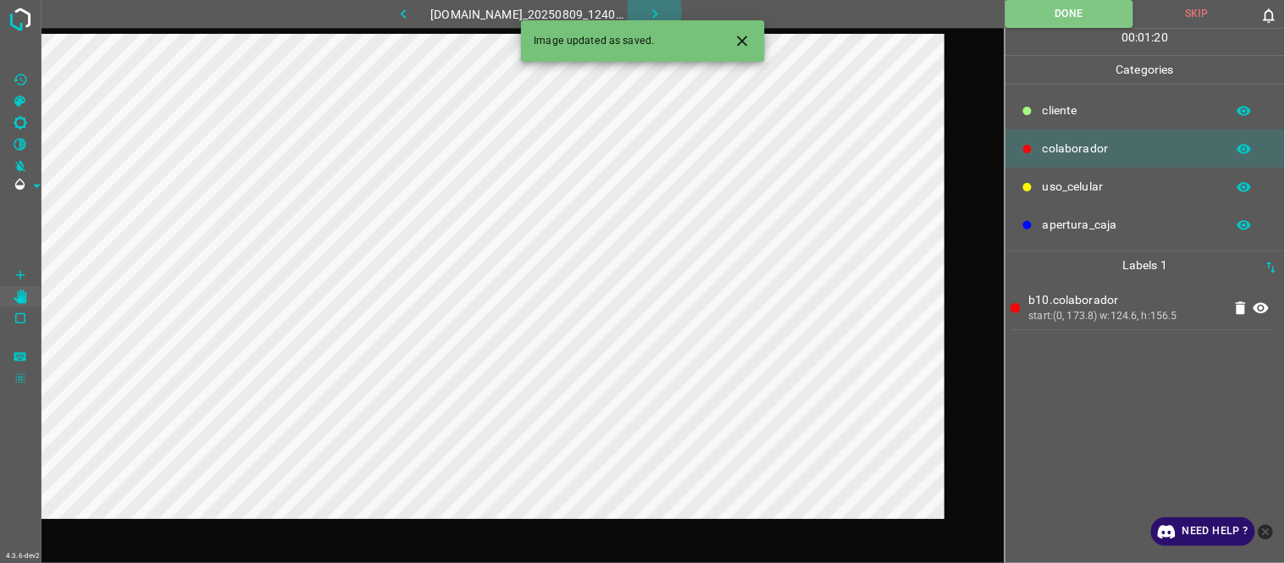
click at [657, 12] on icon "button" at bounding box center [655, 14] width 18 height 18
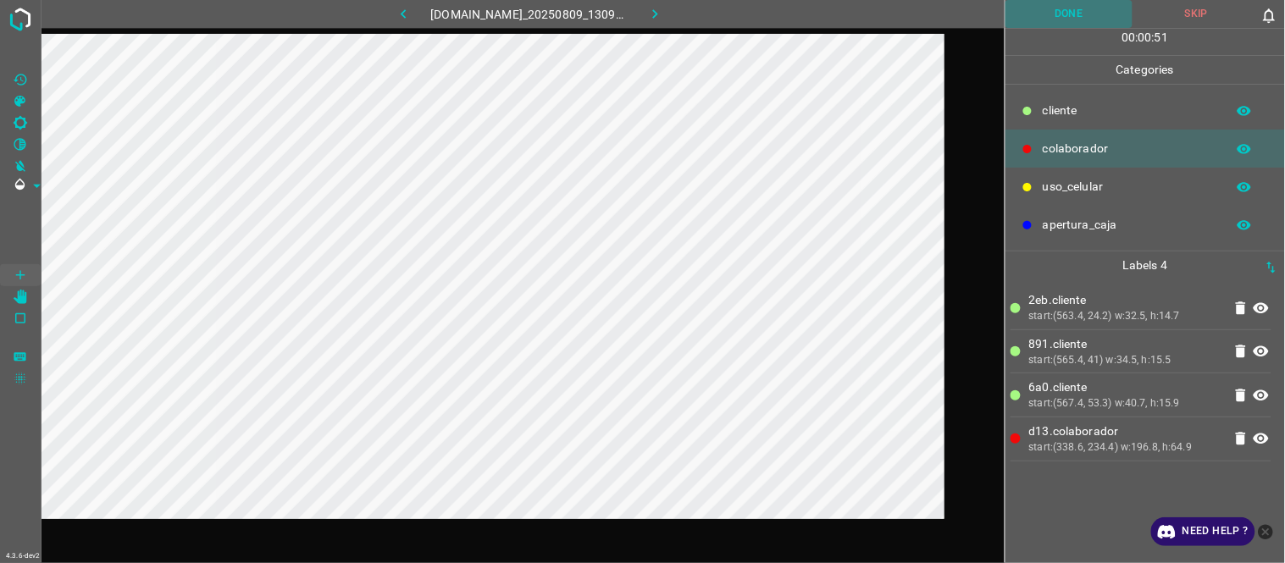
click at [1082, 19] on button "Done" at bounding box center [1069, 14] width 128 height 28
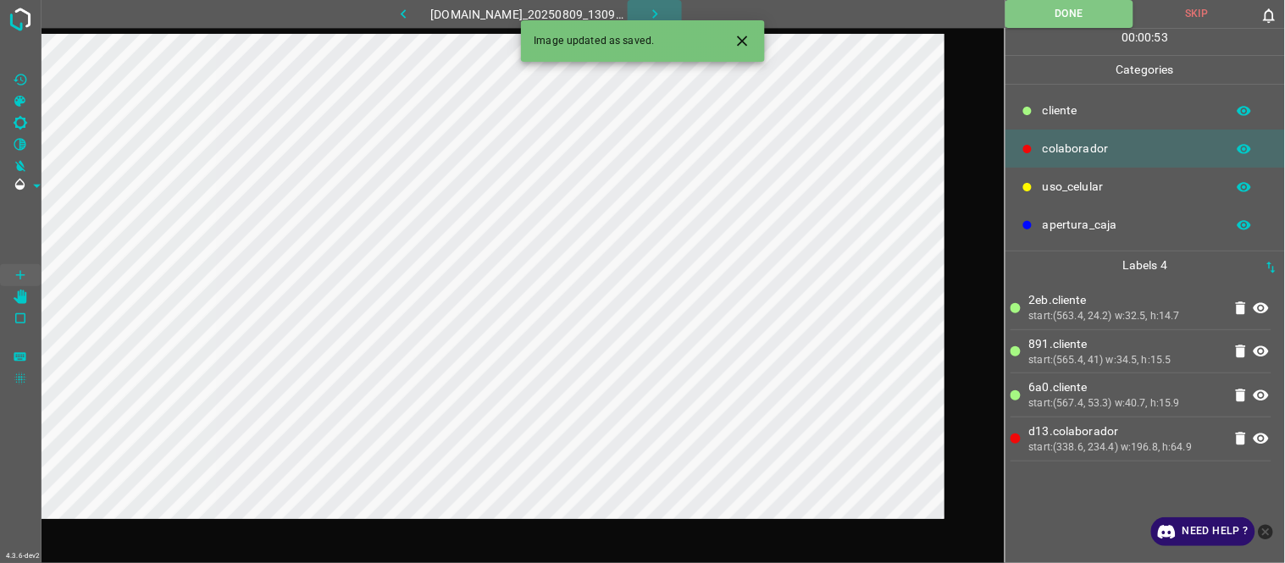
click at [656, 14] on icon "button" at bounding box center [655, 14] width 18 height 18
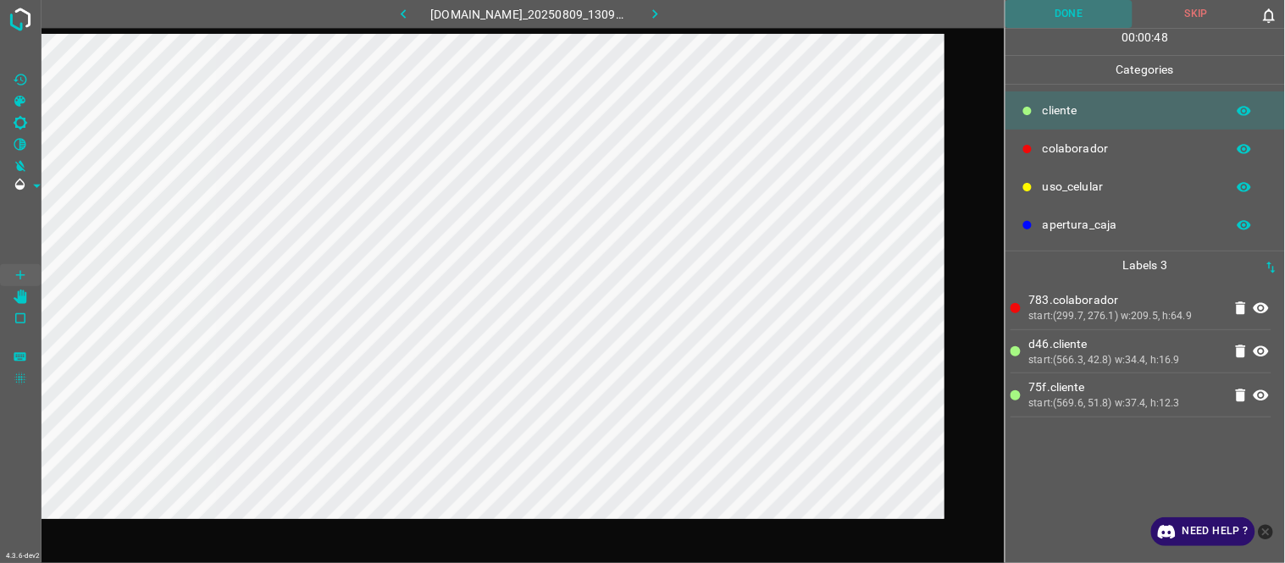
click at [1076, 14] on button "Done" at bounding box center [1069, 14] width 128 height 28
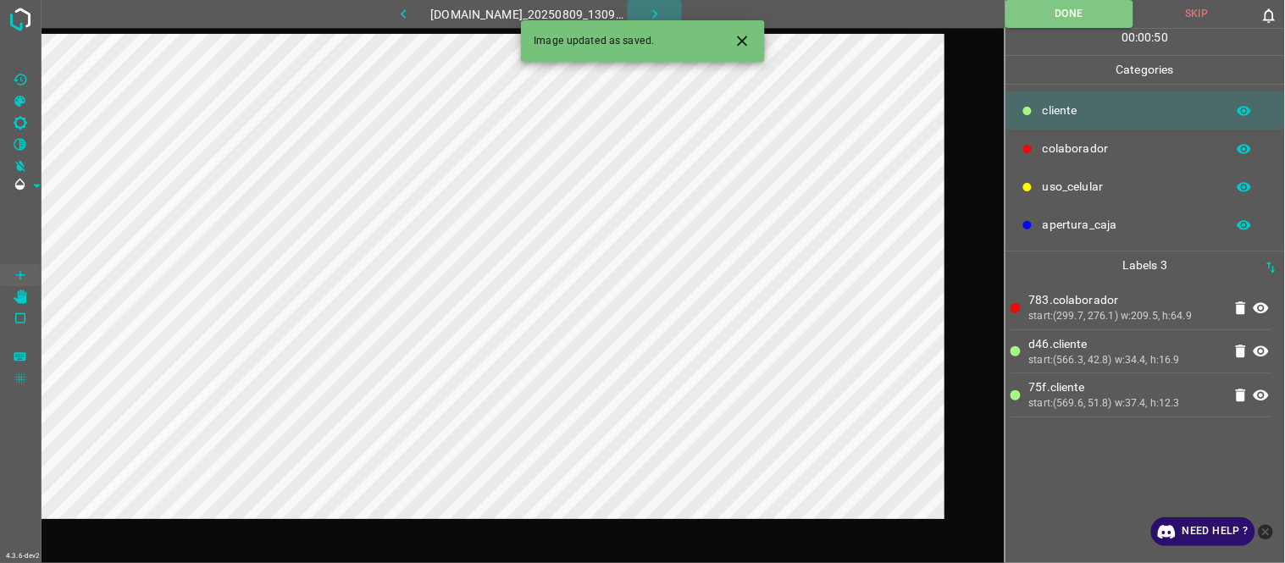
click at [657, 15] on icon "button" at bounding box center [655, 14] width 18 height 18
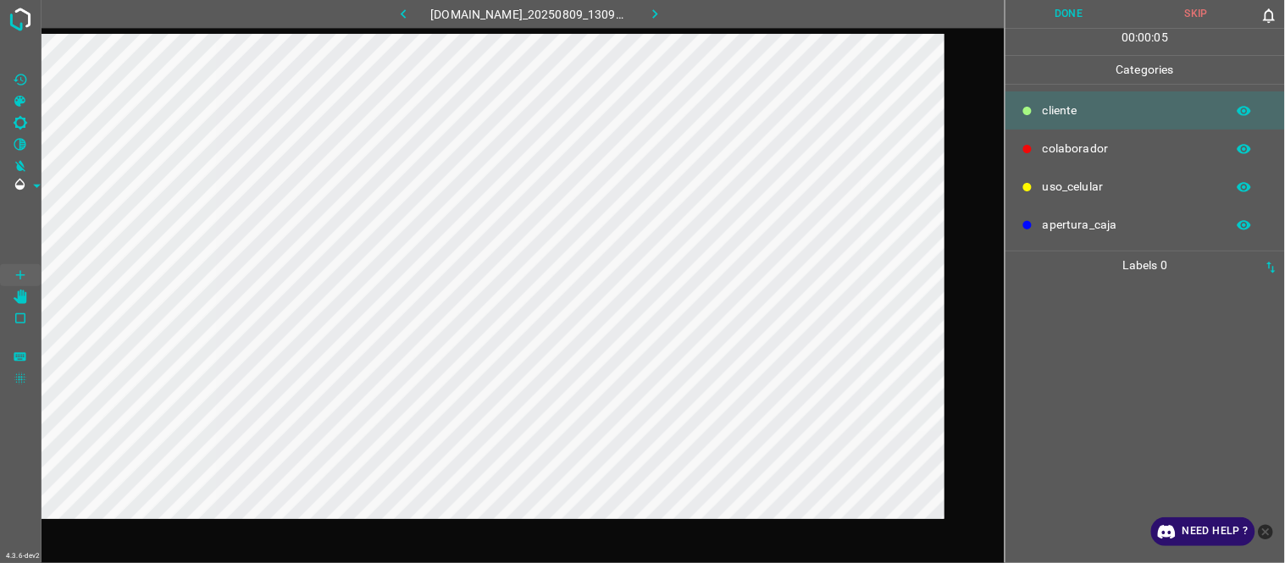
click at [1098, 294] on div at bounding box center [1144, 421] width 269 height 284
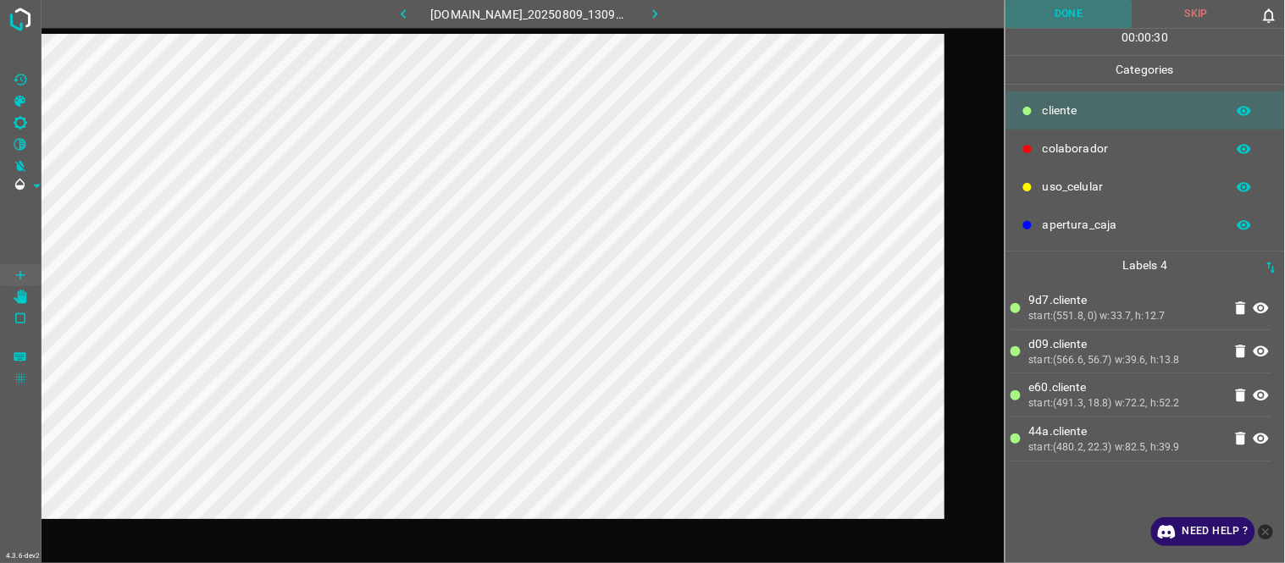
click at [1079, 15] on button "Done" at bounding box center [1069, 14] width 128 height 28
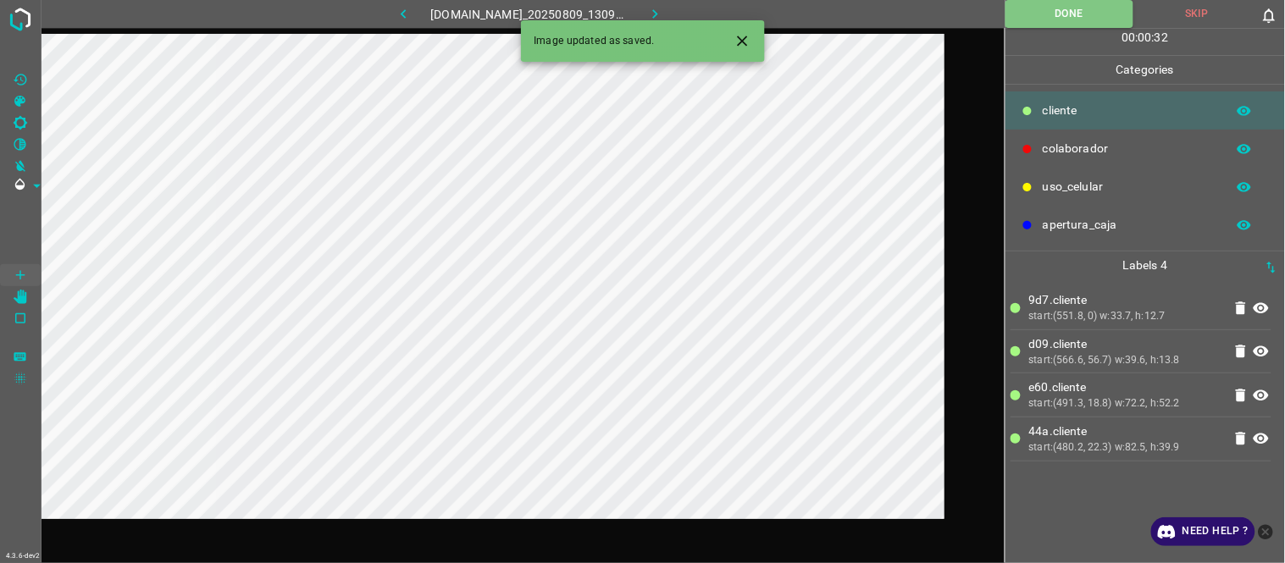
click at [661, 18] on icon "button" at bounding box center [655, 14] width 18 height 18
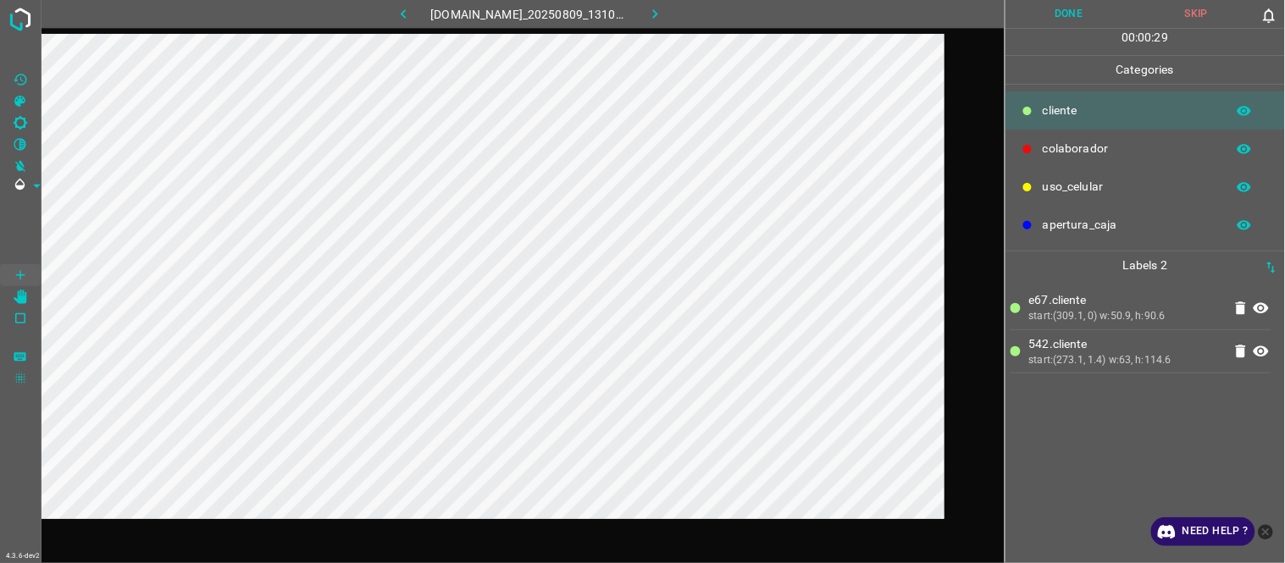
click at [1081, 19] on button "Done" at bounding box center [1069, 14] width 128 height 28
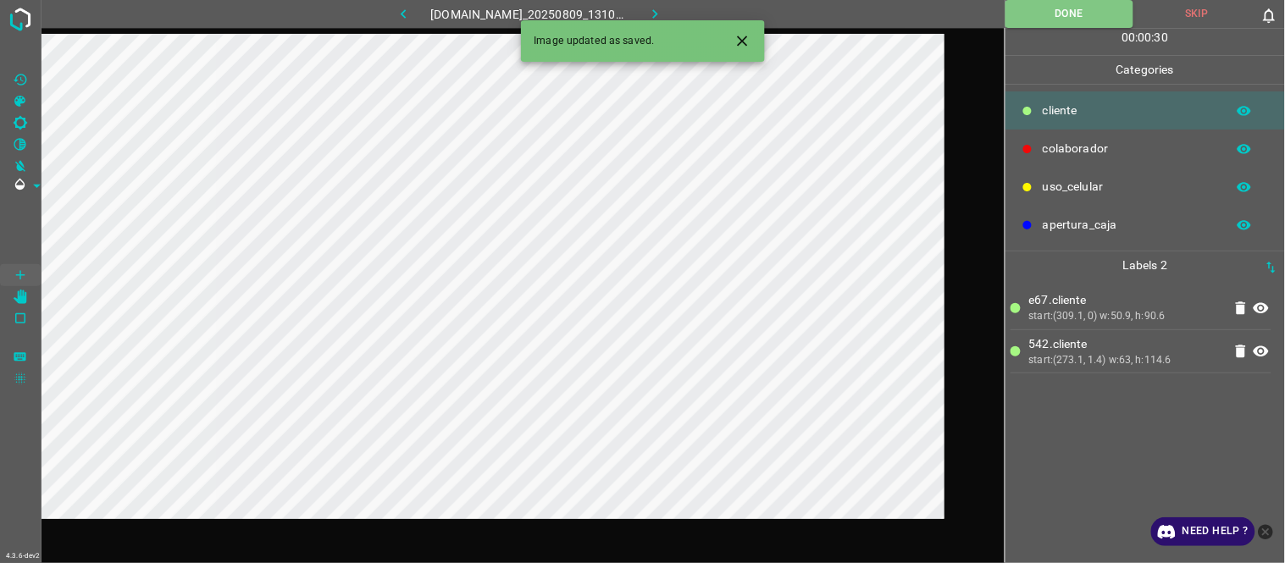
click at [664, 18] on icon "button" at bounding box center [655, 14] width 18 height 18
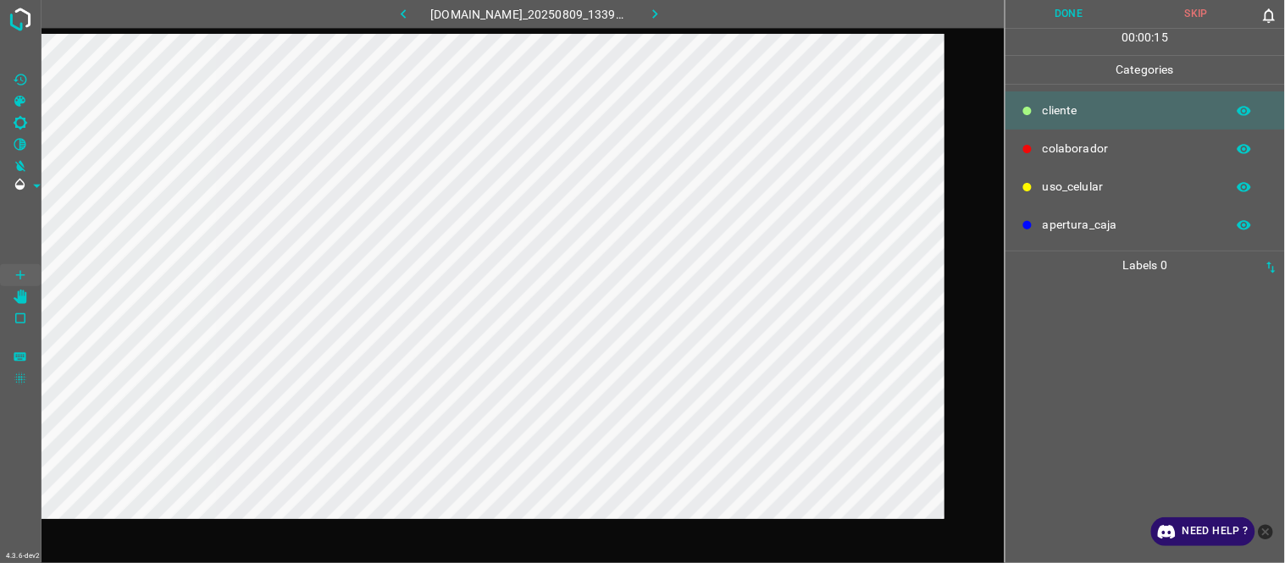
click at [1141, 369] on div at bounding box center [1144, 421] width 269 height 284
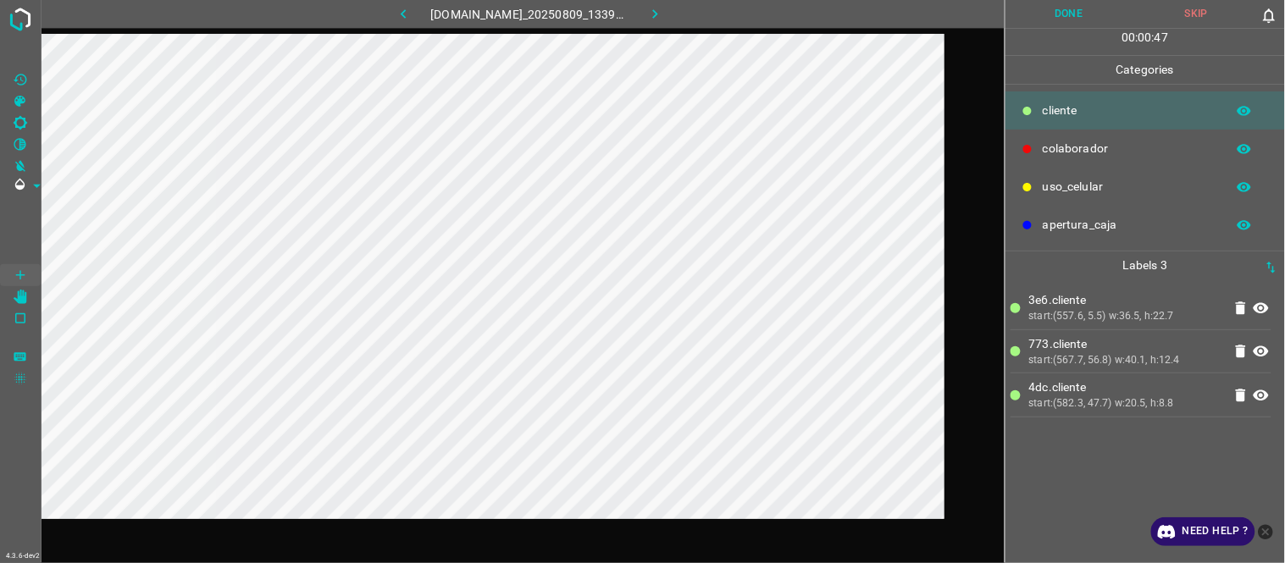
click at [1115, 477] on div "3e6.​​cliente start:(557.6, 5.5) w:36.5, h:22.7 773.​​cliente start:(567.7, 56.…" at bounding box center [1144, 421] width 269 height 284
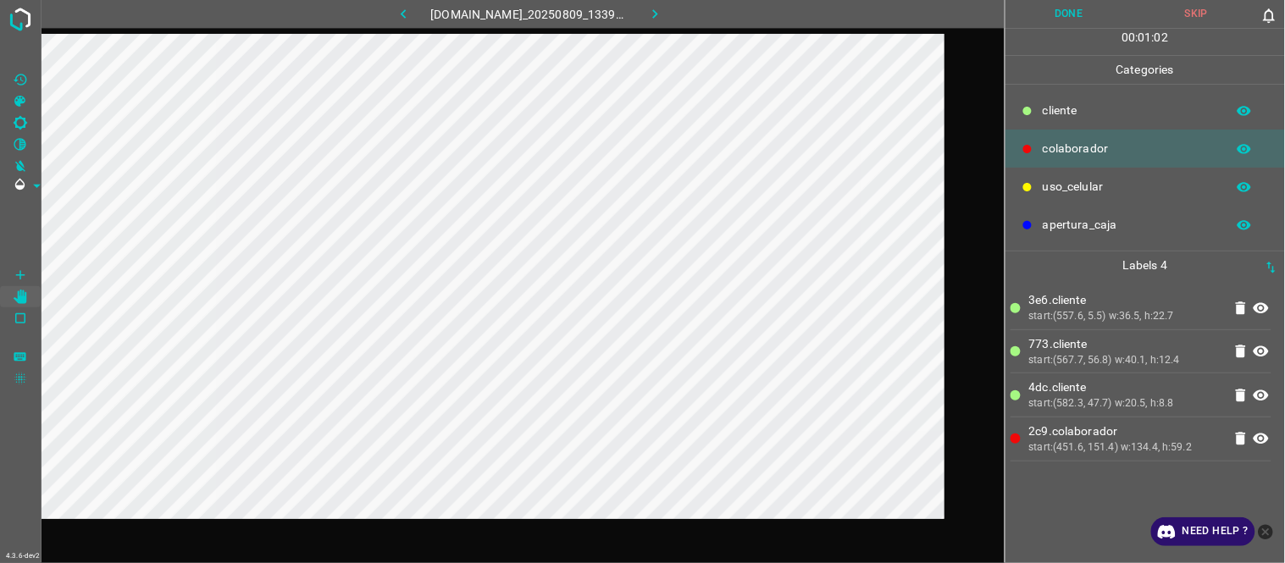
click at [1096, 14] on button "Done" at bounding box center [1069, 14] width 128 height 28
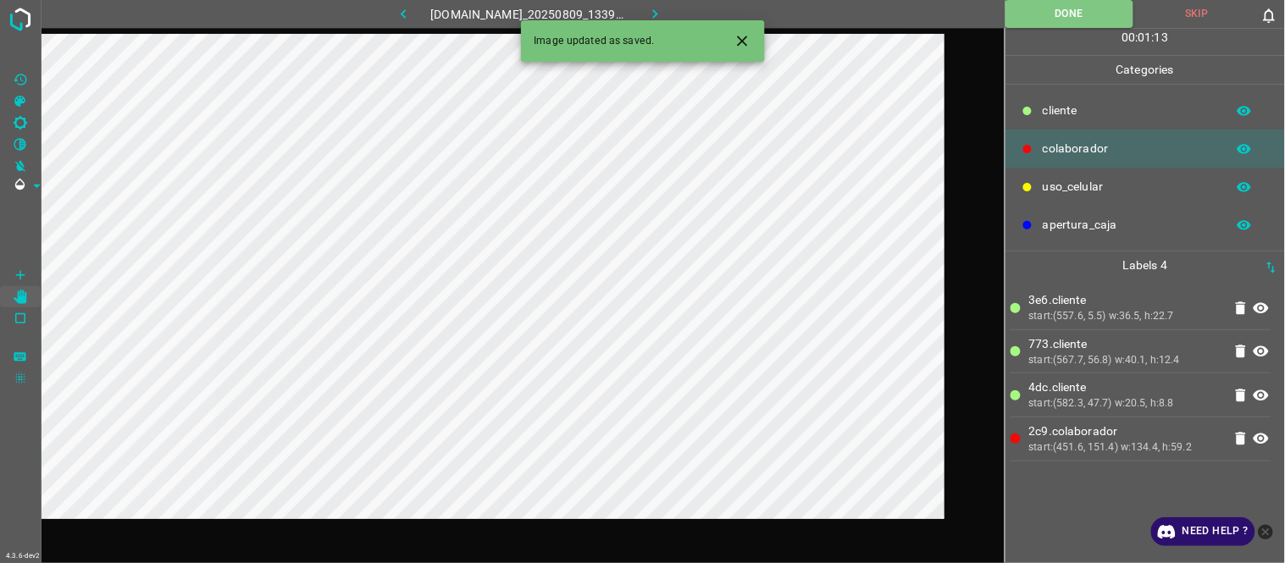
click at [664, 8] on icon "button" at bounding box center [655, 14] width 18 height 18
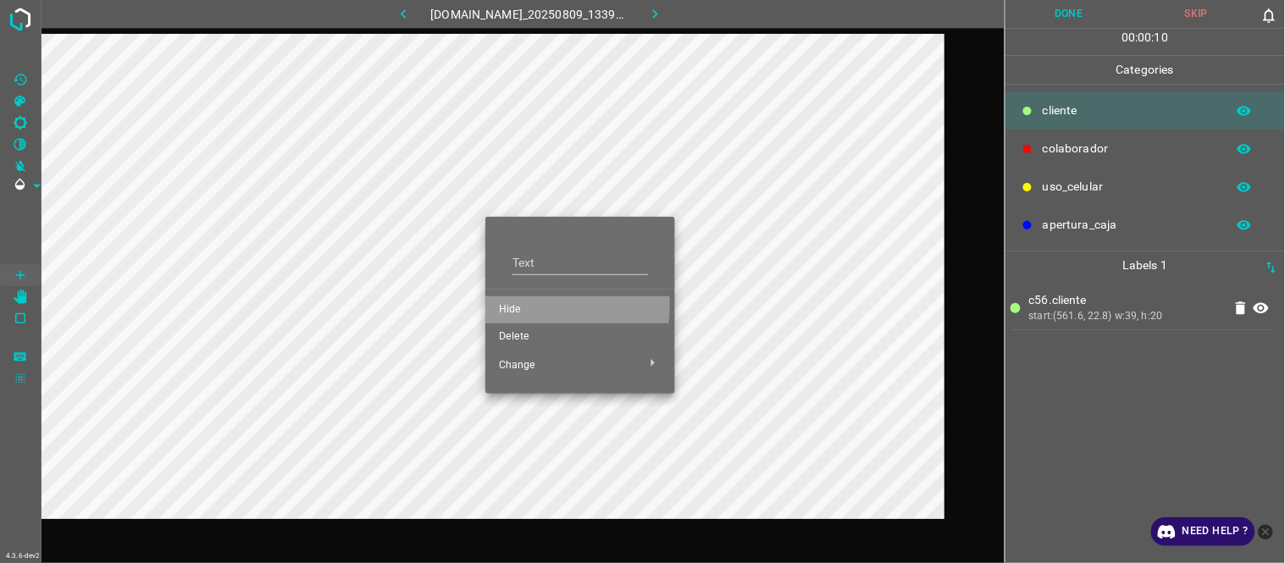
click at [510, 306] on span "Hide" at bounding box center [580, 309] width 163 height 15
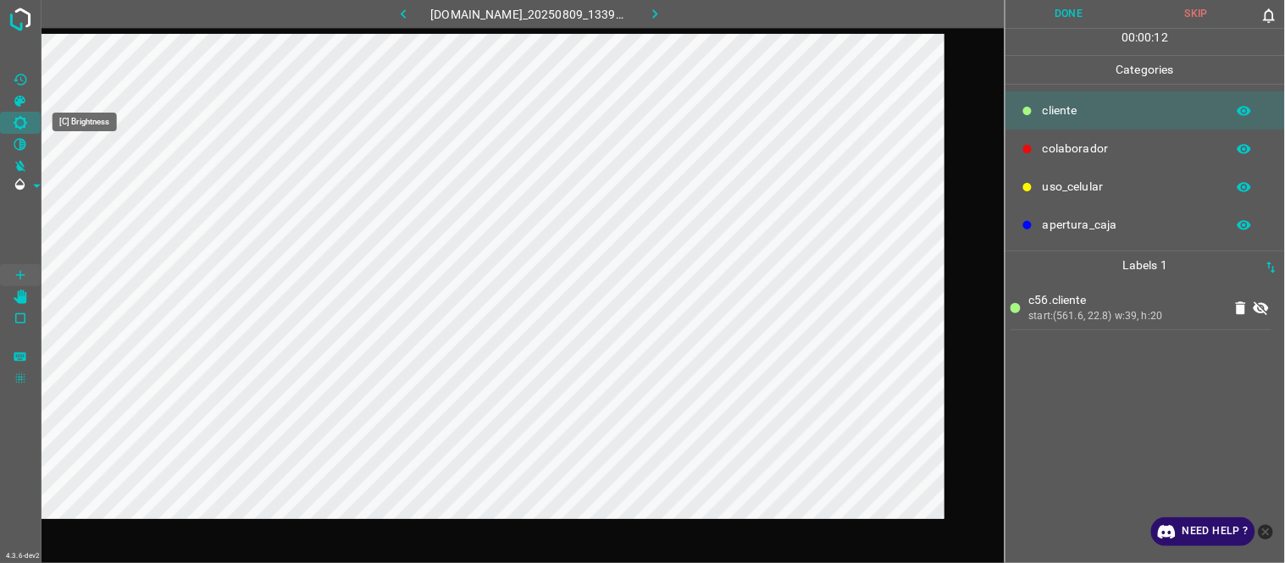
drag, startPoint x: 14, startPoint y: 117, endPoint x: 37, endPoint y: 138, distance: 31.2
click at [14, 119] on icon "[C] Brightness" at bounding box center [20, 122] width 15 height 15
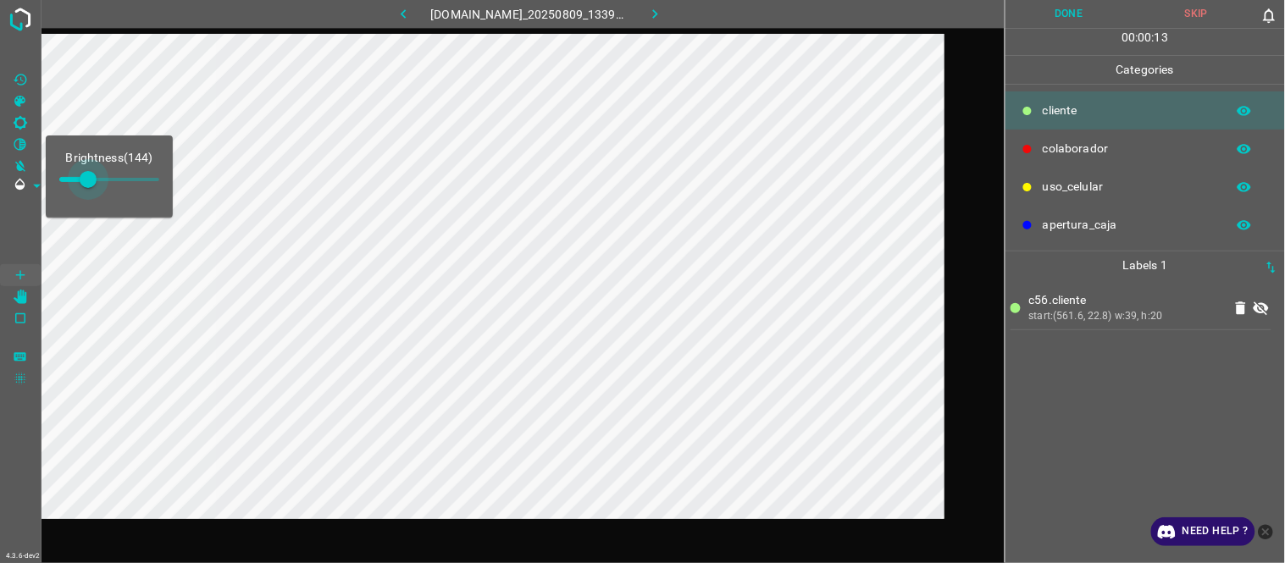
type input "136"
click at [86, 175] on span at bounding box center [86, 179] width 17 height 17
click at [1268, 309] on icon at bounding box center [1260, 308] width 15 height 14
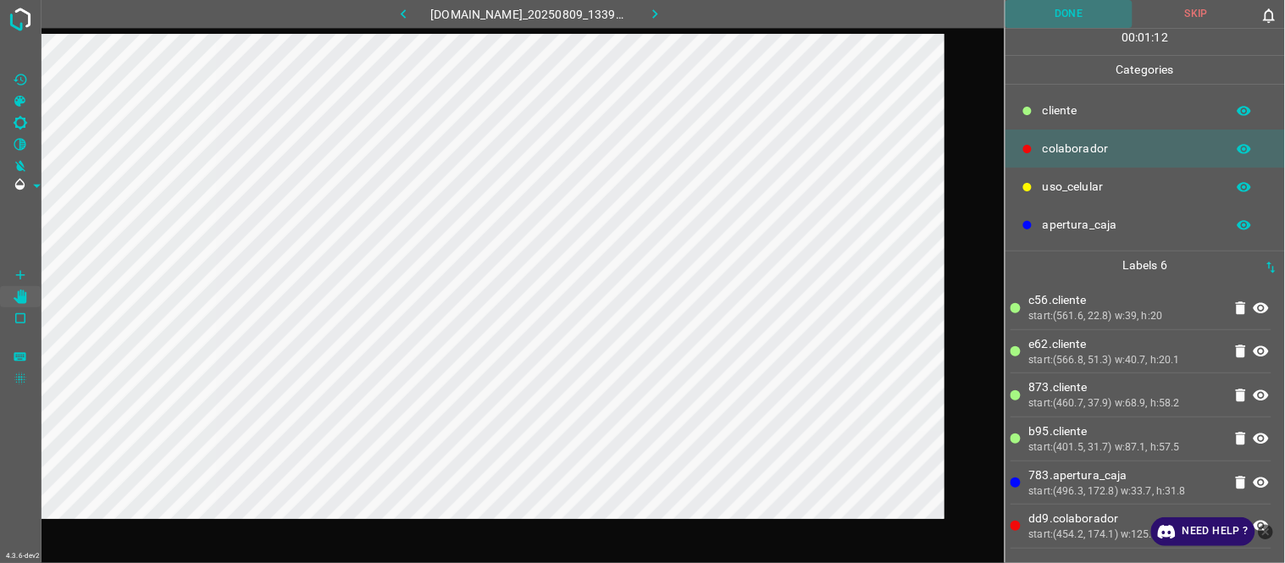
click at [1065, 14] on button "Done" at bounding box center [1069, 14] width 128 height 28
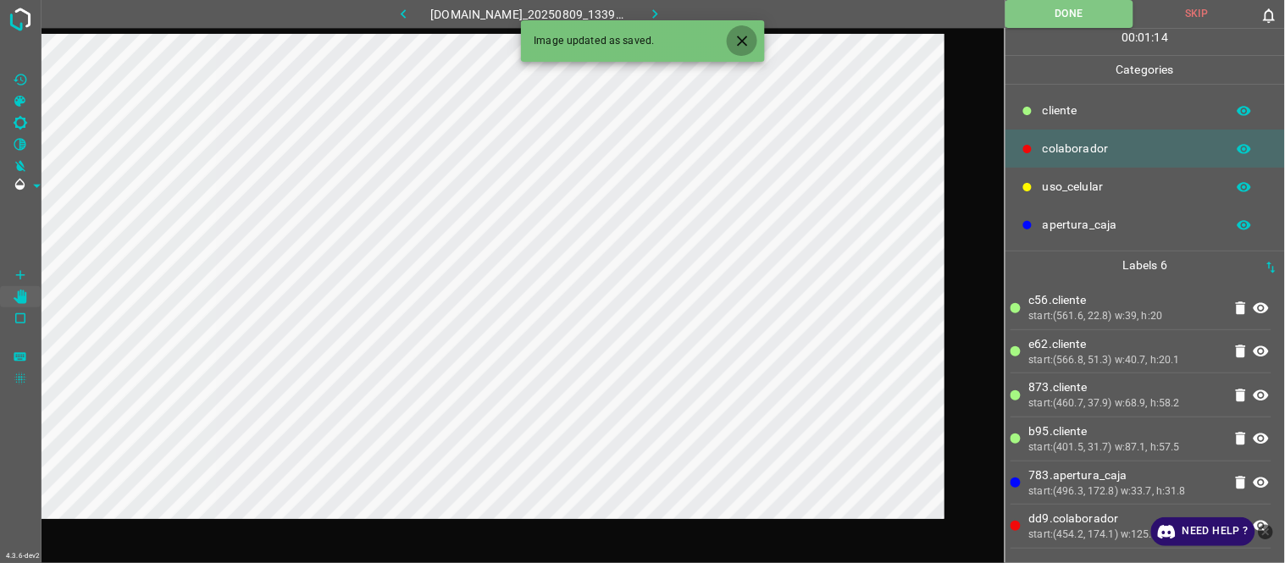
drag, startPoint x: 750, startPoint y: 35, endPoint x: 707, endPoint y: 32, distance: 43.3
click at [747, 36] on icon "Close" at bounding box center [742, 41] width 18 height 18
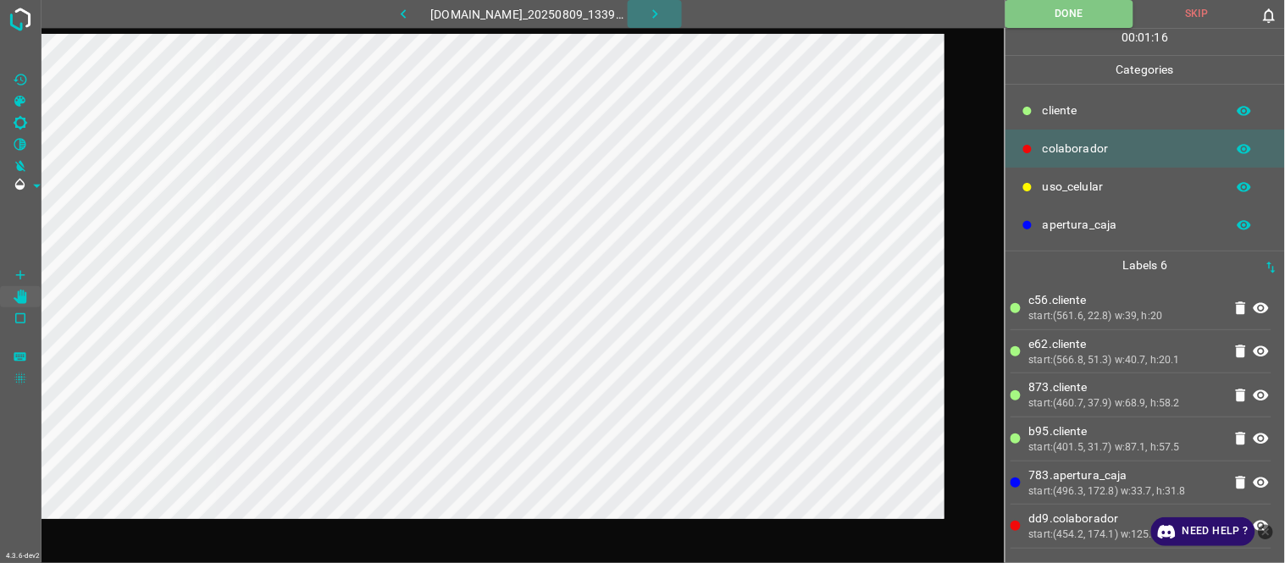
click at [662, 15] on icon "button" at bounding box center [655, 14] width 18 height 18
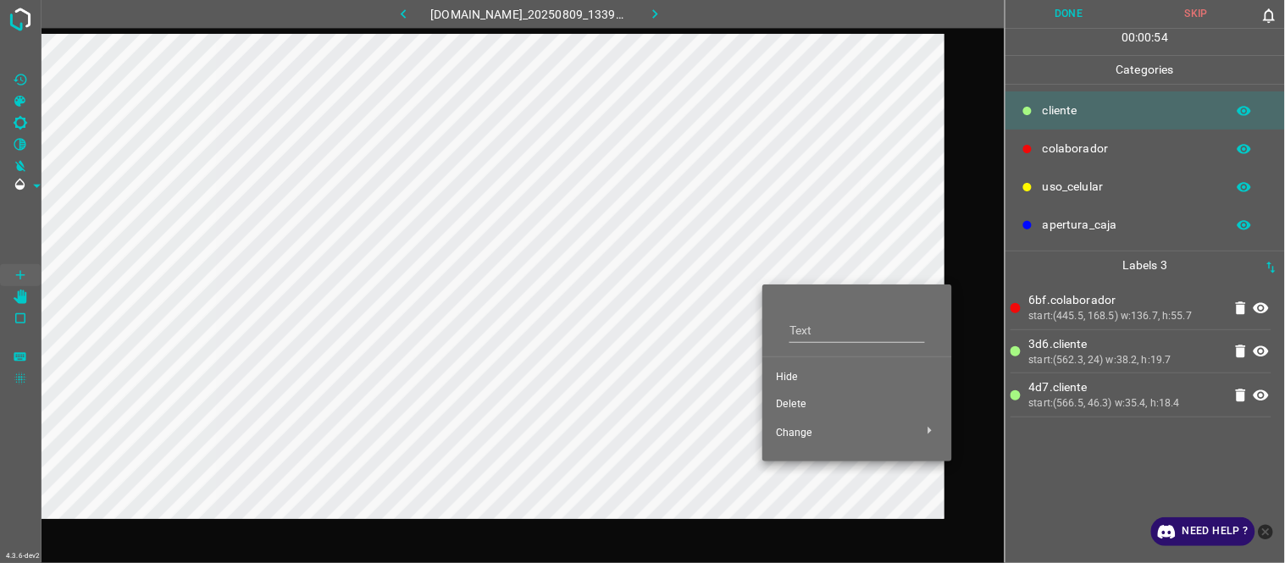
click at [807, 375] on span "Hide" at bounding box center [857, 377] width 163 height 15
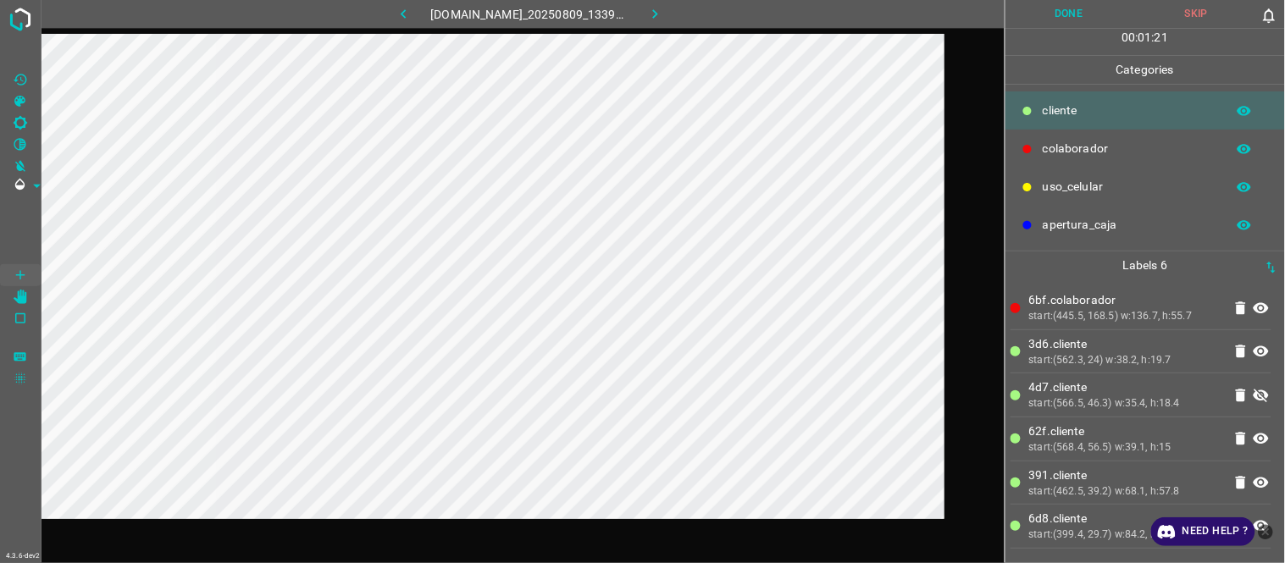
click at [1074, 6] on button "Done" at bounding box center [1069, 14] width 128 height 28
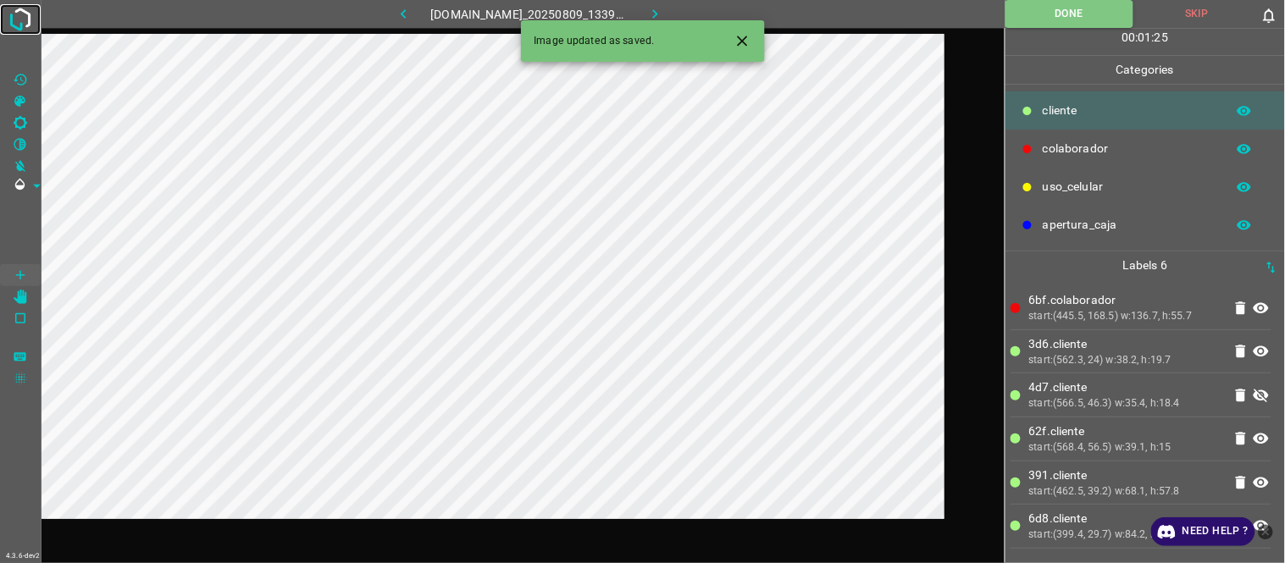
drag, startPoint x: 27, startPoint y: 19, endPoint x: 46, endPoint y: 94, distance: 77.6
click at [27, 19] on img at bounding box center [20, 19] width 30 height 30
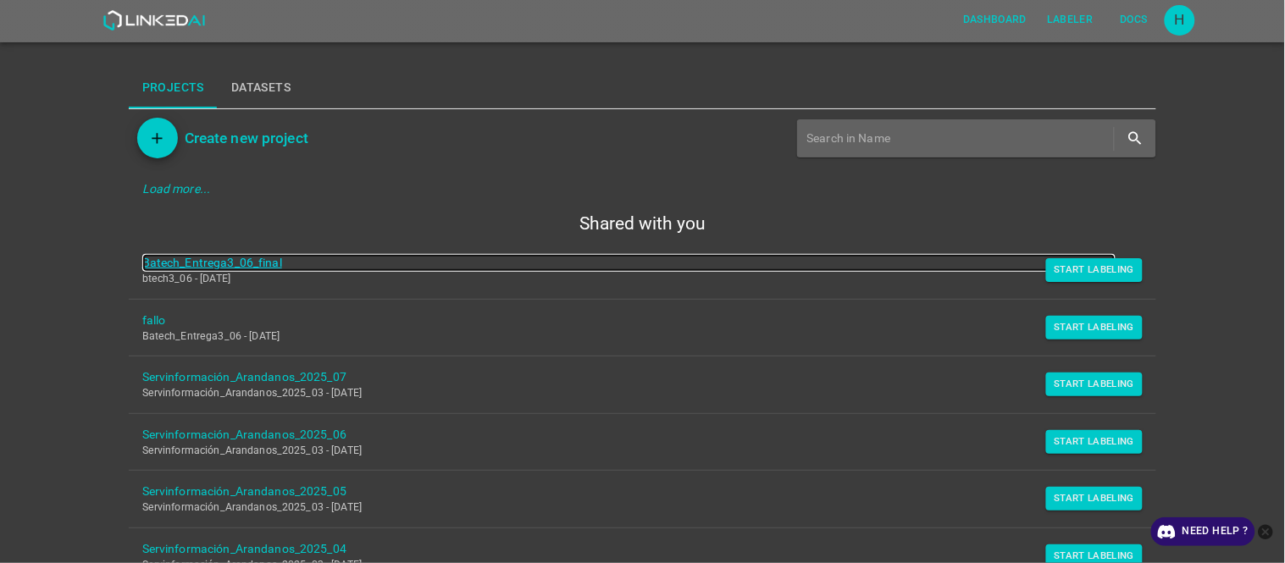
click at [223, 264] on link "Batech_Entrega3_06_final" at bounding box center [629, 263] width 974 height 18
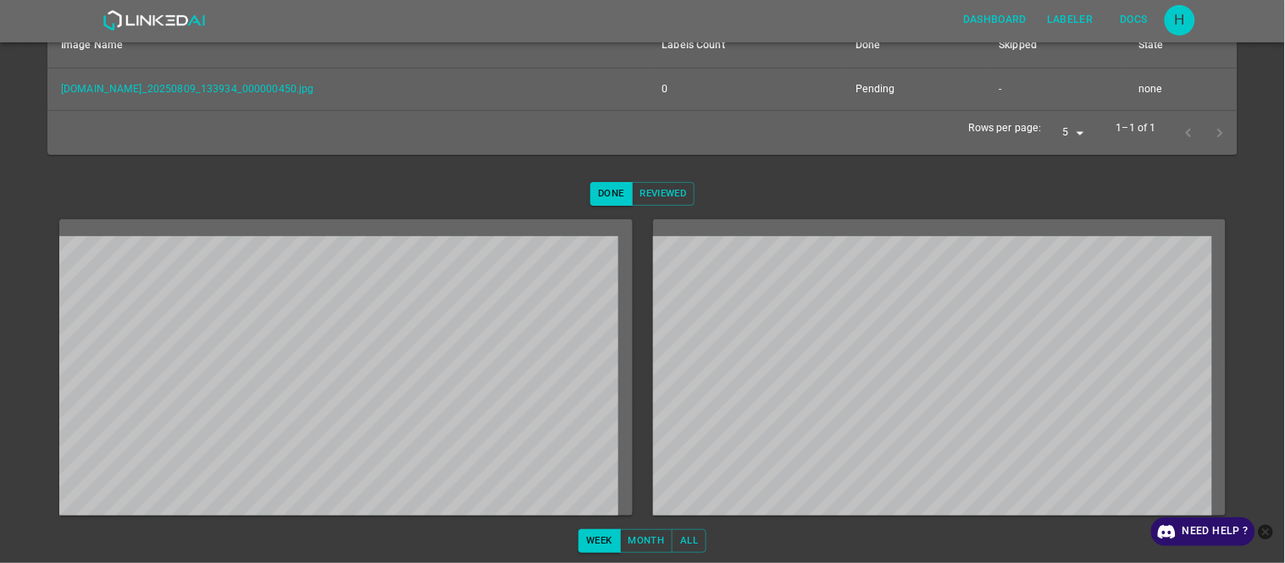
scroll to position [300, 0]
